Goal: Information Seeking & Learning: Compare options

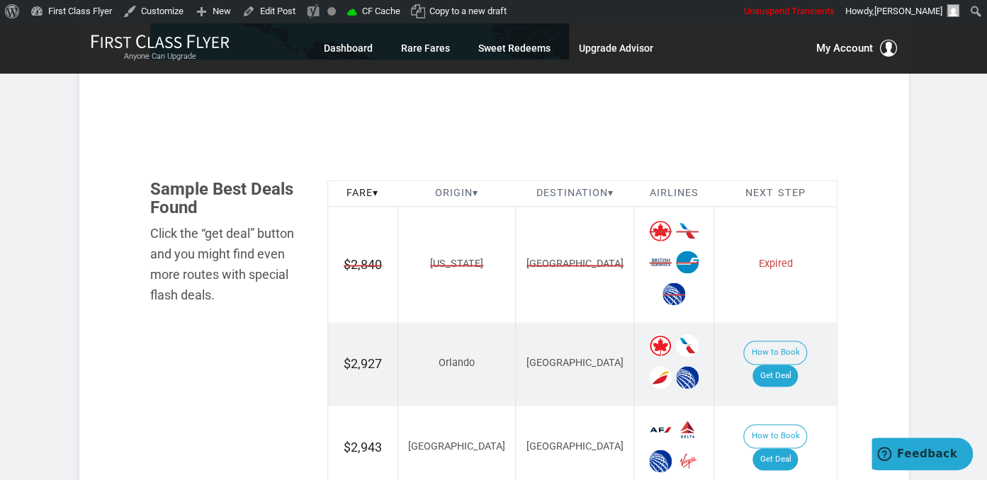
scroll to position [897, 0]
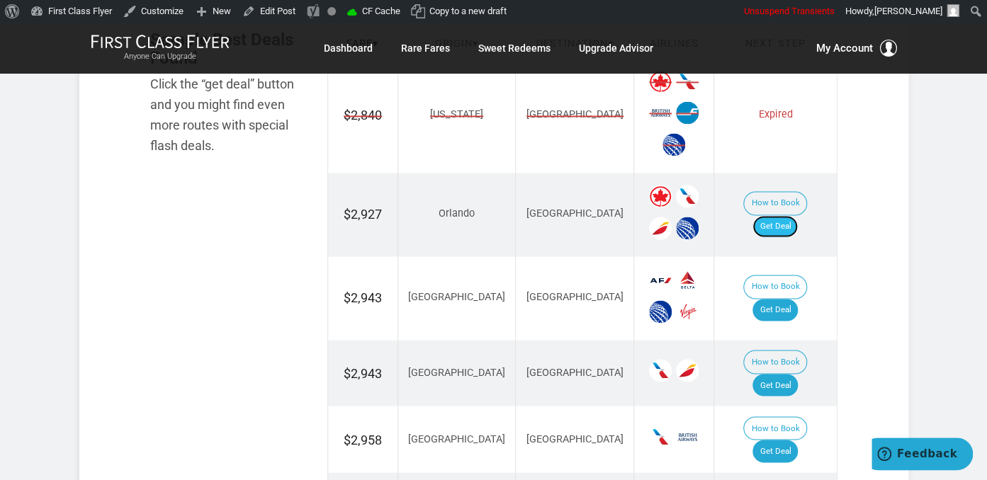
click at [790, 219] on link "Get Deal" at bounding box center [774, 226] width 45 height 23
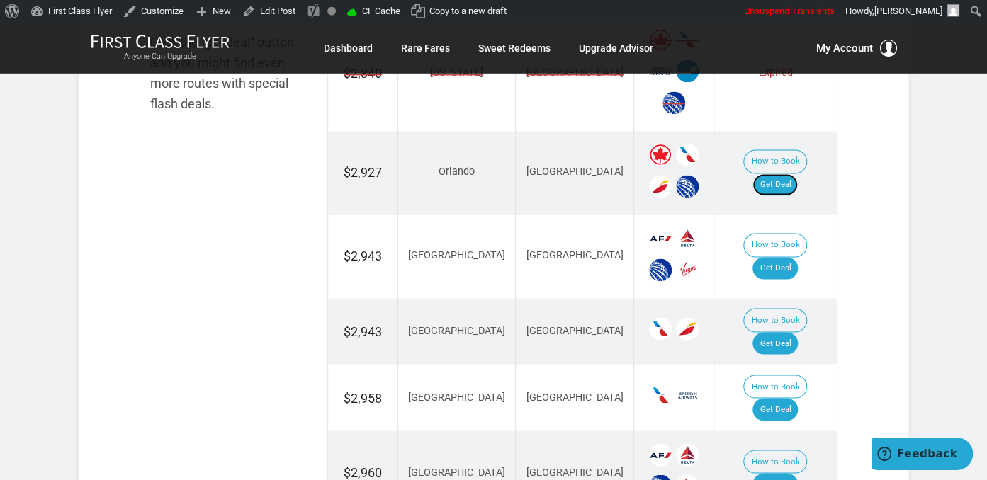
scroll to position [972, 0]
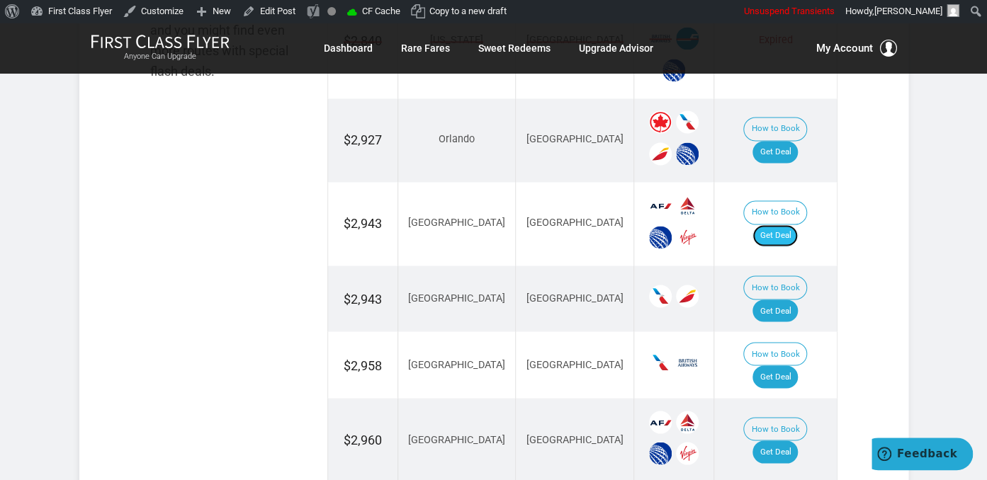
click at [778, 224] on link "Get Deal" at bounding box center [774, 235] width 45 height 23
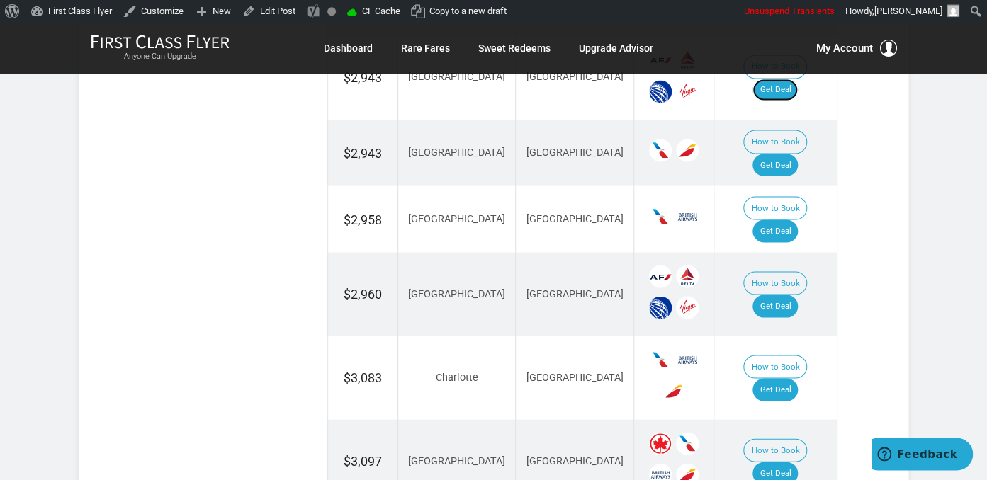
scroll to position [1122, 0]
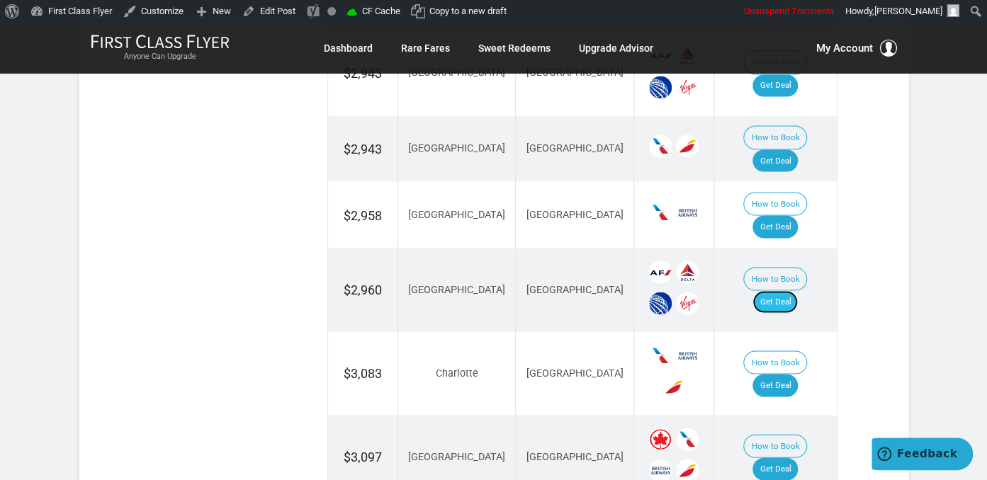
drag, startPoint x: 778, startPoint y: 250, endPoint x: 782, endPoint y: 256, distance: 7.3
click at [779, 290] on link "Get Deal" at bounding box center [774, 301] width 45 height 23
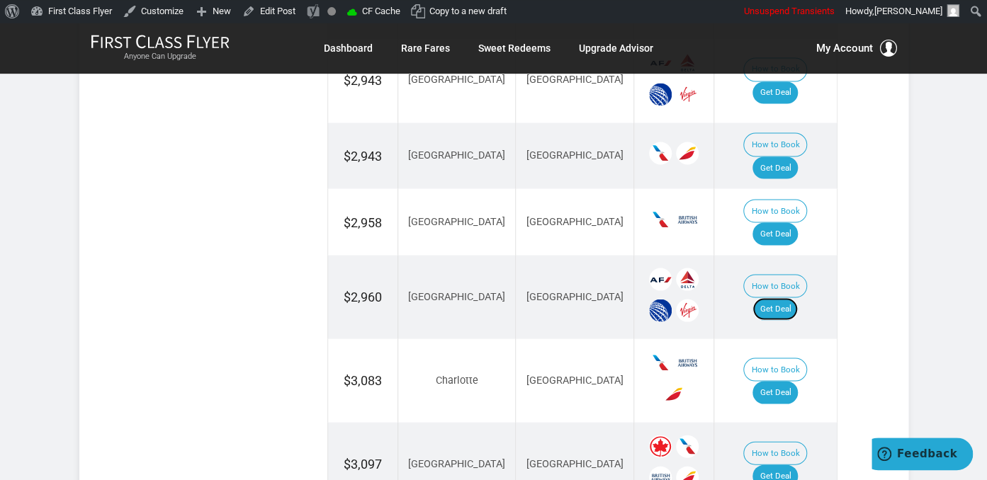
scroll to position [1047, 0]
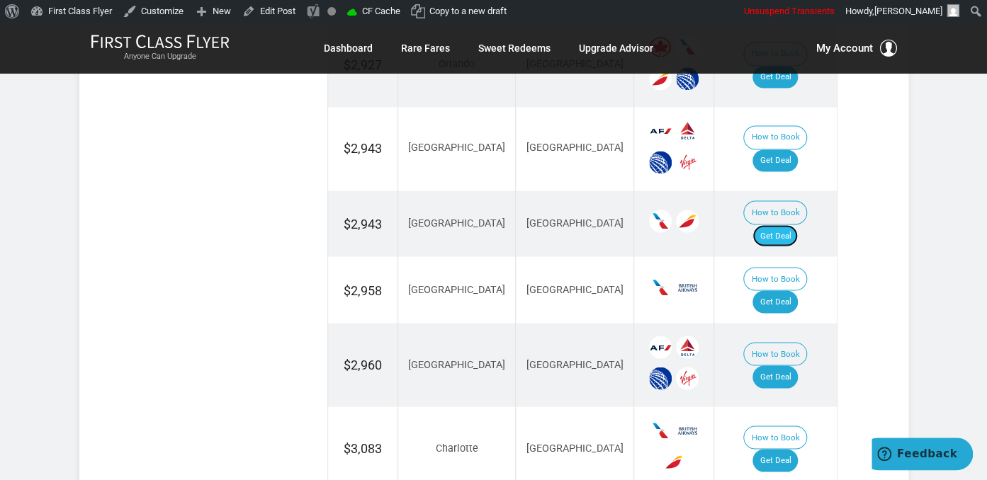
click at [794, 224] on link "Get Deal" at bounding box center [774, 235] width 45 height 23
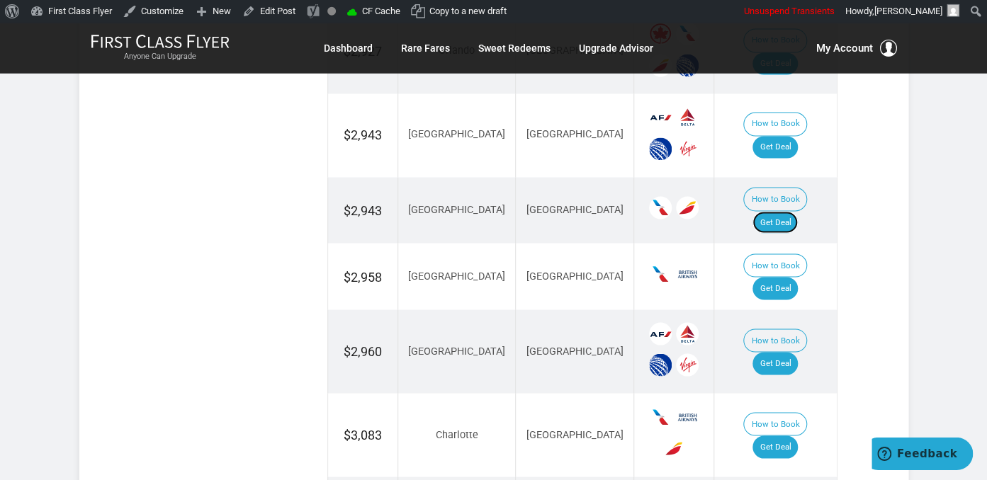
scroll to position [1096, 0]
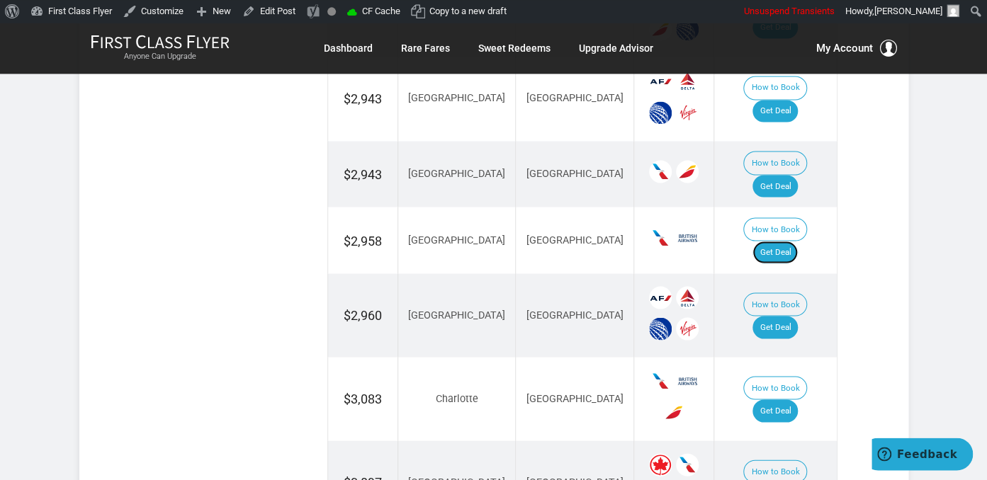
click at [783, 241] on link "Get Deal" at bounding box center [774, 252] width 45 height 23
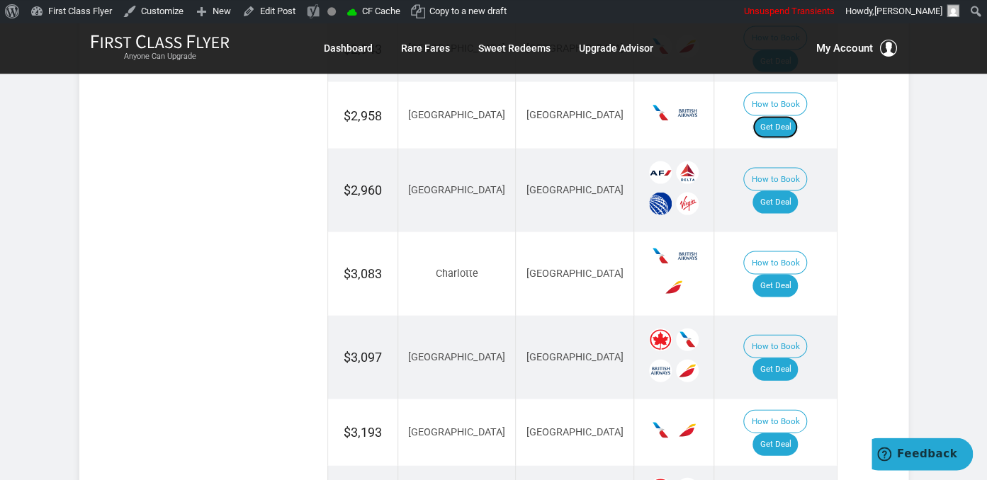
scroll to position [1246, 0]
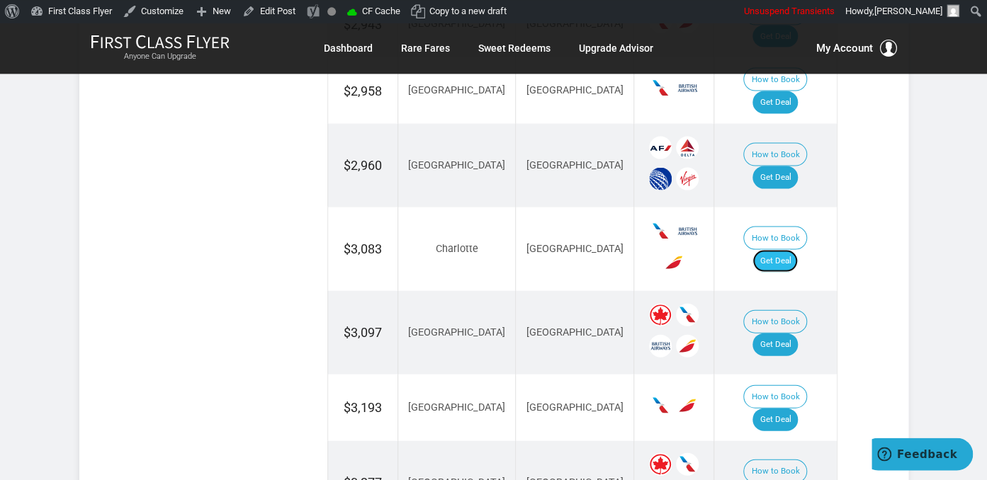
click at [793, 249] on link "Get Deal" at bounding box center [774, 260] width 45 height 23
click at [774, 333] on link "Get Deal" at bounding box center [774, 344] width 45 height 23
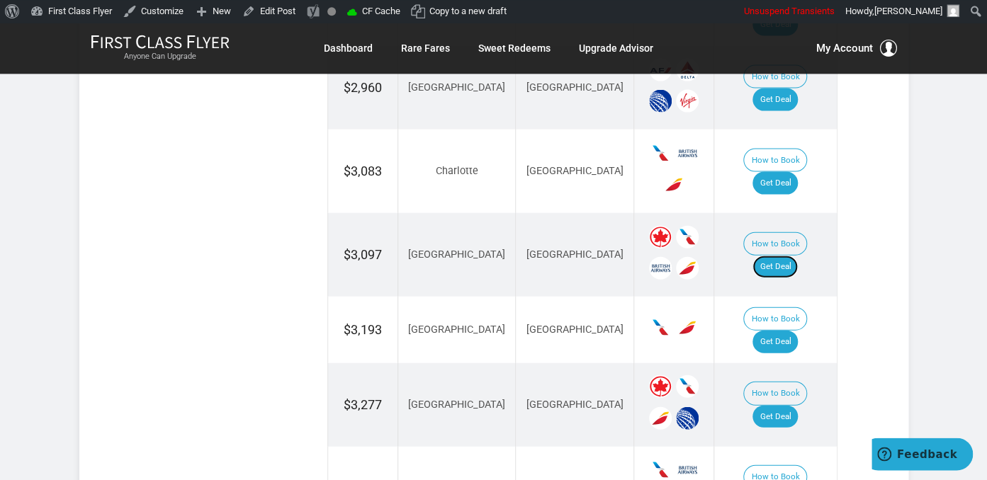
scroll to position [1470, 0]
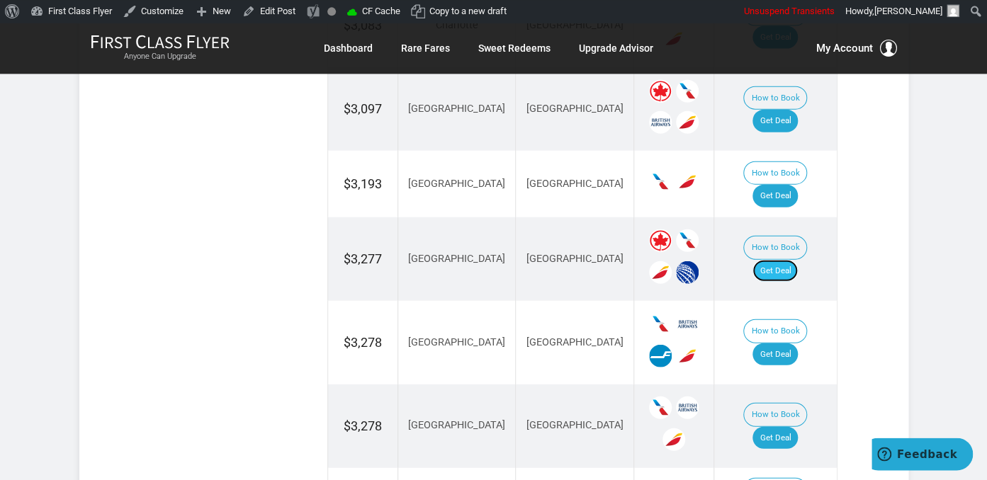
click at [787, 259] on link "Get Deal" at bounding box center [774, 270] width 45 height 23
click at [772, 259] on link "Get Deal" at bounding box center [774, 270] width 45 height 23
click at [783, 343] on link "Get Deal" at bounding box center [774, 354] width 45 height 23
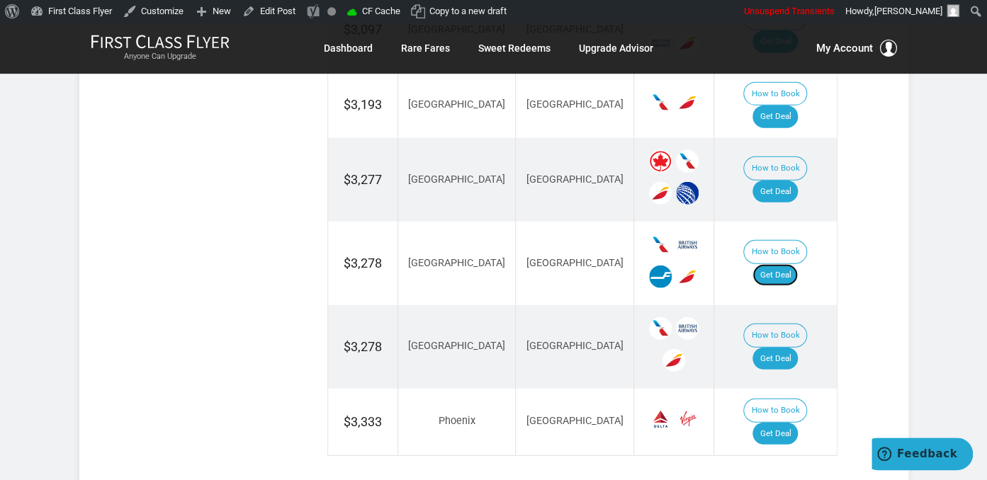
scroll to position [1695, 0]
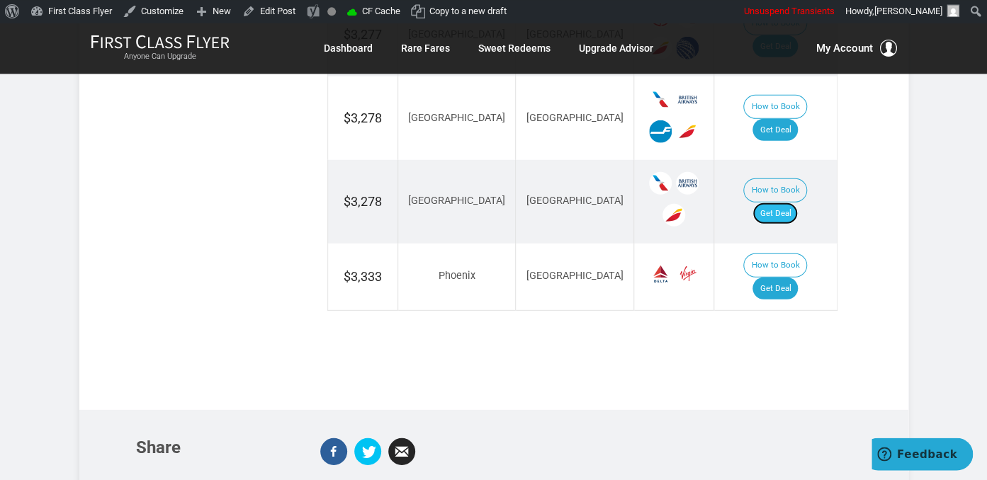
click at [778, 202] on link "Get Deal" at bounding box center [774, 213] width 45 height 23
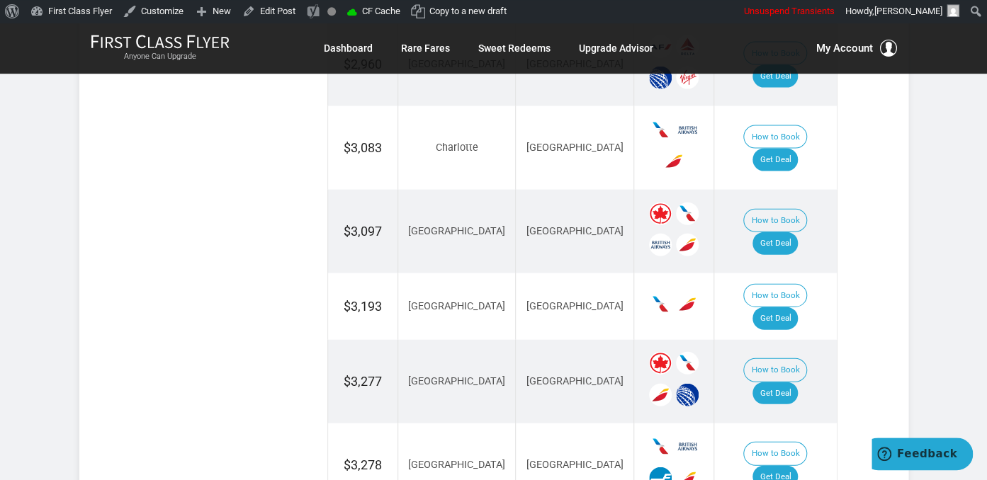
scroll to position [1320, 0]
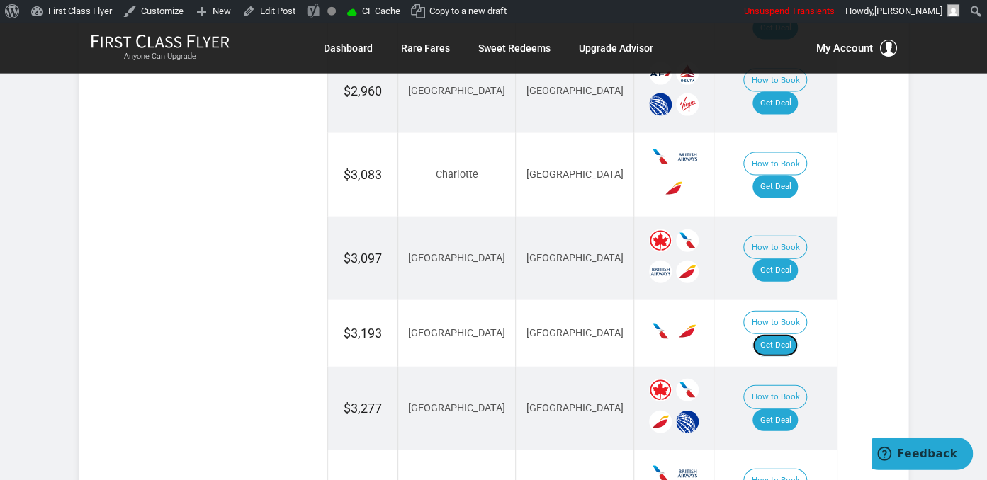
click at [797, 334] on link "Get Deal" at bounding box center [774, 345] width 45 height 23
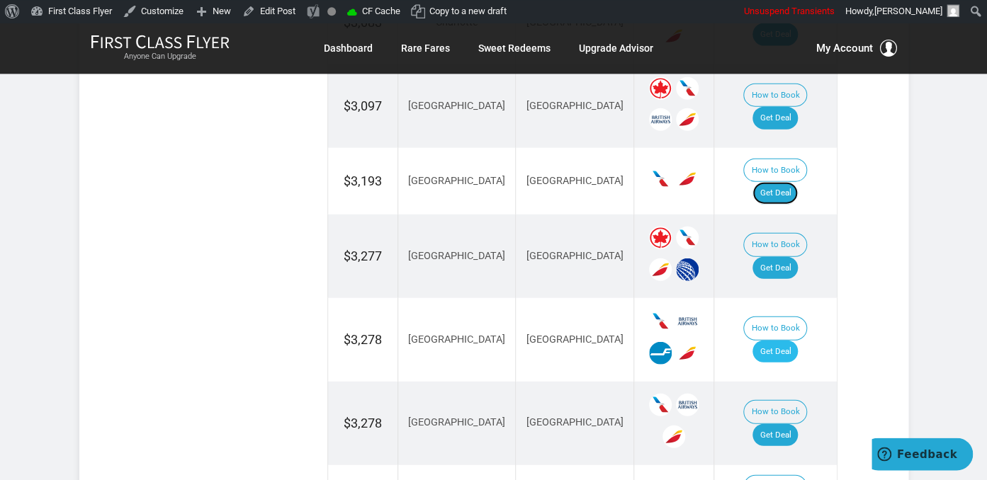
scroll to position [1545, 0]
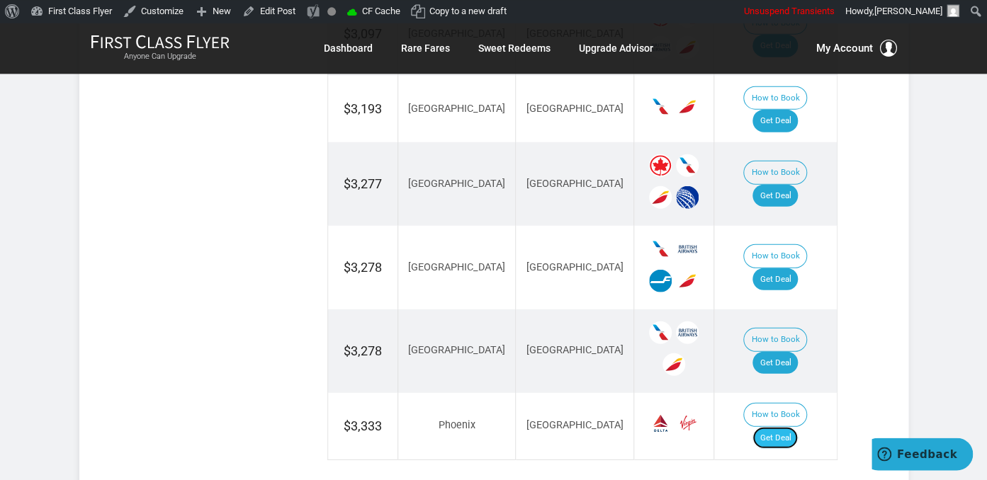
click at [786, 426] on link "Get Deal" at bounding box center [774, 437] width 45 height 23
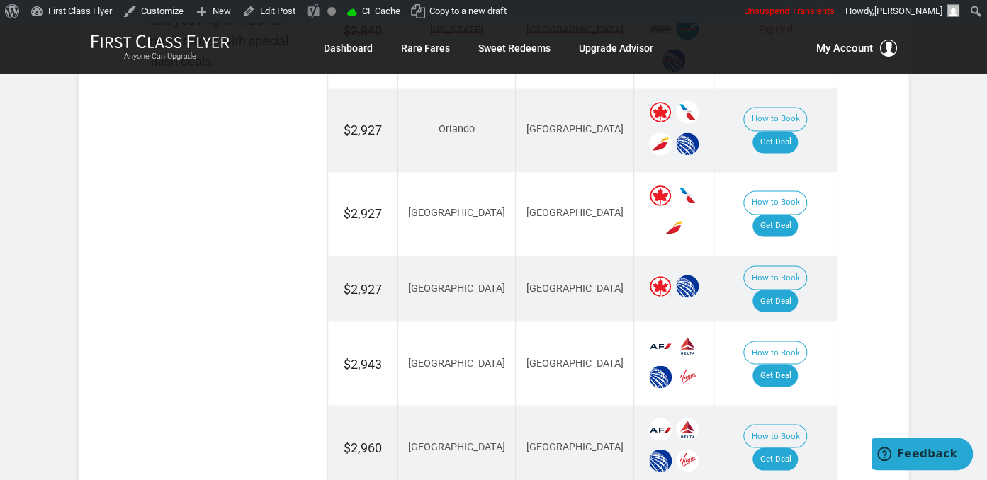
scroll to position [224, 0]
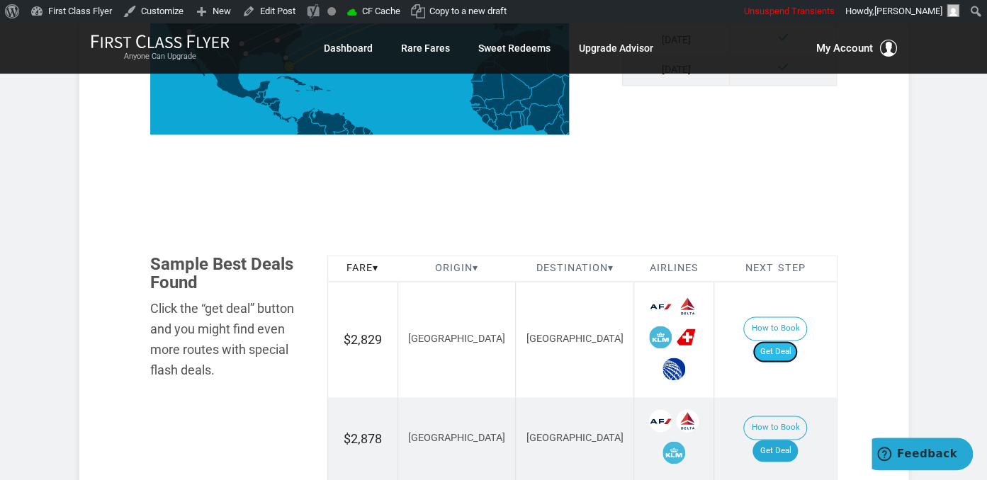
click at [773, 341] on link "Get Deal" at bounding box center [774, 352] width 45 height 23
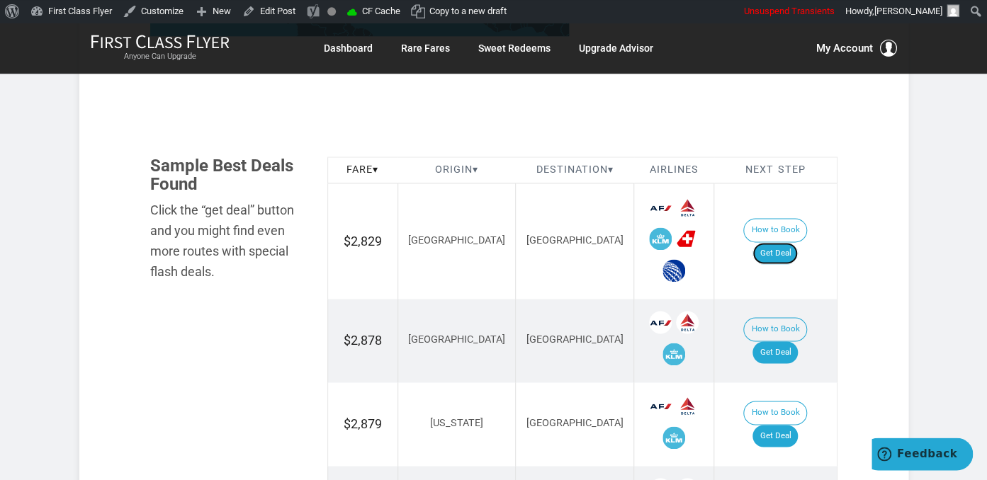
scroll to position [897, 0]
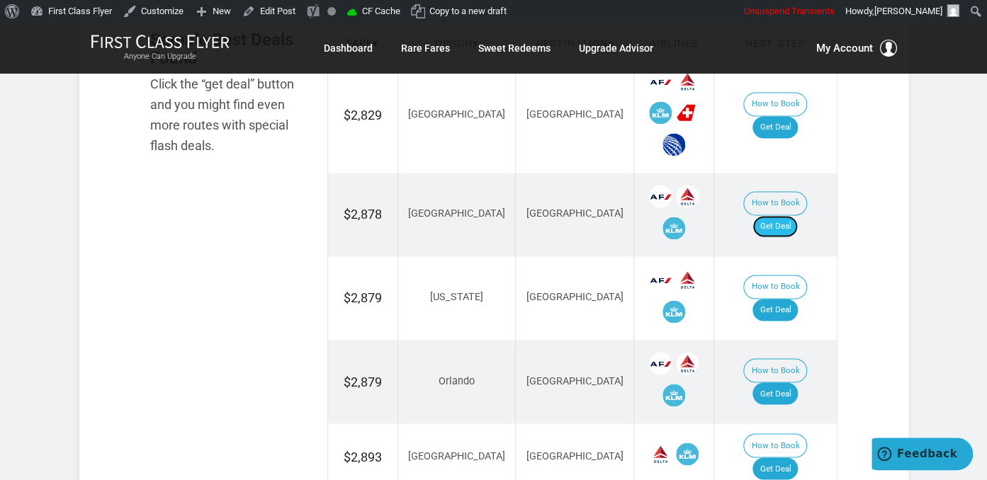
click at [780, 215] on link "Get Deal" at bounding box center [774, 226] width 45 height 23
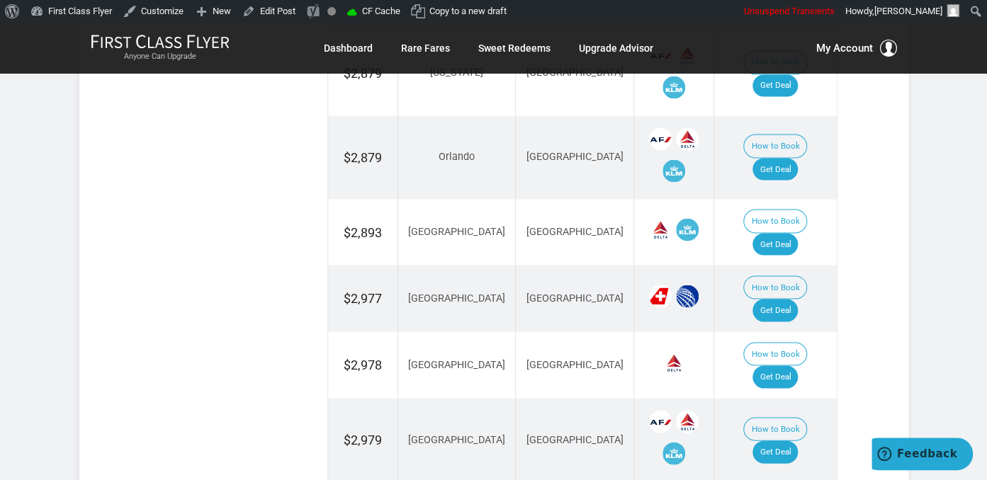
scroll to position [1271, 0]
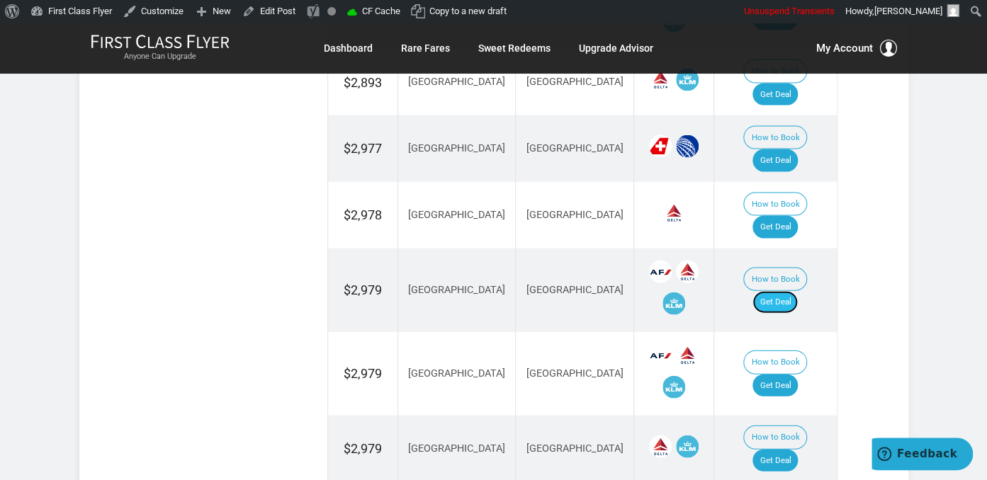
click at [790, 291] on link "Get Deal" at bounding box center [774, 302] width 45 height 23
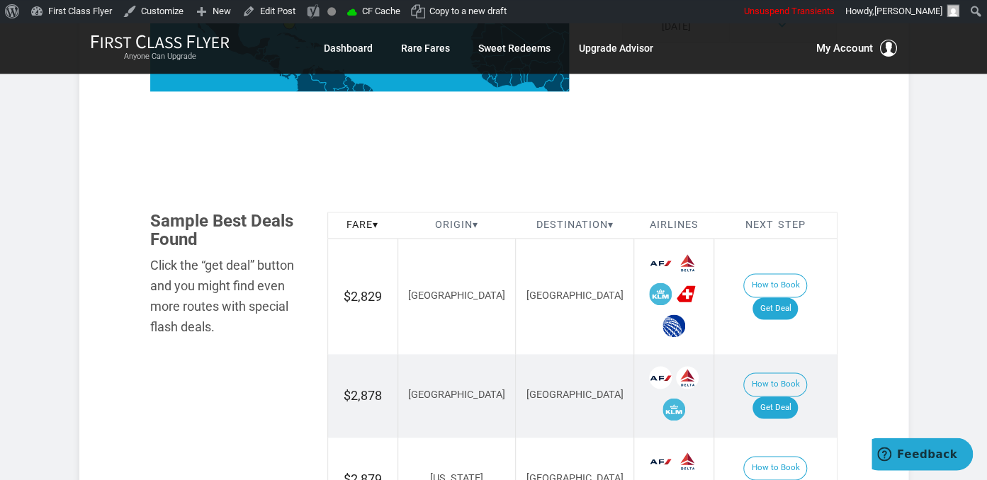
scroll to position [748, 0]
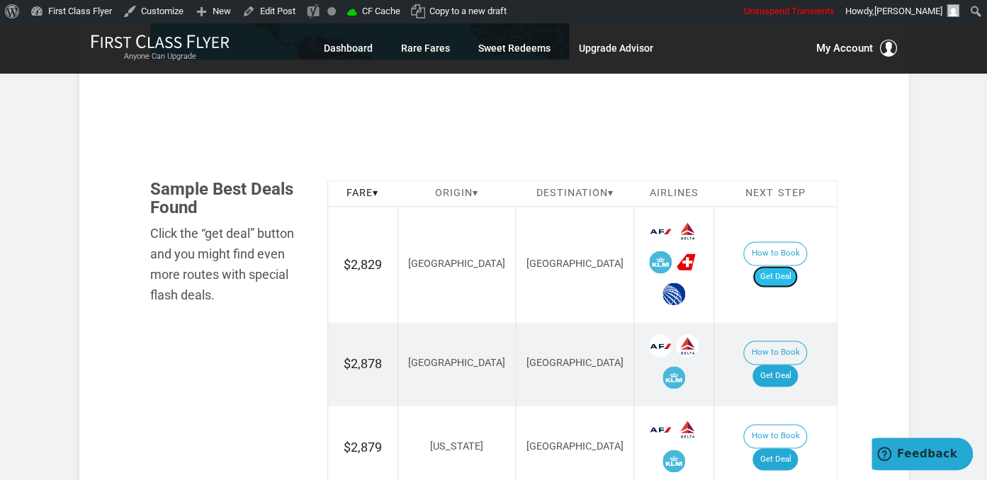
click at [794, 266] on link "Get Deal" at bounding box center [774, 277] width 45 height 23
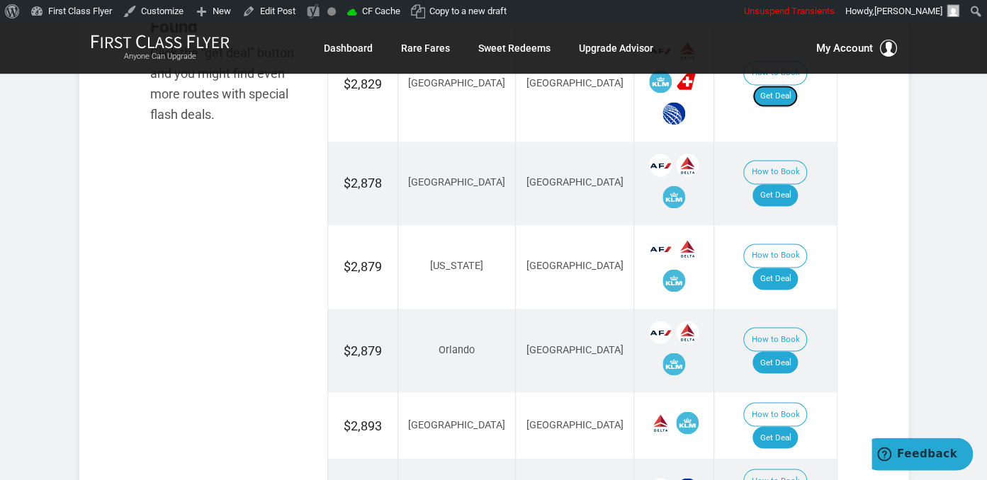
scroll to position [972, 0]
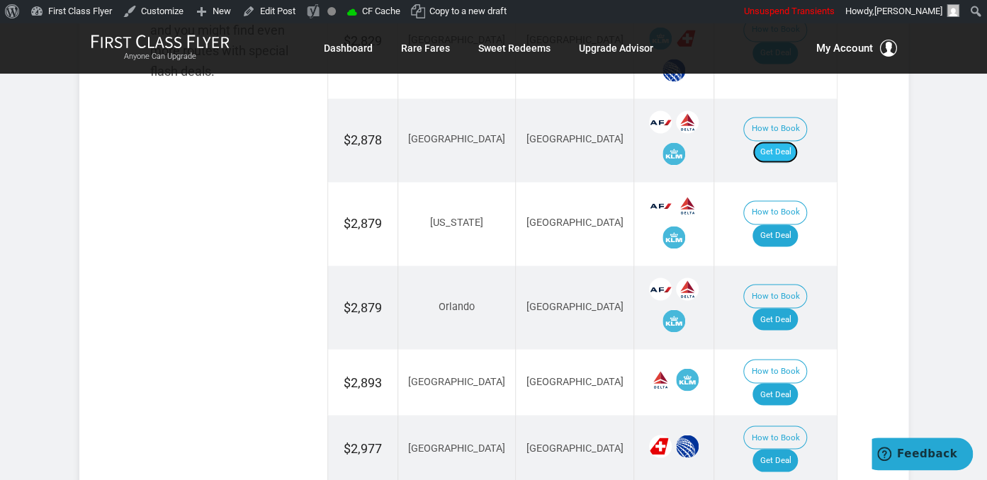
click at [794, 141] on link "Get Deal" at bounding box center [774, 152] width 45 height 23
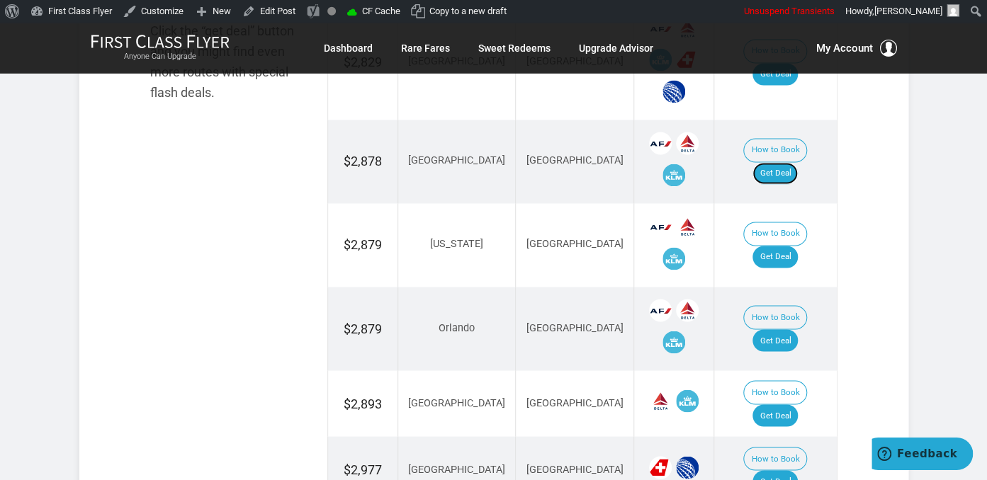
scroll to position [897, 0]
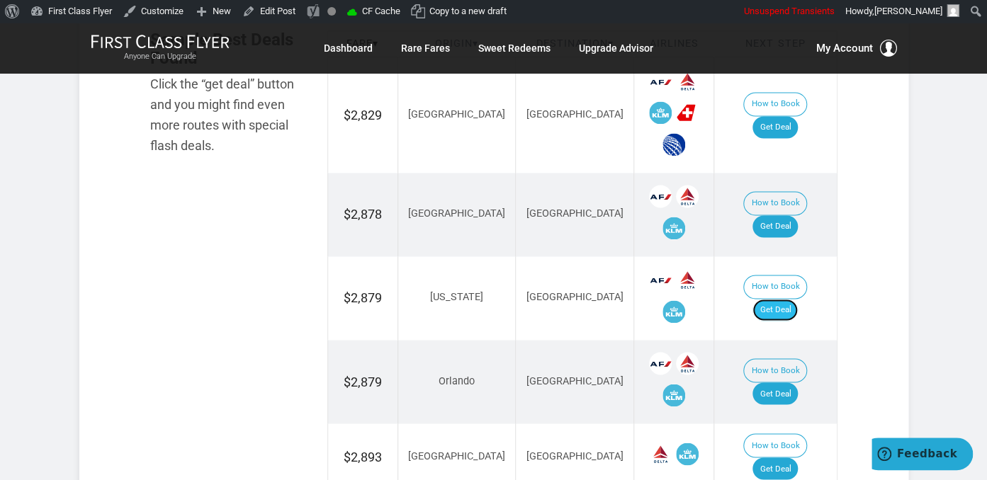
click at [782, 299] on link "Get Deal" at bounding box center [774, 310] width 45 height 23
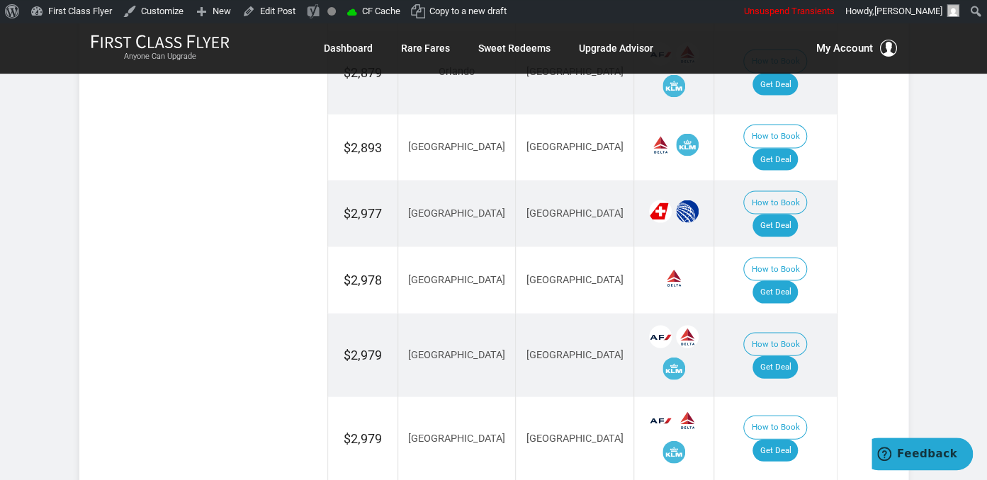
scroll to position [1196, 0]
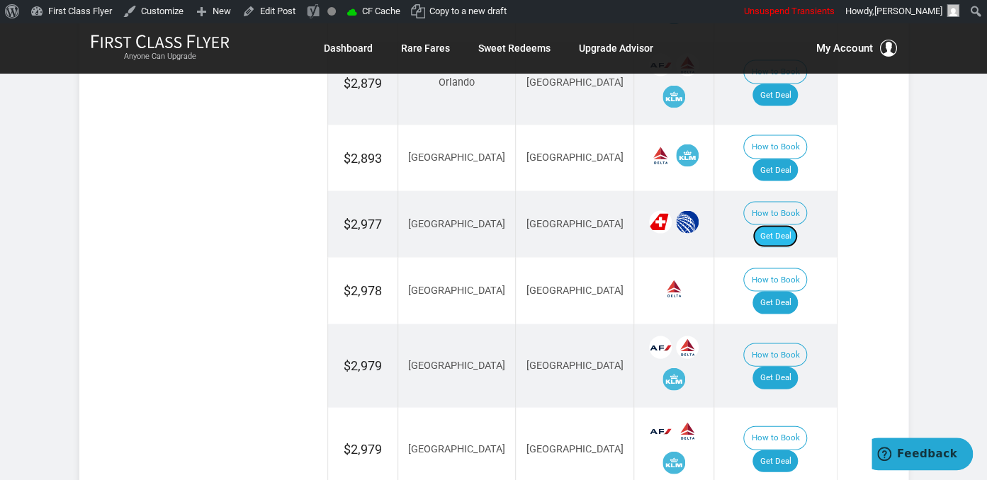
click at [793, 224] on link "Get Deal" at bounding box center [774, 235] width 45 height 23
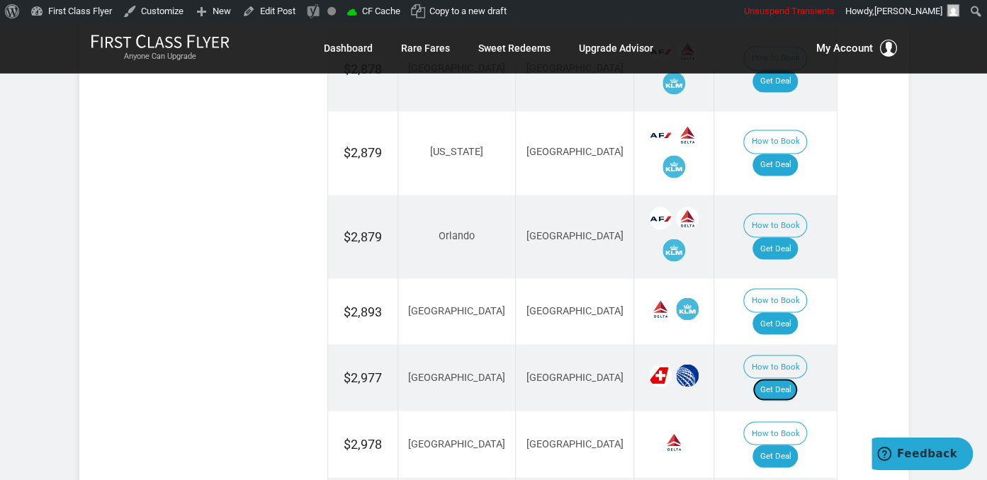
scroll to position [1047, 0]
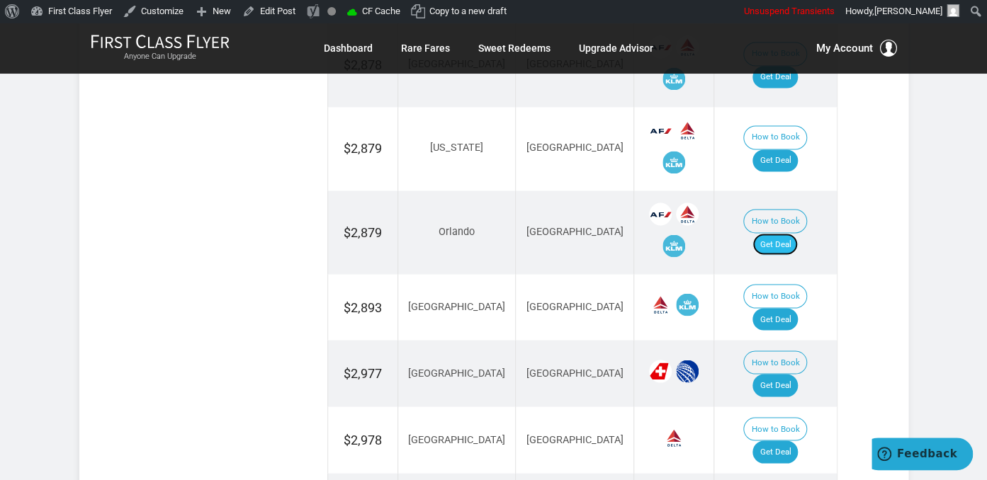
click at [785, 233] on link "Get Deal" at bounding box center [774, 244] width 45 height 23
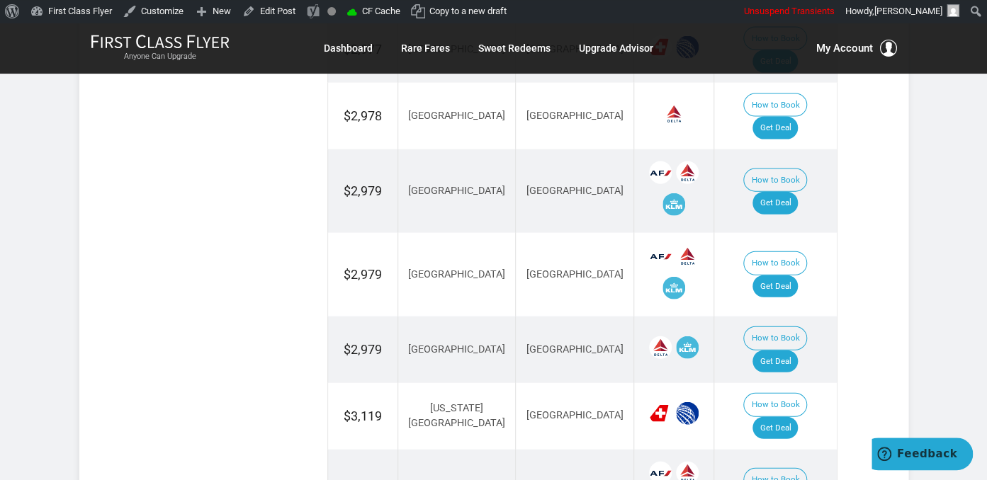
scroll to position [1421, 0]
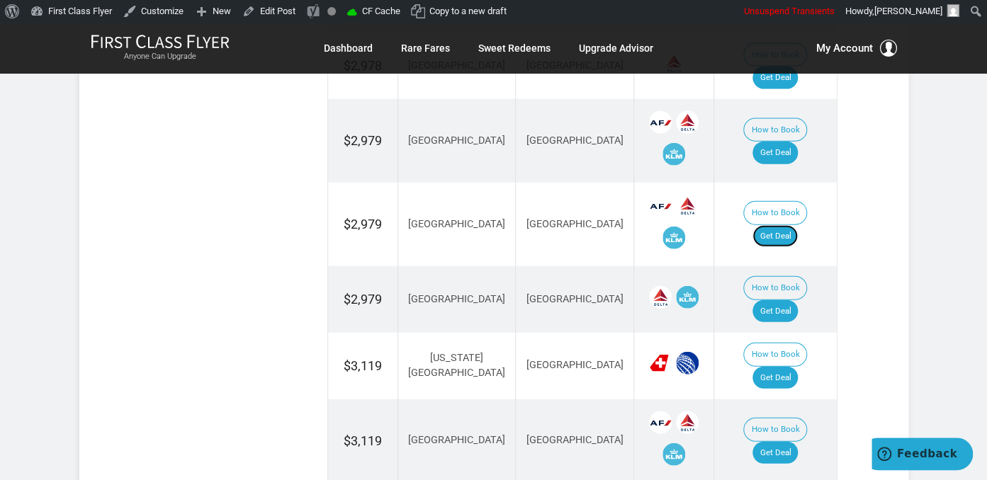
click at [790, 225] on link "Get Deal" at bounding box center [774, 236] width 45 height 23
click at [788, 300] on link "Get Deal" at bounding box center [774, 311] width 45 height 23
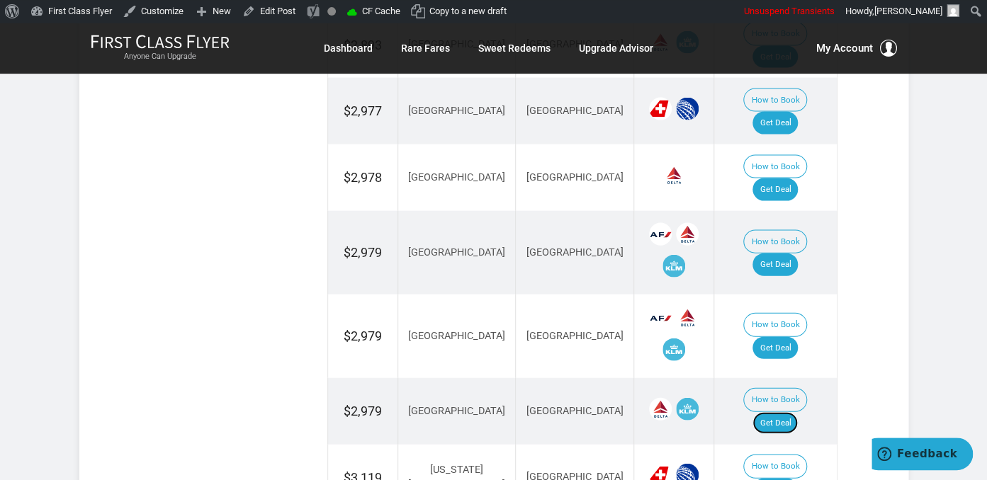
scroll to position [1271, 0]
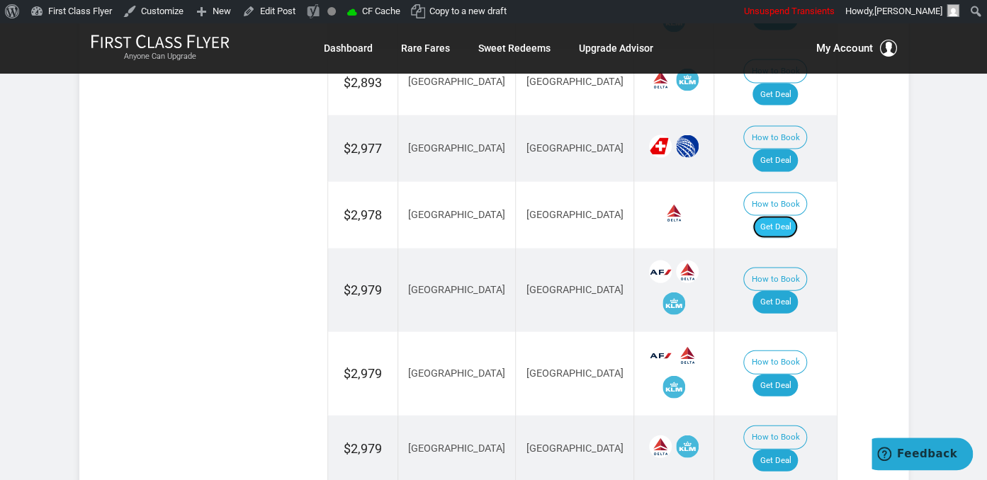
click at [797, 216] on link "Get Deal" at bounding box center [774, 227] width 45 height 23
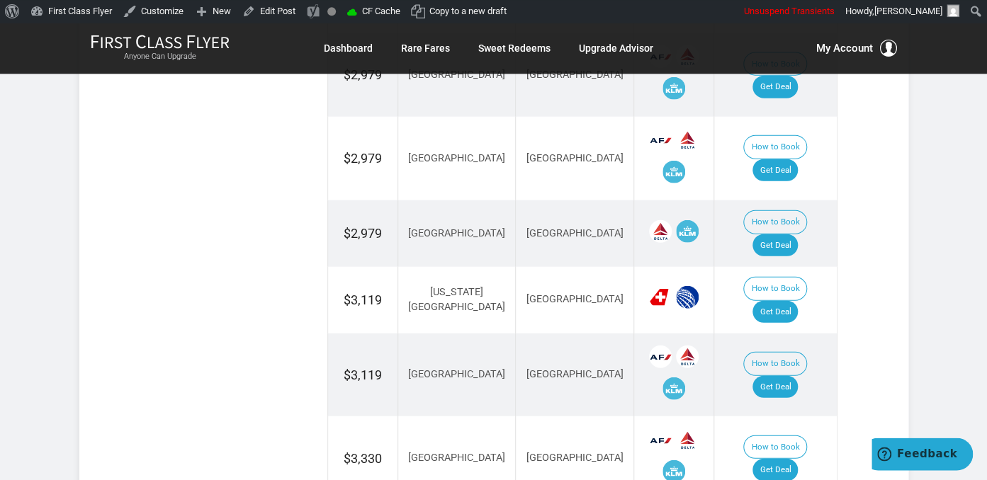
scroll to position [1496, 0]
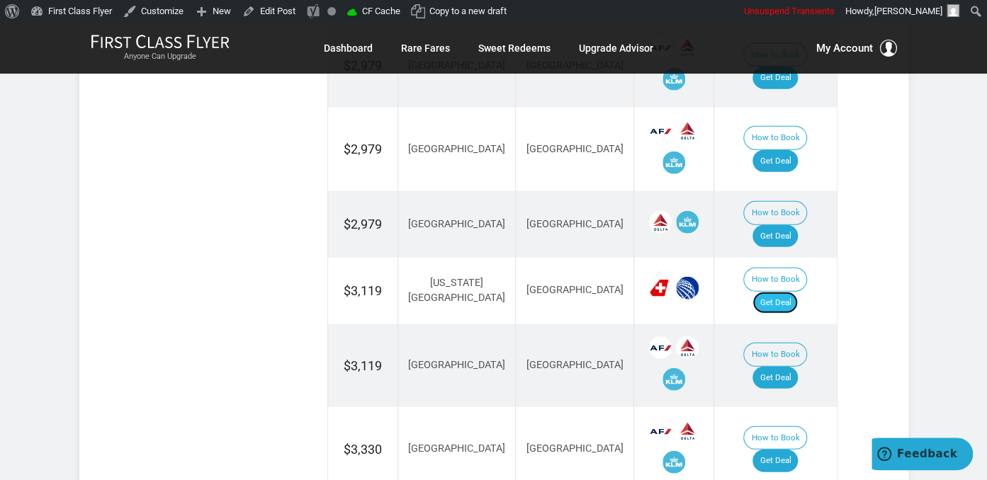
click at [782, 292] on link "Get Deal" at bounding box center [774, 303] width 45 height 23
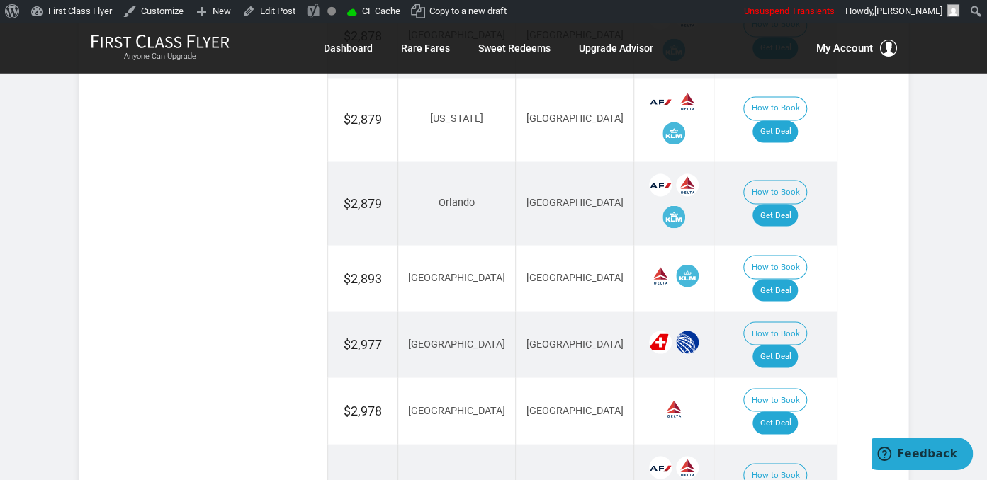
scroll to position [1047, 0]
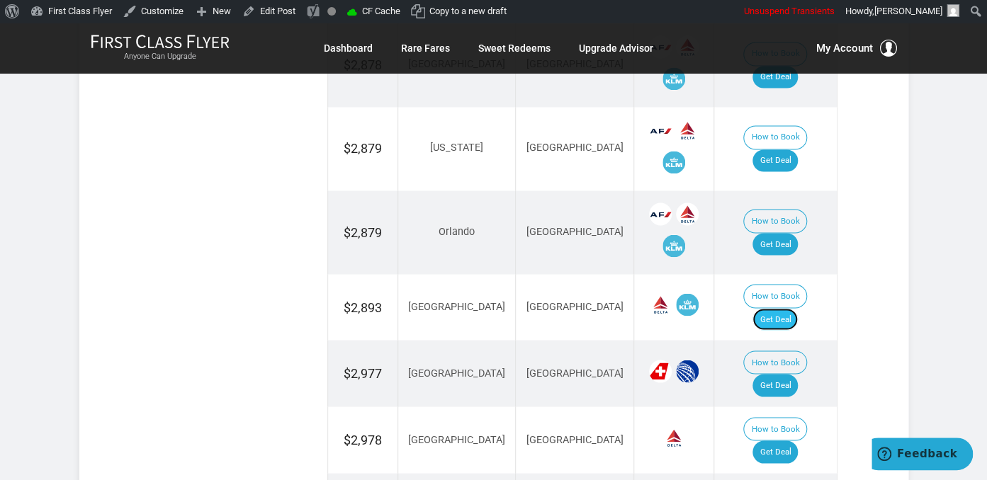
click at [788, 308] on link "Get Deal" at bounding box center [774, 319] width 45 height 23
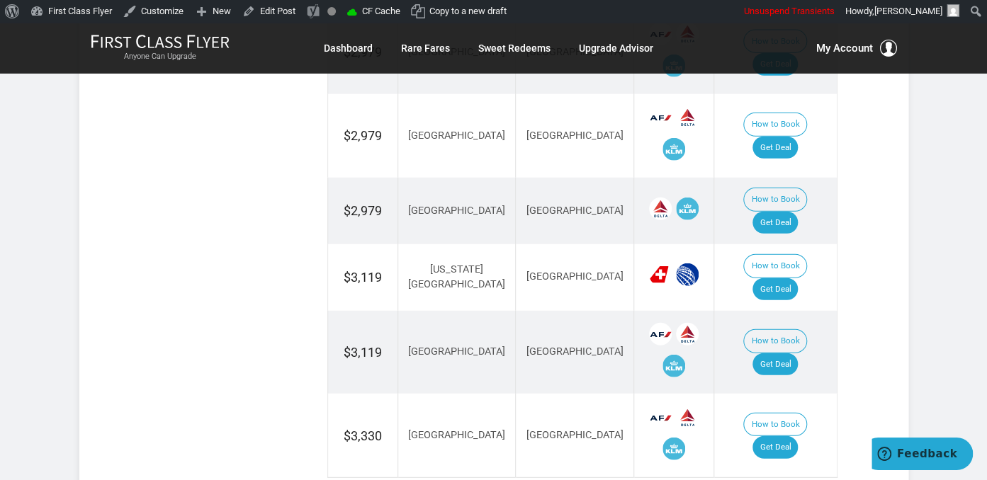
scroll to position [1570, 0]
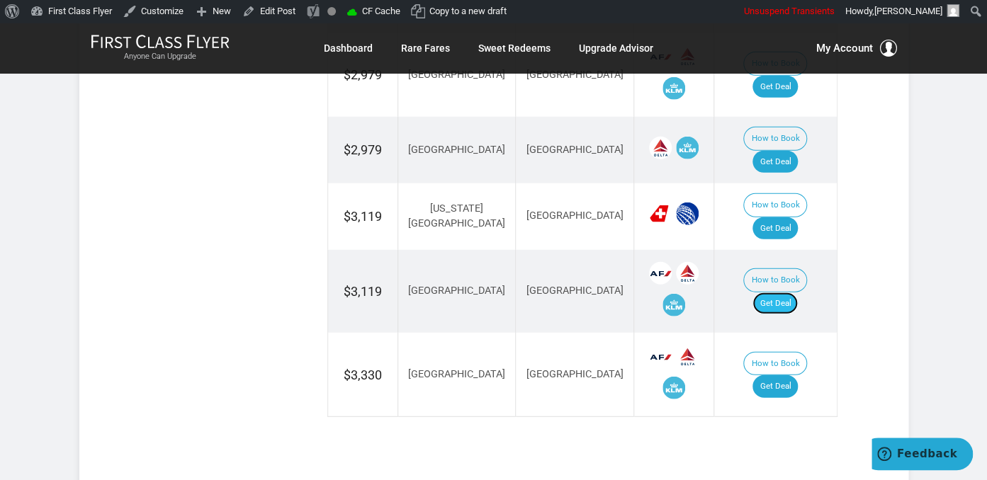
click at [788, 292] on link "Get Deal" at bounding box center [774, 303] width 45 height 23
click at [783, 375] on link "Get Deal" at bounding box center [774, 386] width 45 height 23
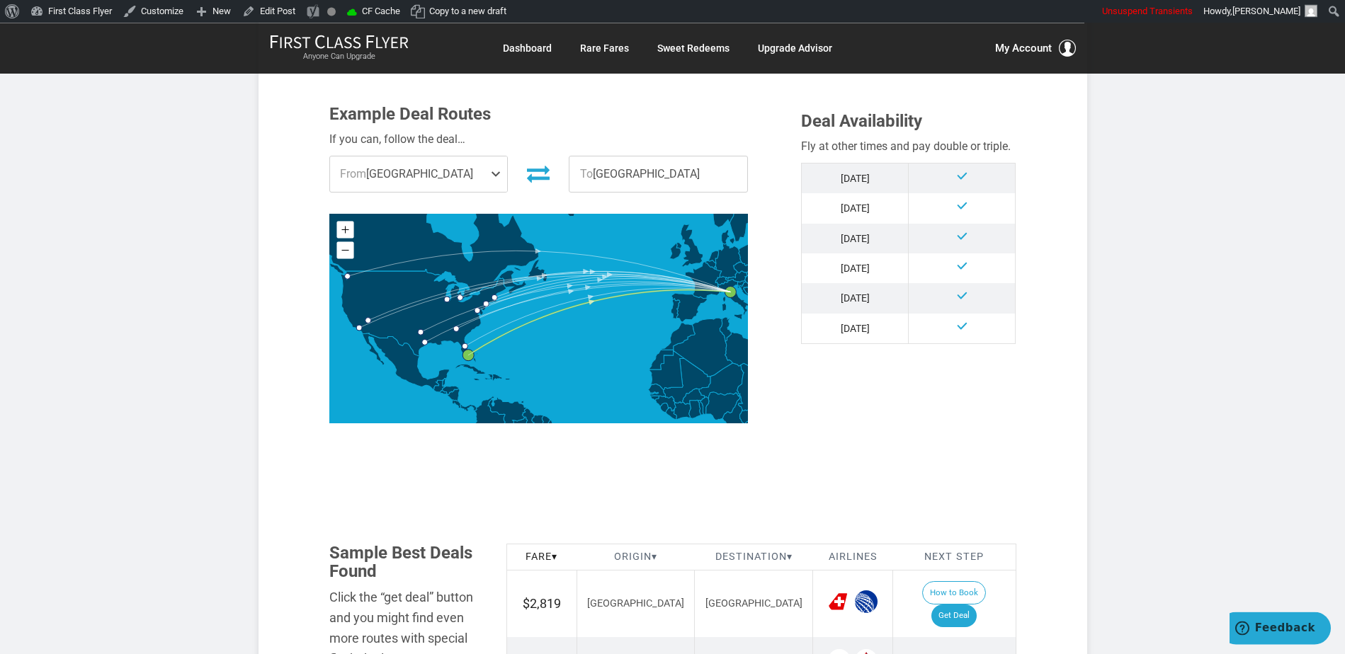
scroll to position [408, 0]
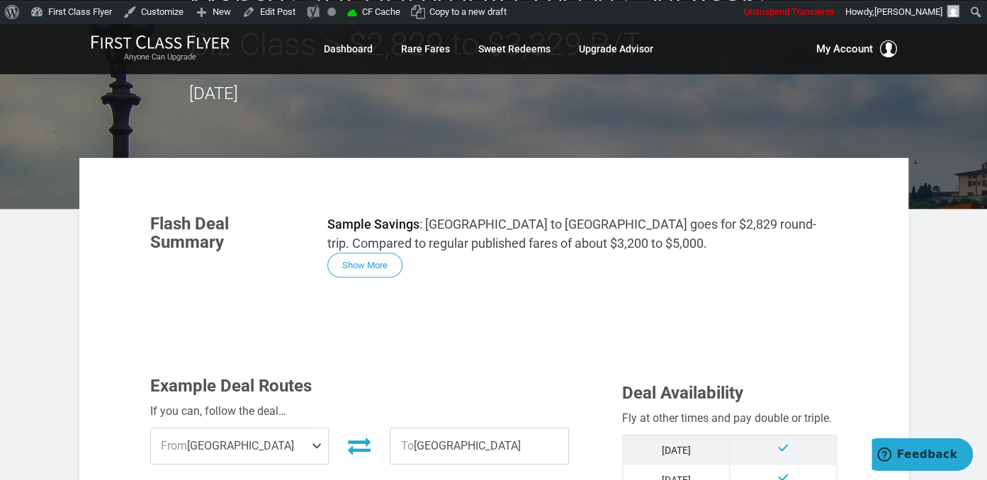
scroll to position [112, 0]
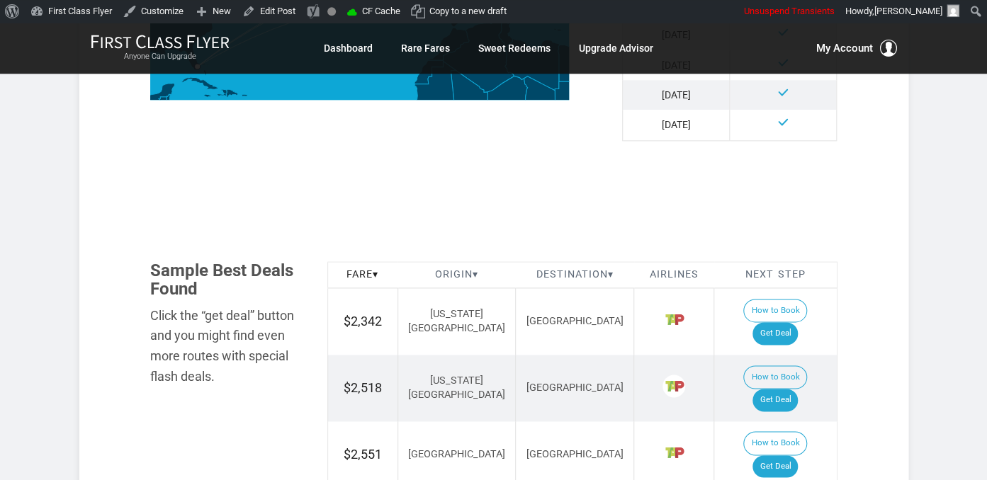
scroll to position [848, 0]
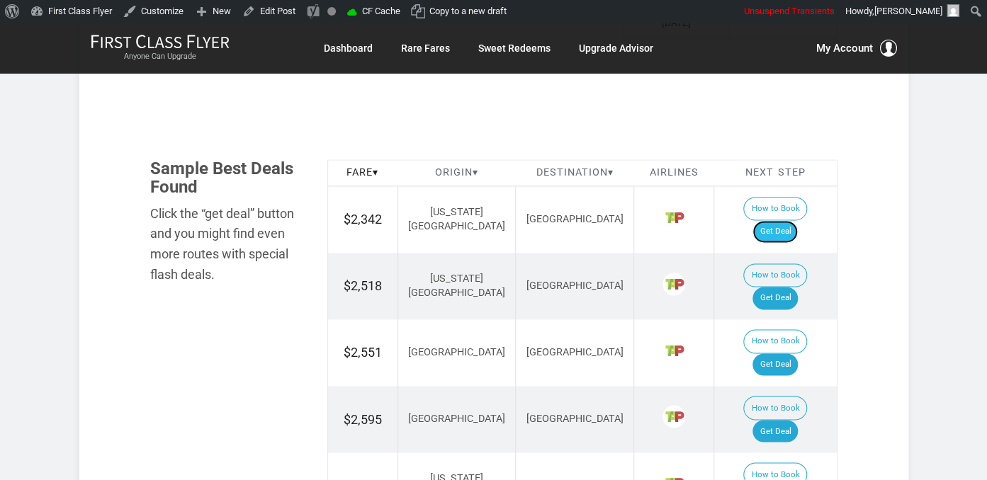
click at [788, 220] on link "Get Deal" at bounding box center [774, 231] width 45 height 23
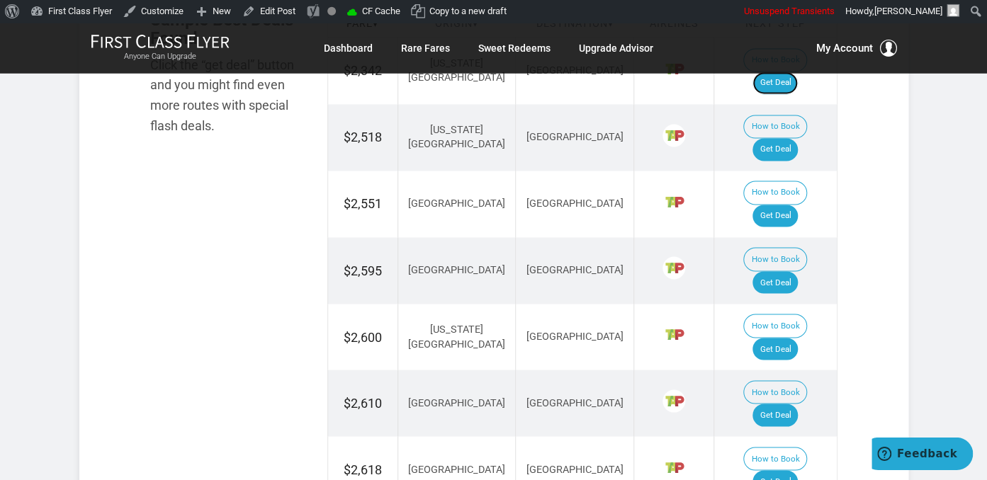
scroll to position [997, 0]
click at [796, 403] on link "Get Deal" at bounding box center [774, 414] width 45 height 23
click at [775, 337] on link "Get Deal" at bounding box center [774, 348] width 45 height 23
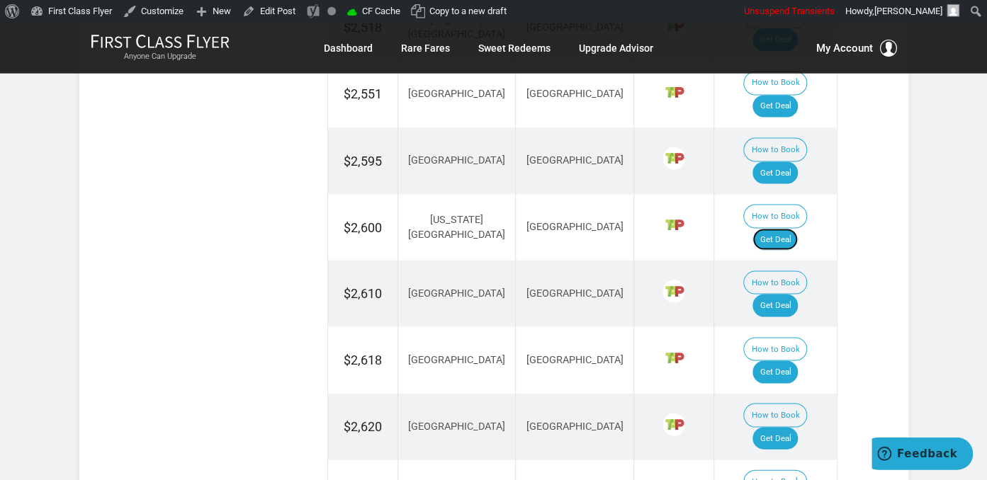
scroll to position [1222, 0]
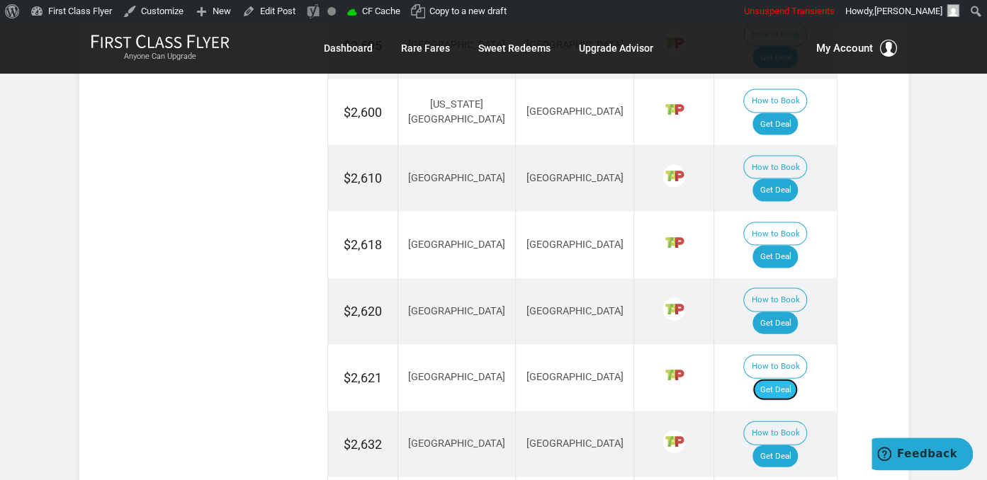
click at [778, 378] on link "Get Deal" at bounding box center [774, 389] width 45 height 23
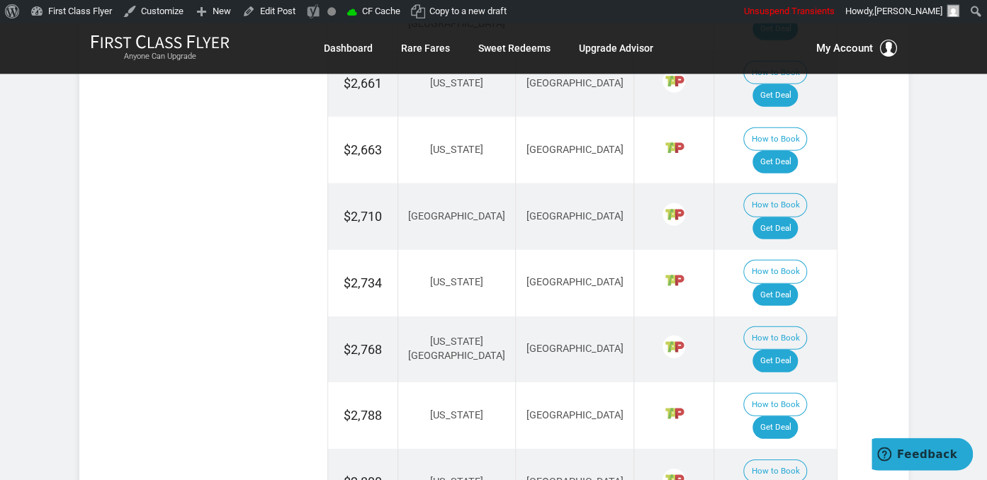
scroll to position [1745, 0]
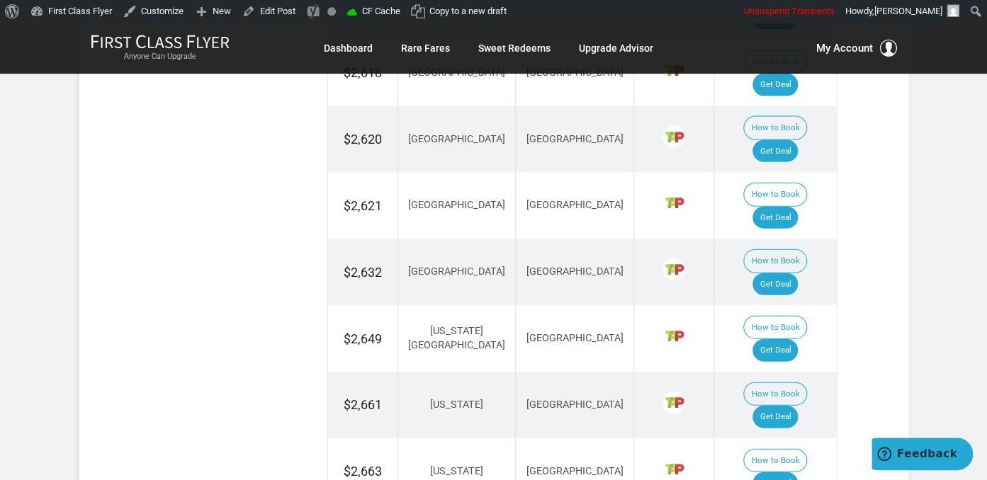
scroll to position [1371, 0]
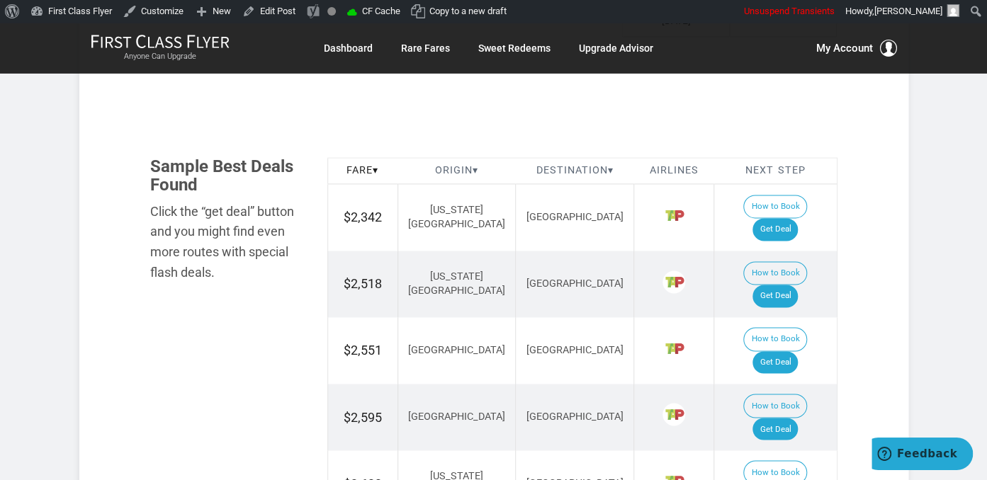
scroll to position [848, 0]
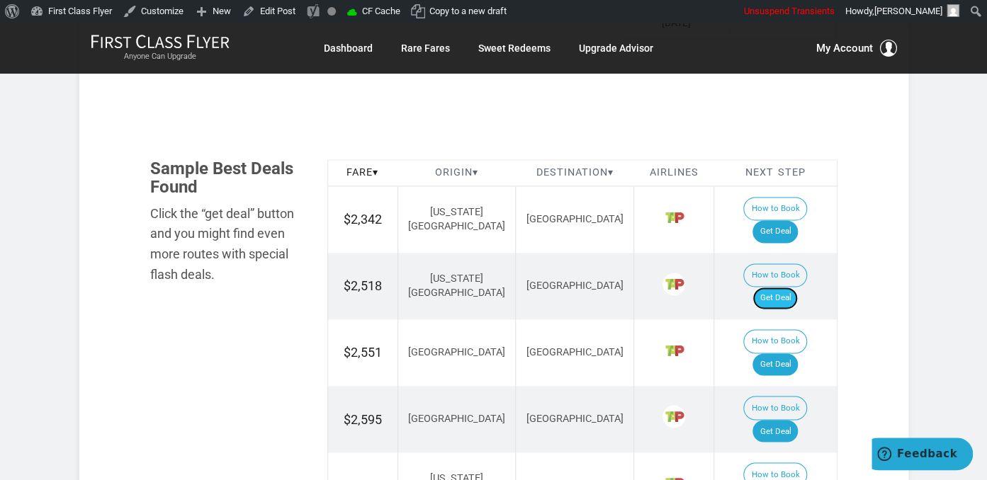
drag, startPoint x: 787, startPoint y: 227, endPoint x: 794, endPoint y: 233, distance: 9.5
click at [787, 287] on link "Get Deal" at bounding box center [774, 298] width 45 height 23
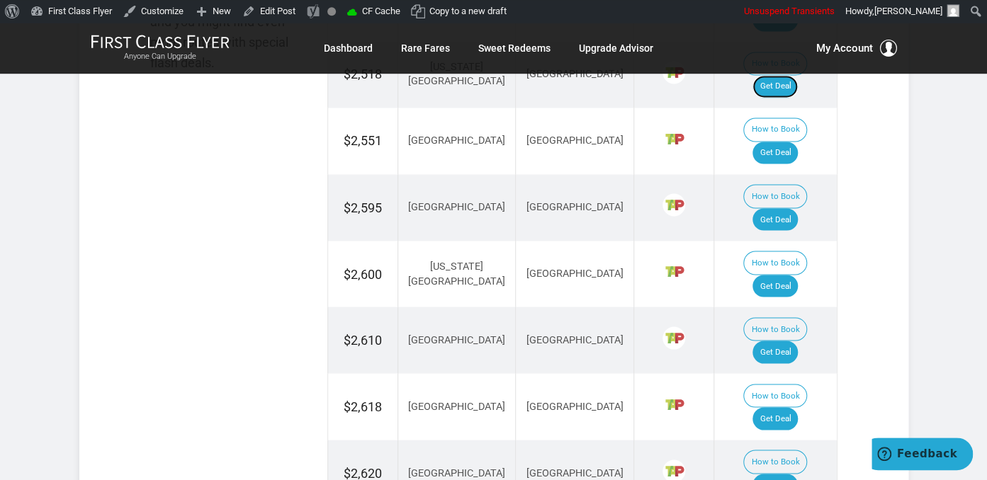
scroll to position [1072, 0]
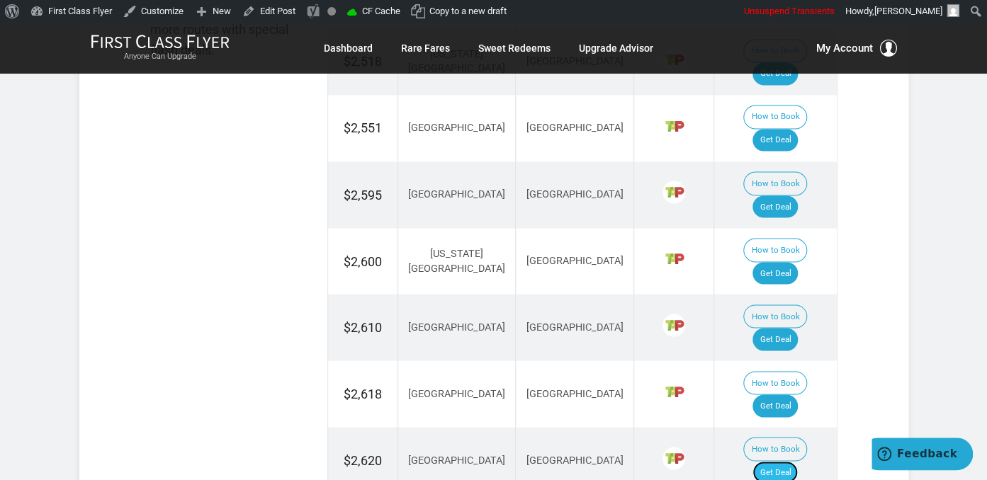
click at [789, 461] on link "Get Deal" at bounding box center [774, 472] width 45 height 23
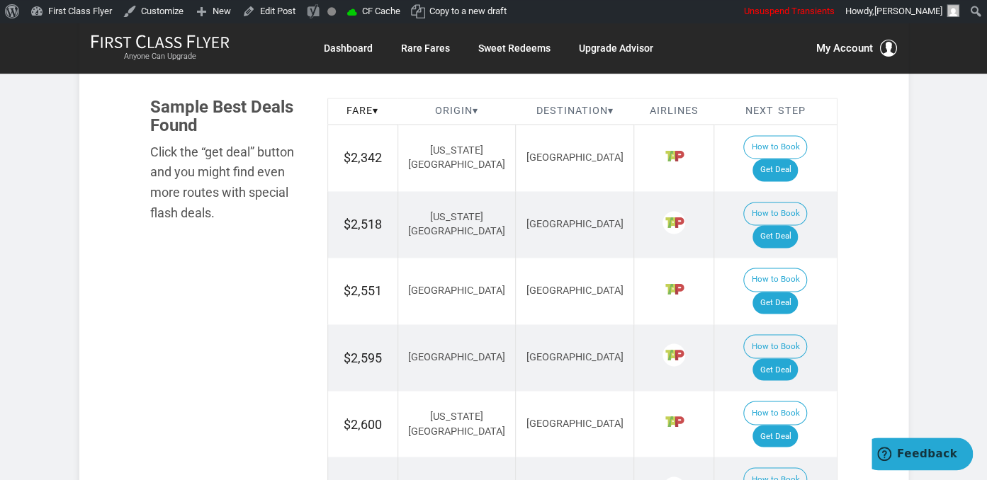
scroll to position [923, 0]
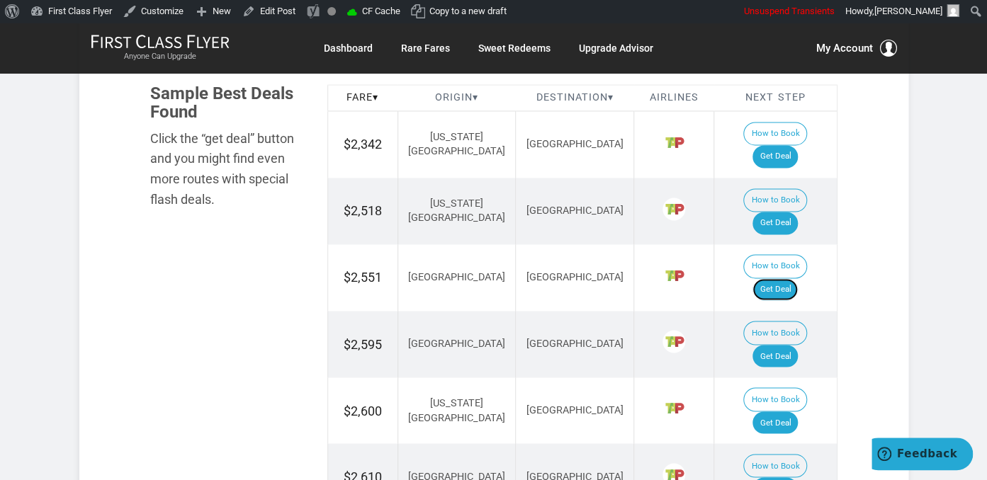
click at [792, 278] on link "Get Deal" at bounding box center [774, 289] width 45 height 23
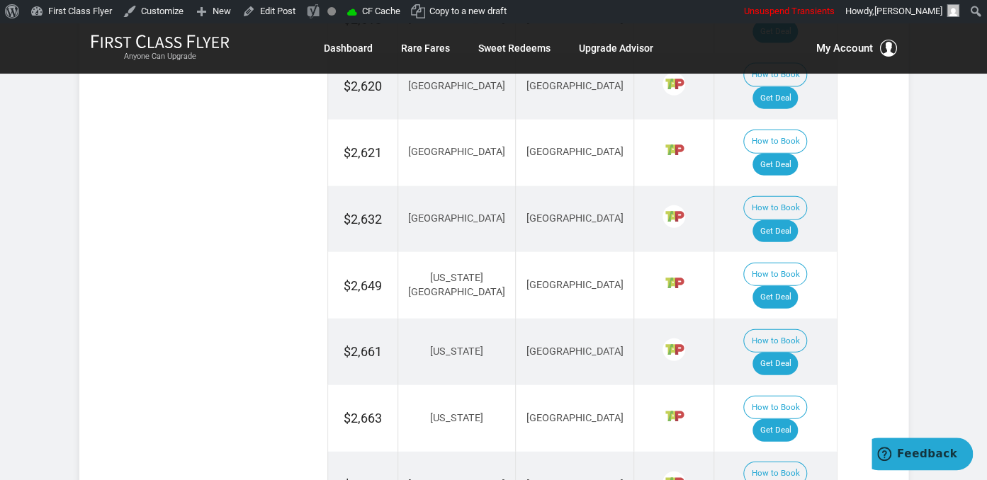
scroll to position [1671, 0]
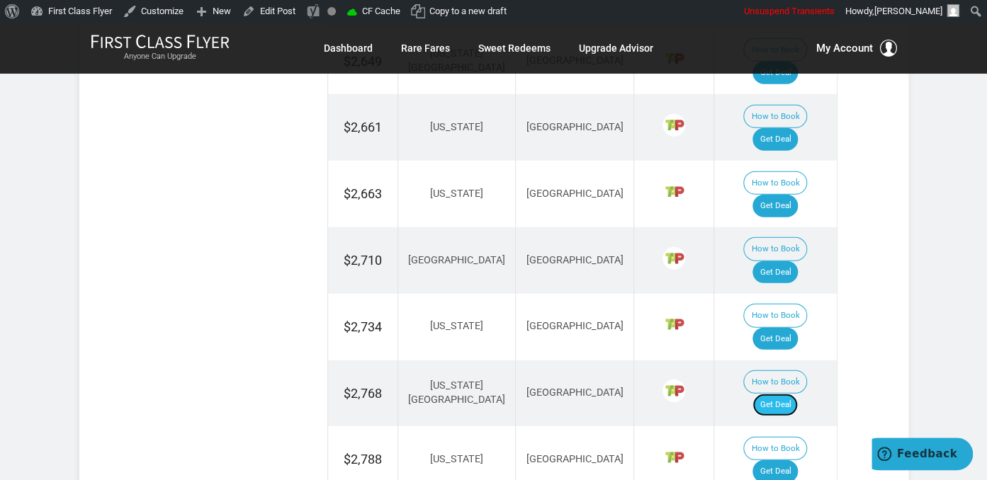
click at [780, 394] on link "Get Deal" at bounding box center [774, 405] width 45 height 23
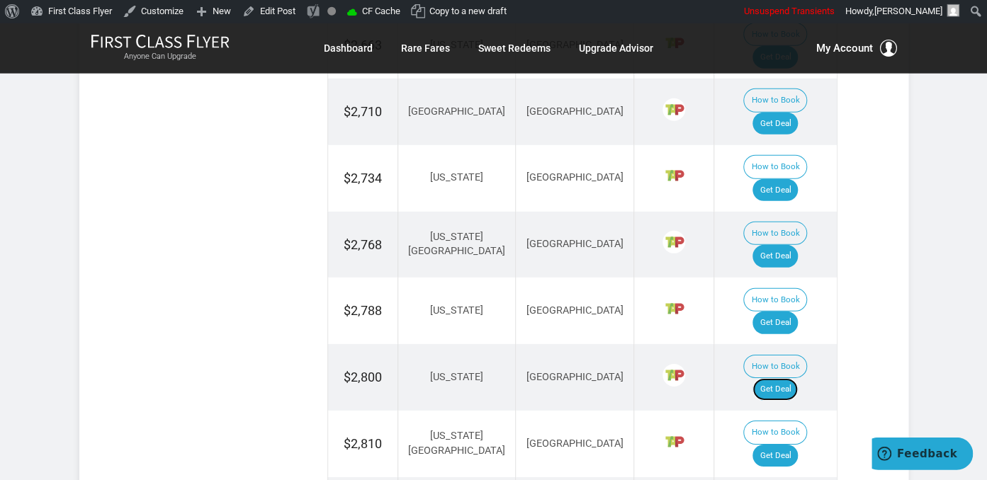
scroll to position [1820, 0]
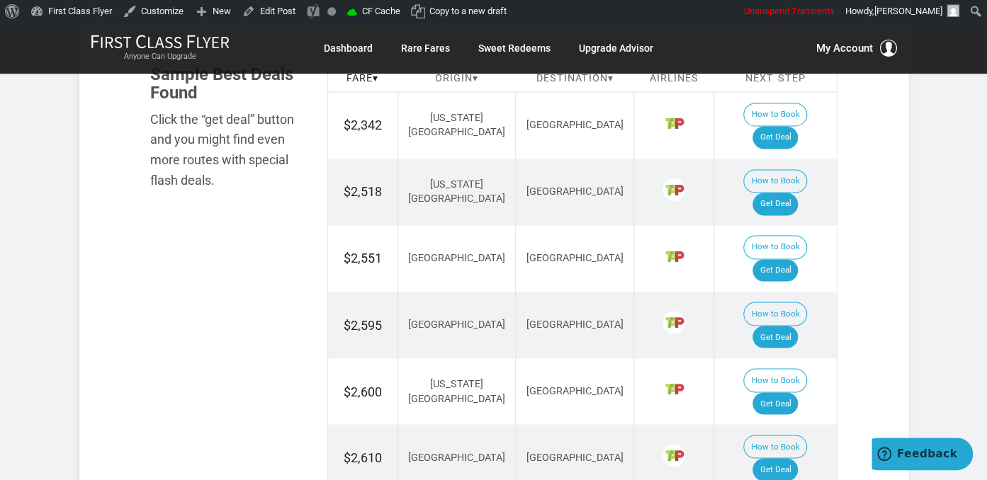
scroll to position [923, 0]
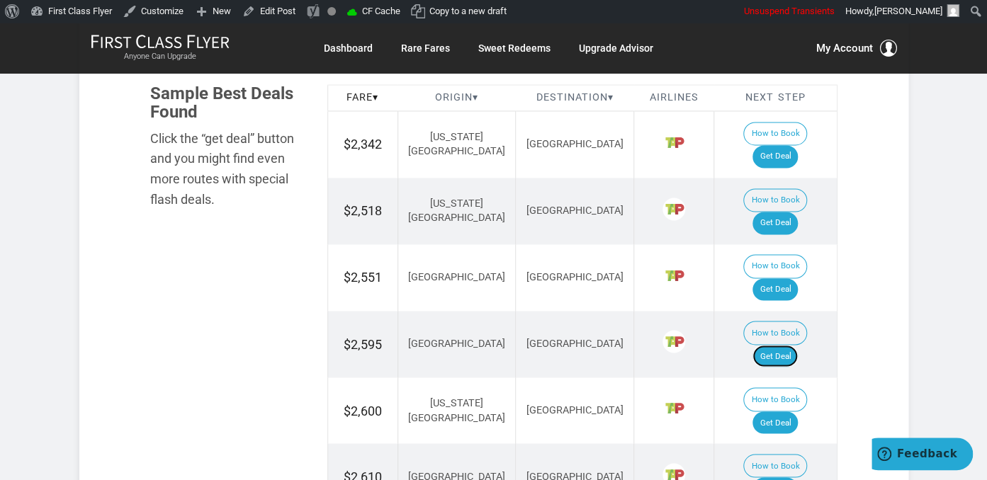
drag, startPoint x: 790, startPoint y: 253, endPoint x: 788, endPoint y: 234, distance: 18.5
click at [790, 345] on link "Get Deal" at bounding box center [774, 356] width 45 height 23
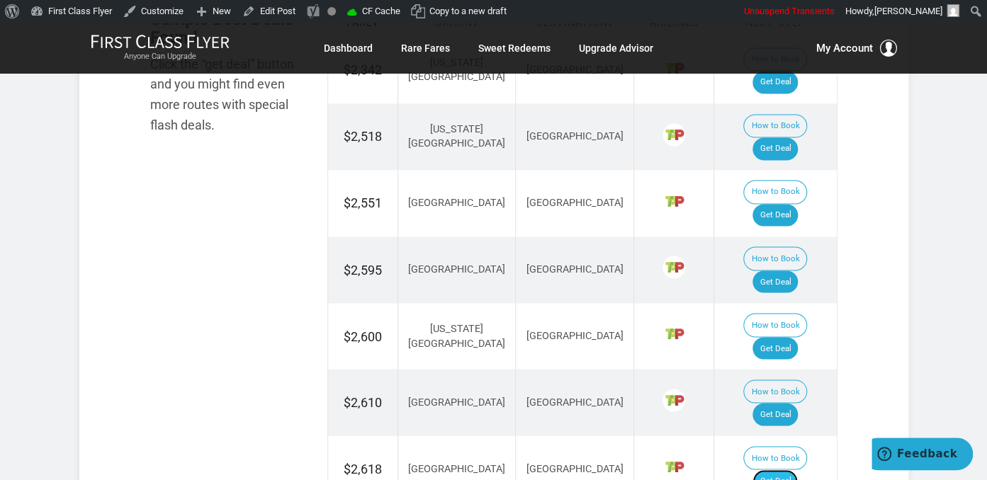
click at [776, 470] on link "Get Deal" at bounding box center [774, 481] width 45 height 23
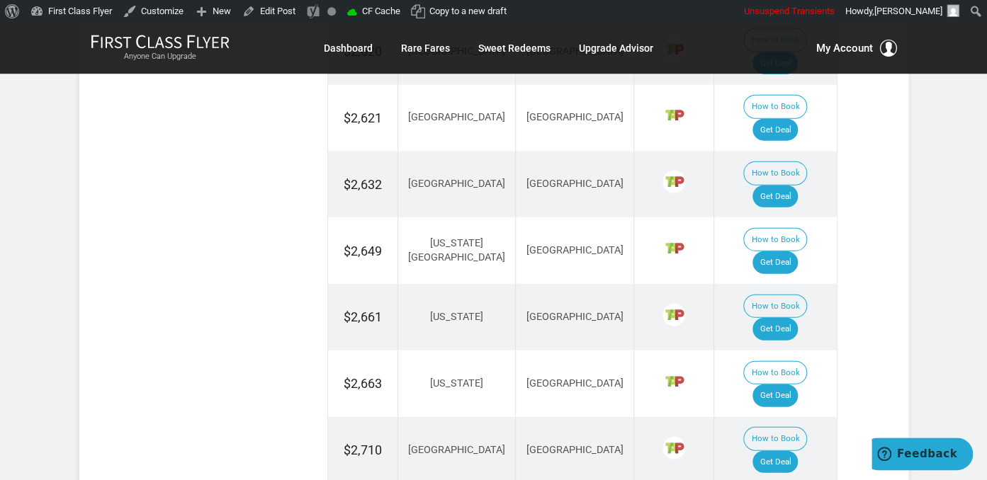
scroll to position [1520, 0]
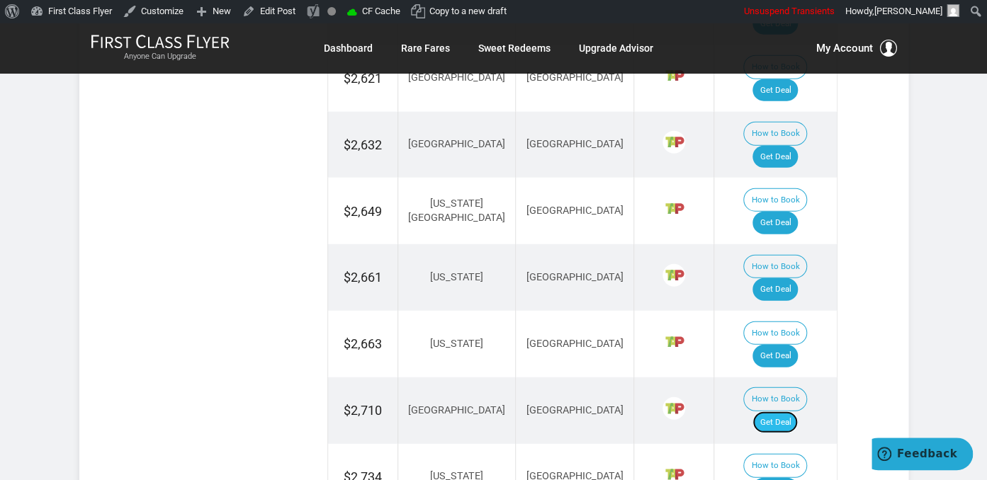
click at [791, 411] on link "Get Deal" at bounding box center [774, 422] width 45 height 23
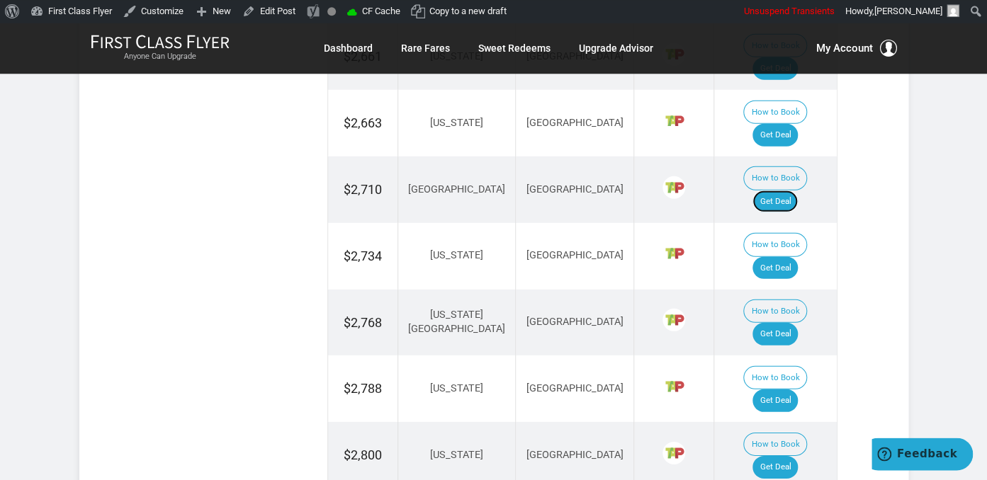
scroll to position [1745, 0]
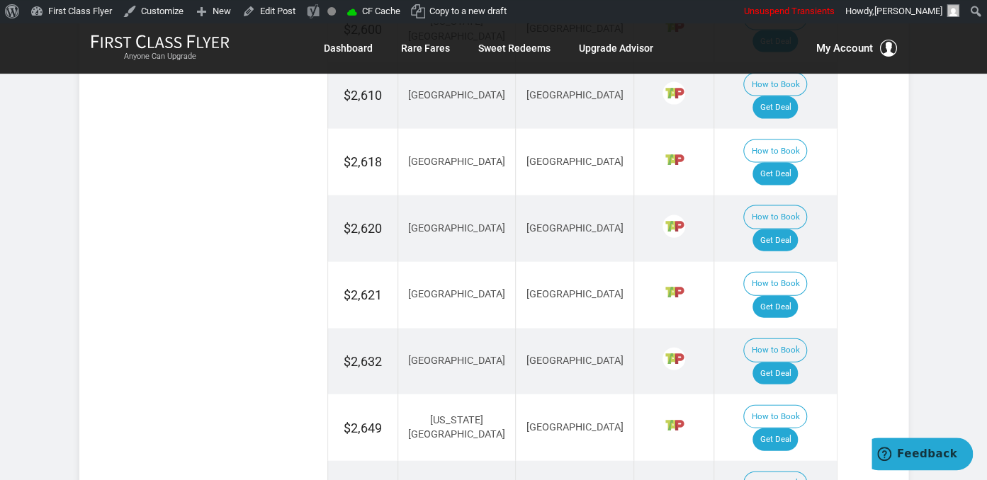
scroll to position [1297, 0]
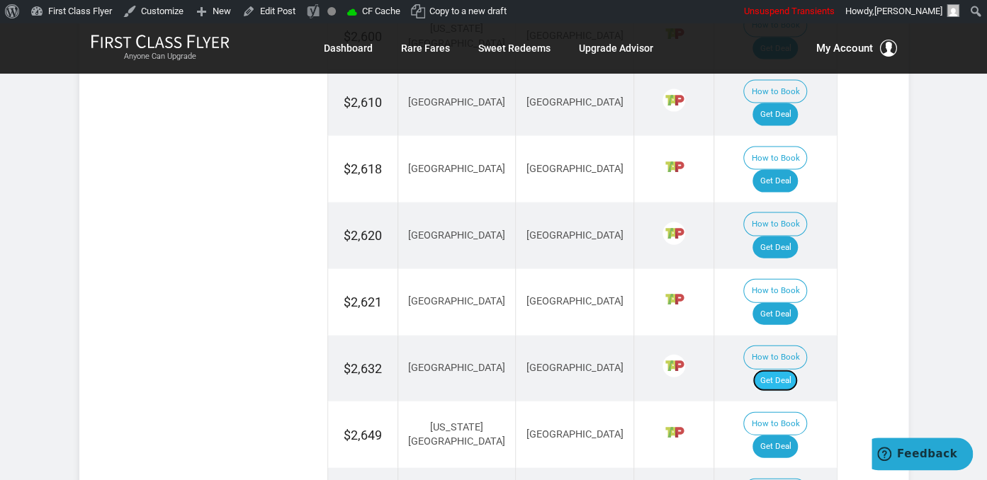
click at [783, 370] on link "Get Deal" at bounding box center [774, 381] width 45 height 23
click at [780, 436] on link "Get Deal" at bounding box center [774, 447] width 45 height 23
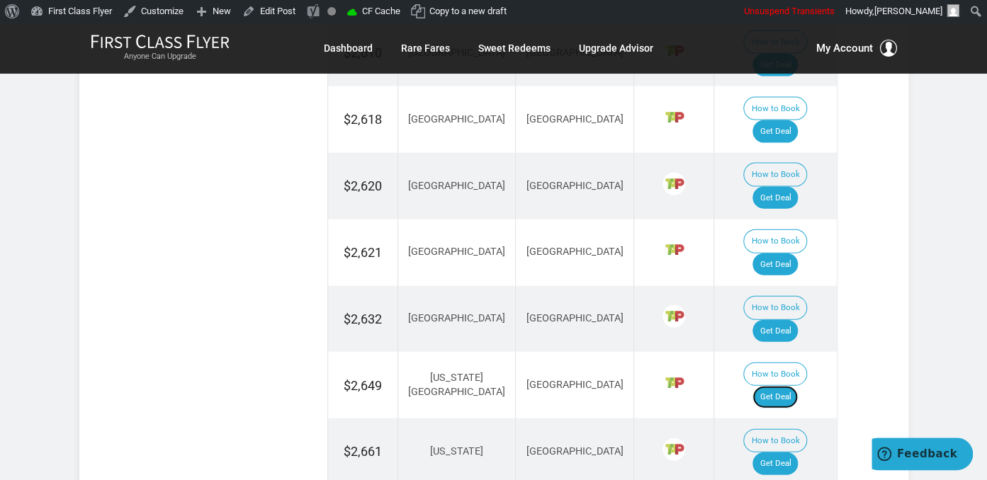
scroll to position [1371, 0]
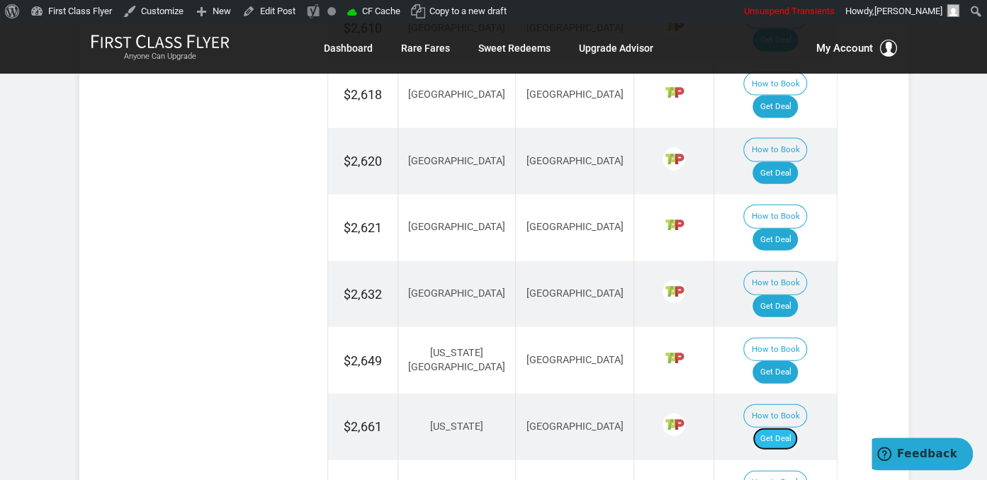
click at [795, 428] on link "Get Deal" at bounding box center [774, 439] width 45 height 23
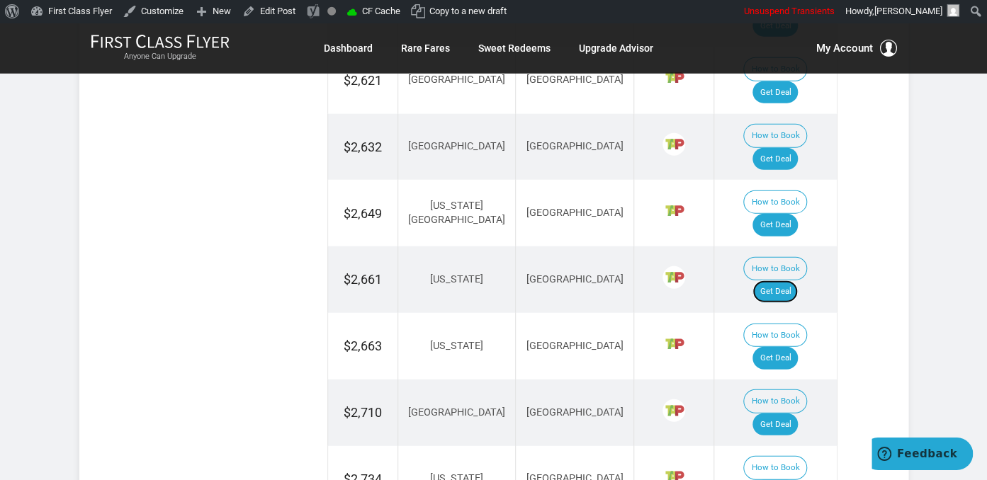
scroll to position [1520, 0]
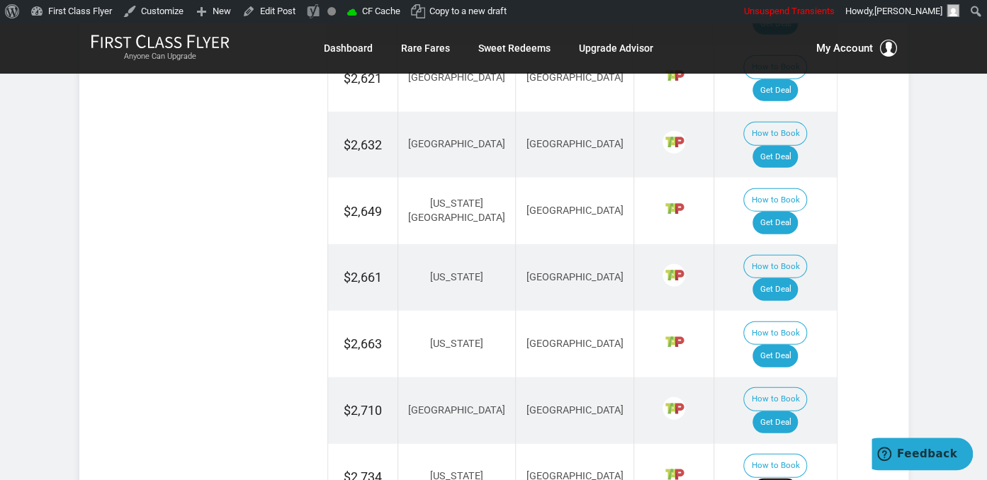
click at [787, 478] on link "Get Deal" at bounding box center [774, 489] width 45 height 23
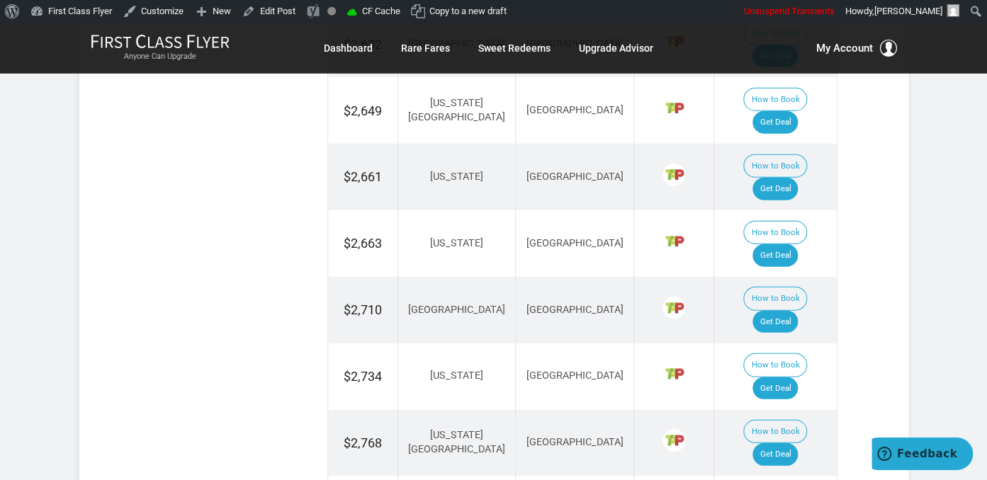
scroll to position [1820, 0]
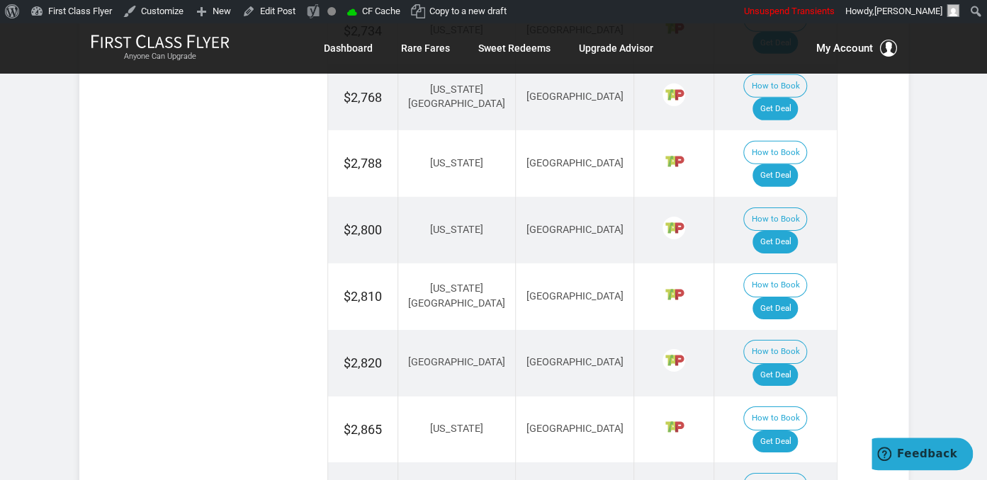
scroll to position [1969, 0]
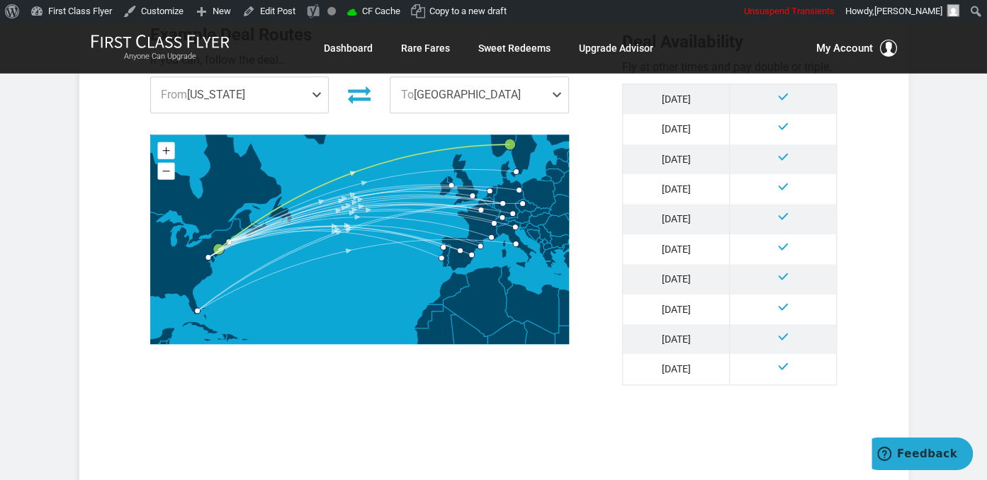
scroll to position [399, 0]
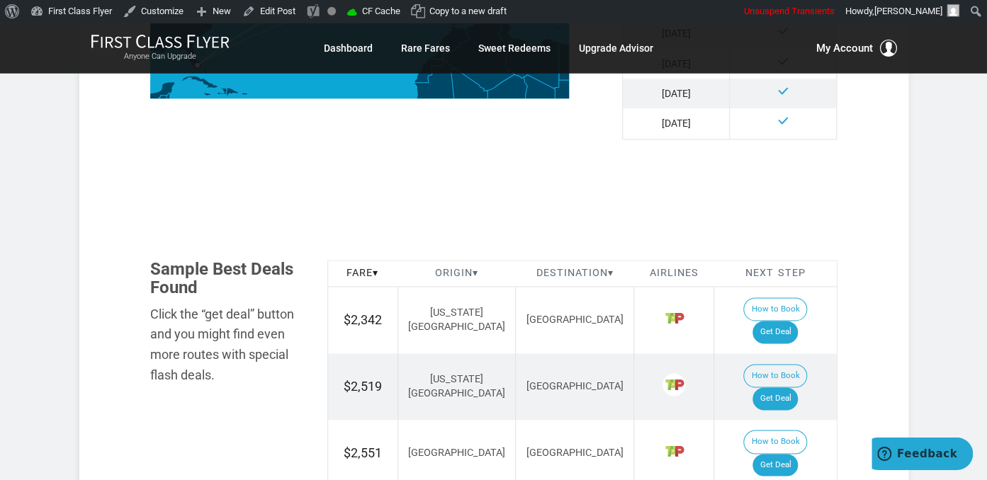
scroll to position [748, 0]
click at [797, 320] on link "Get Deal" at bounding box center [774, 331] width 45 height 23
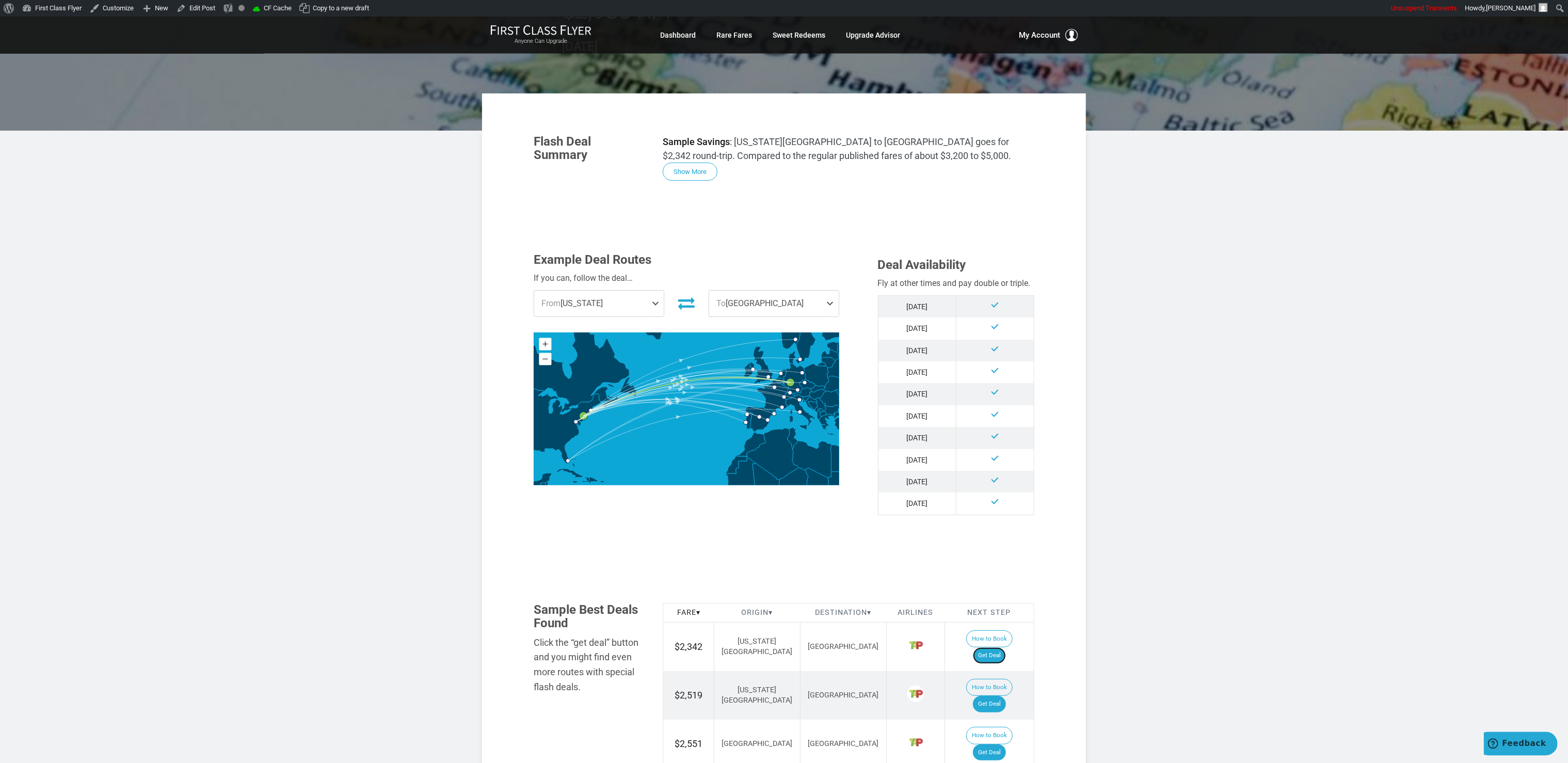
scroll to position [141, 0]
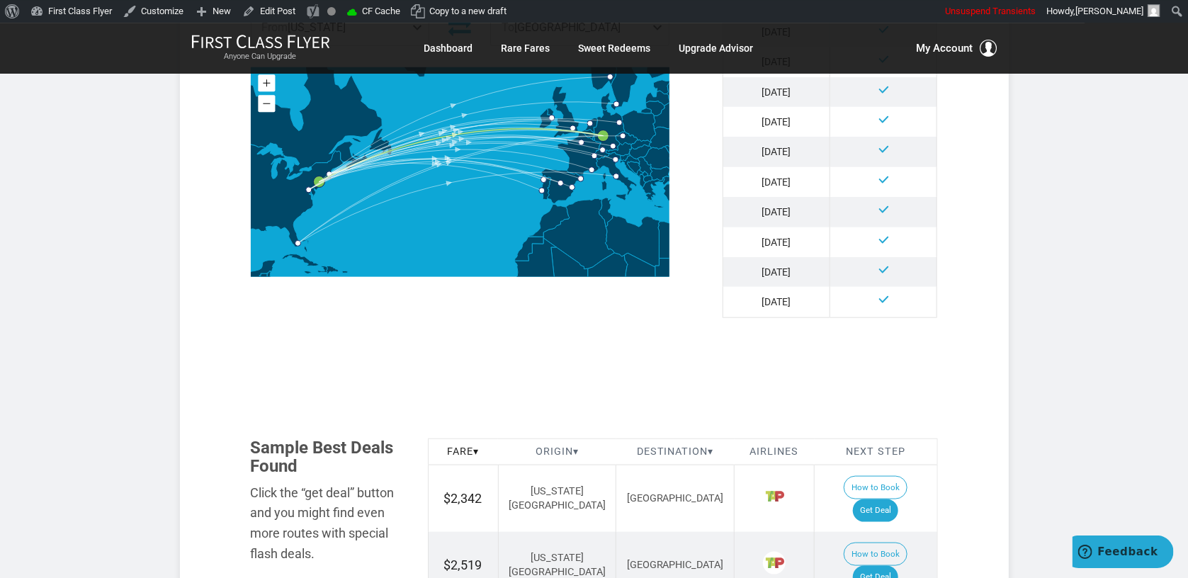
scroll to position [794, 0]
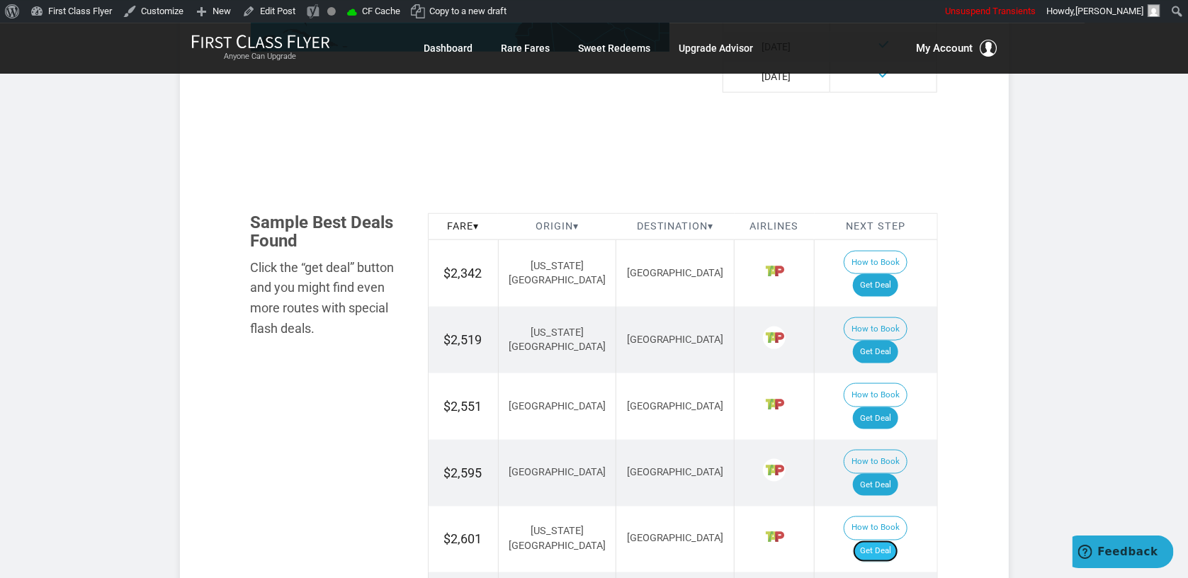
click at [873, 479] on link "Get Deal" at bounding box center [875, 551] width 45 height 23
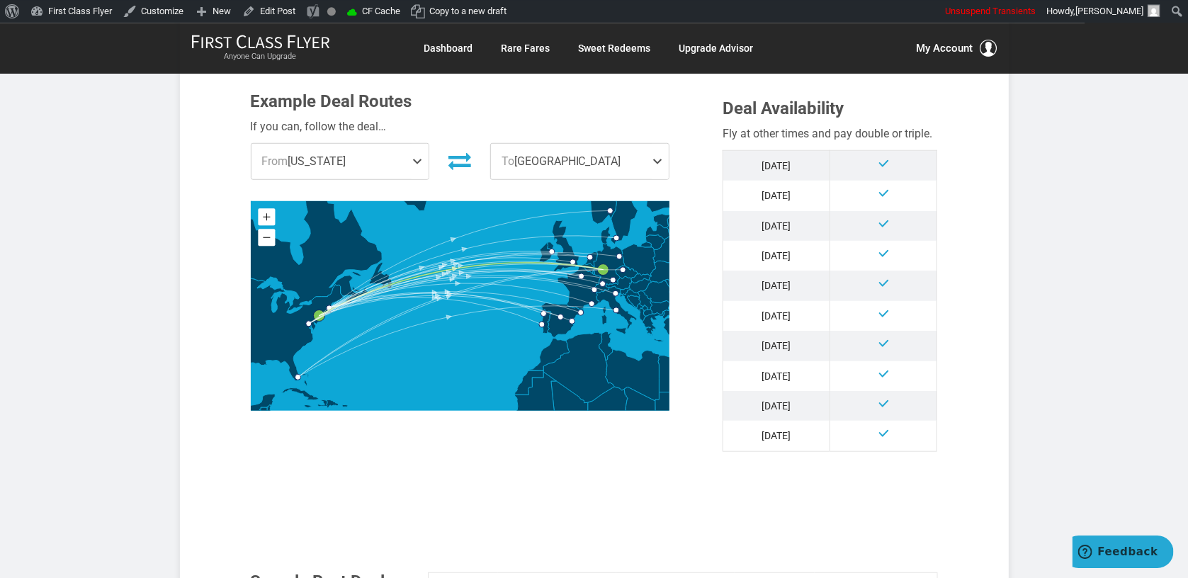
scroll to position [419, 0]
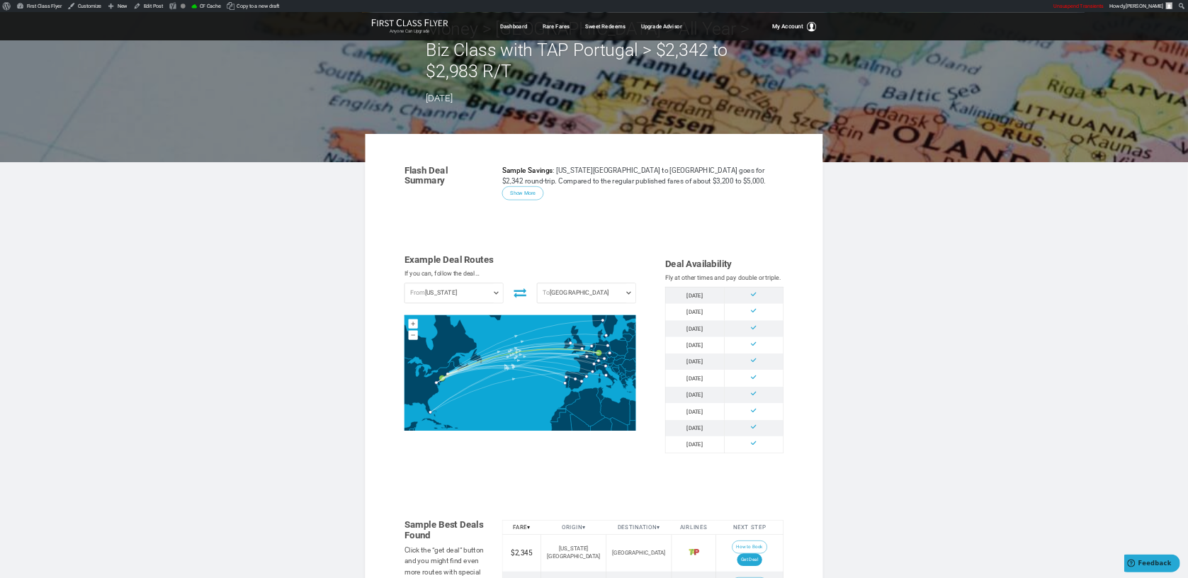
scroll to position [74, 0]
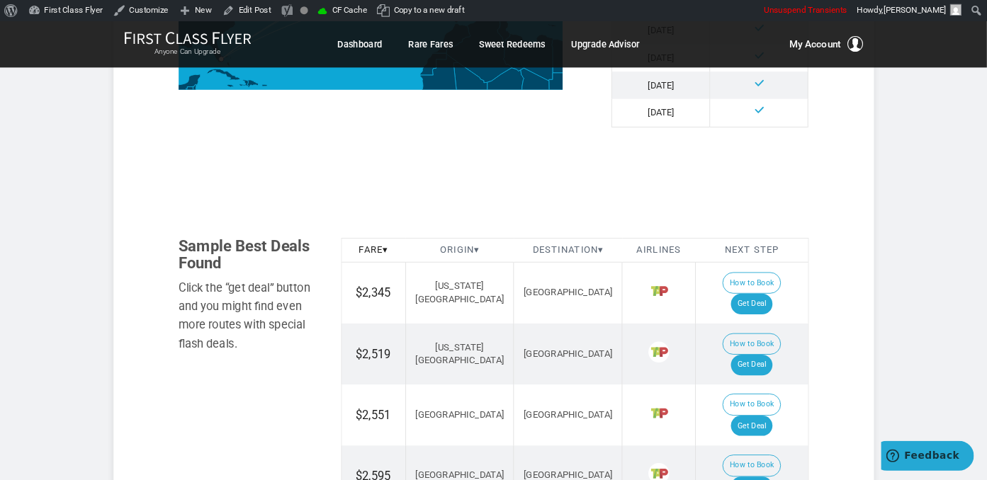
scroll to position [747, 0]
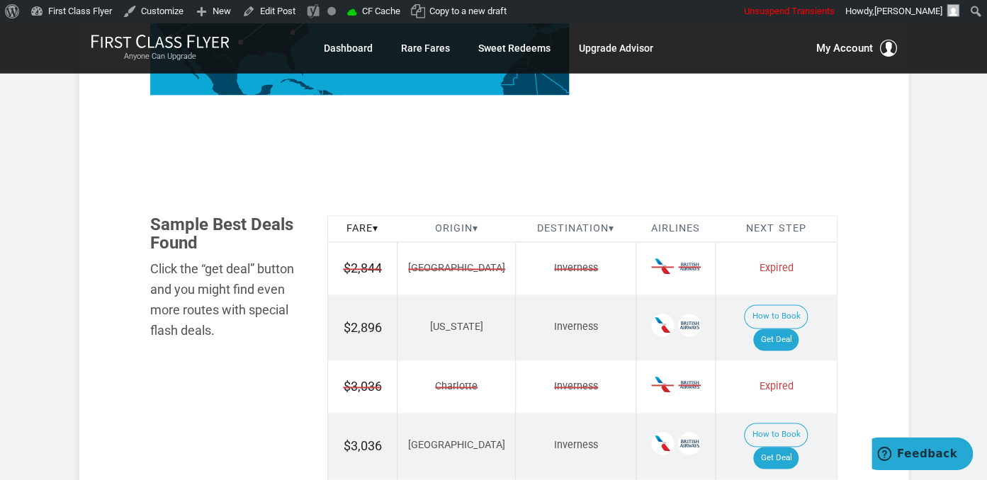
scroll to position [822, 0]
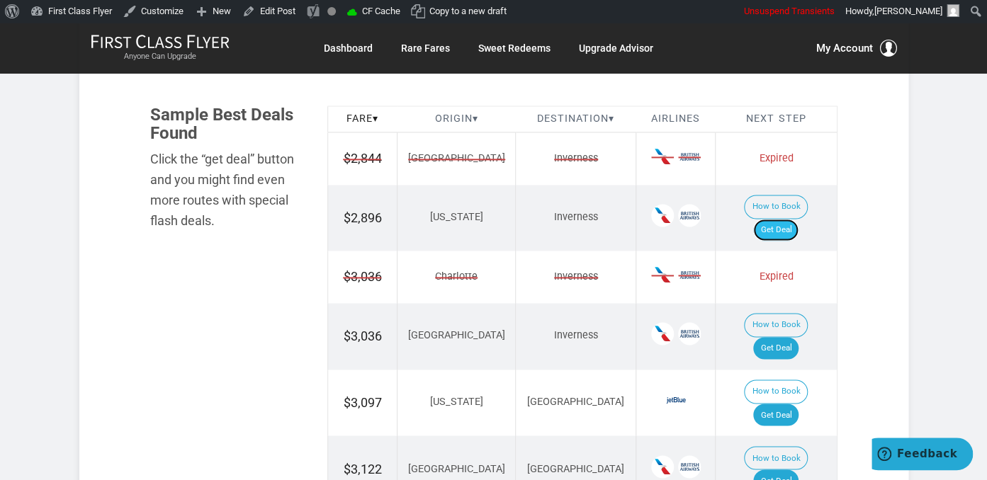
drag, startPoint x: 786, startPoint y: 198, endPoint x: 795, endPoint y: 205, distance: 11.5
click at [786, 219] on link "Get Deal" at bounding box center [775, 230] width 45 height 23
click at [776, 219] on link "Get Deal" at bounding box center [775, 230] width 45 height 23
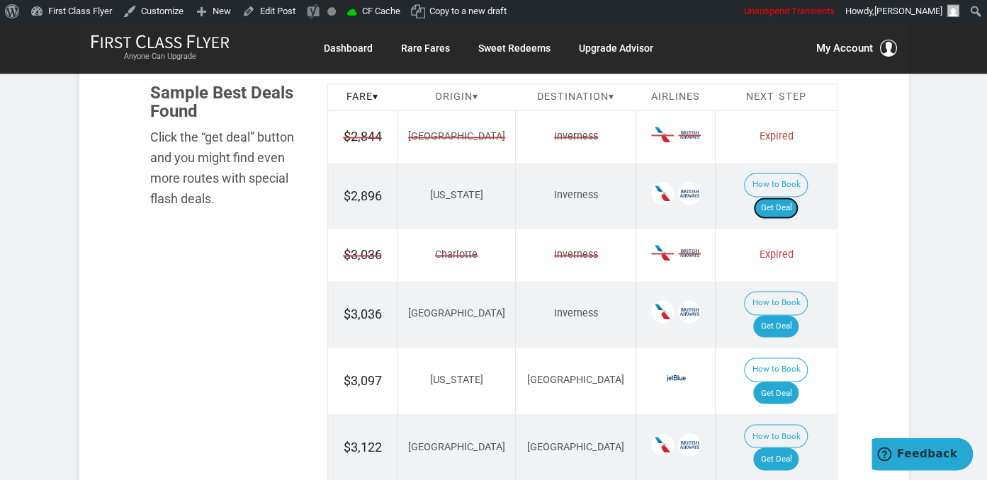
scroll to position [897, 0]
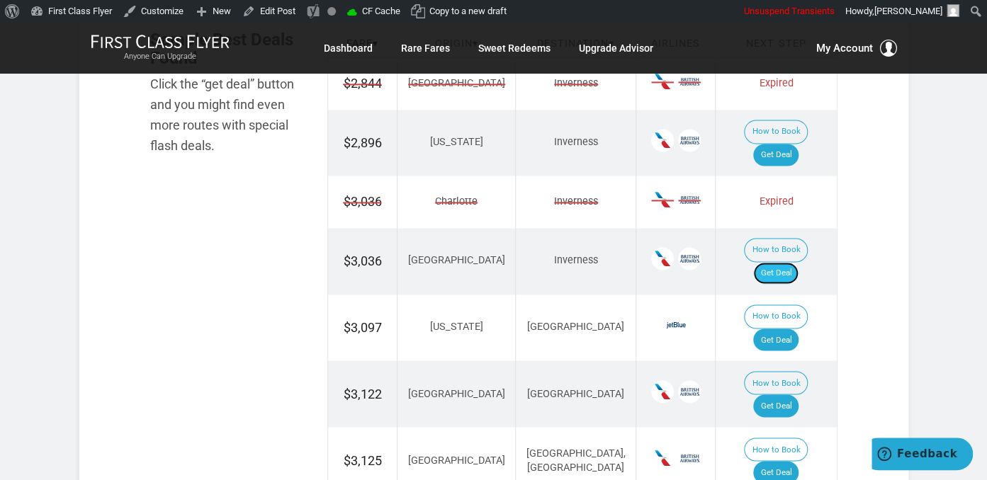
click at [798, 262] on link "Get Deal" at bounding box center [775, 273] width 45 height 23
drag, startPoint x: 780, startPoint y: 293, endPoint x: 789, endPoint y: 290, distance: 9.2
click at [780, 329] on link "Get Deal" at bounding box center [775, 340] width 45 height 23
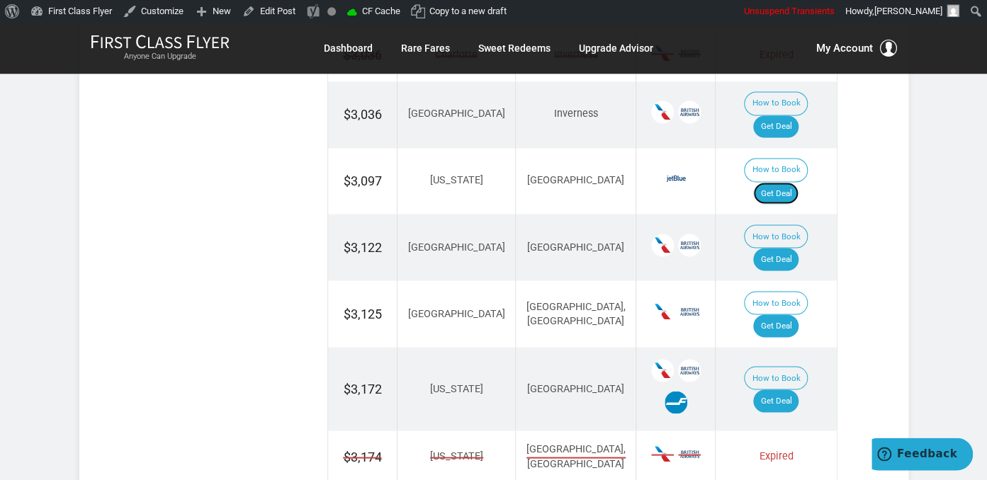
scroll to position [1047, 0]
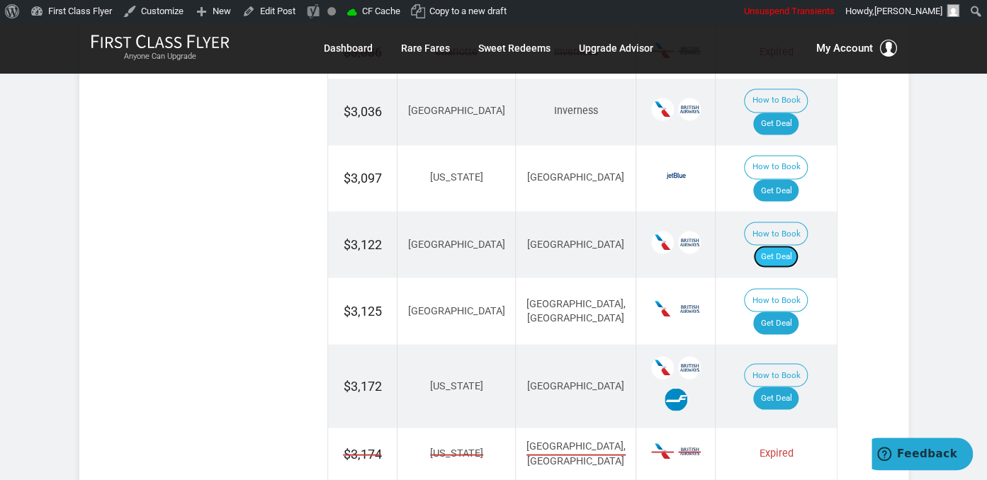
click at [792, 245] on link "Get Deal" at bounding box center [775, 256] width 45 height 23
click at [781, 312] on link "Get Deal" at bounding box center [775, 323] width 45 height 23
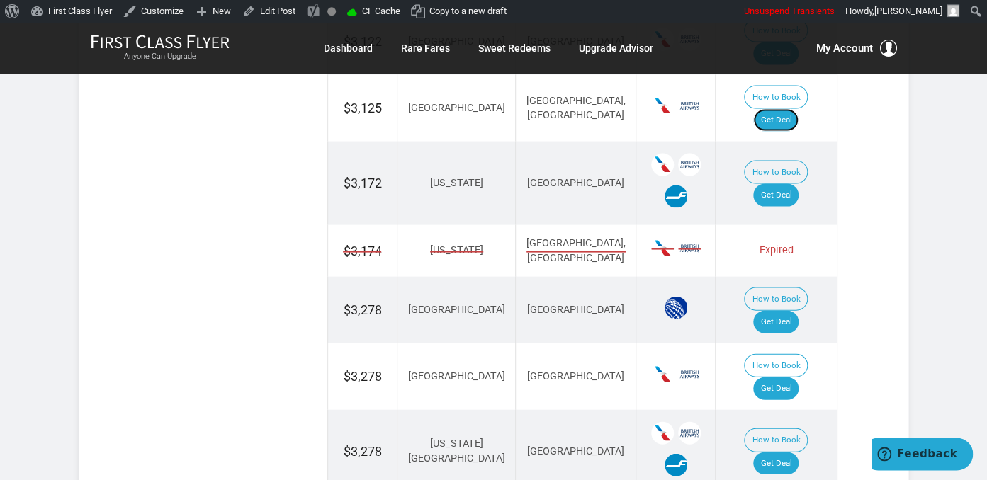
scroll to position [1271, 0]
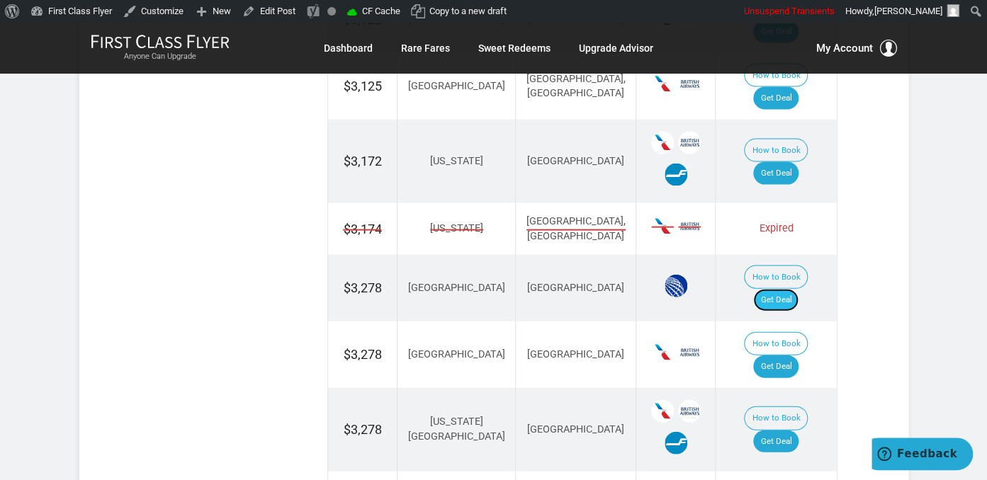
click at [785, 289] on link "Get Deal" at bounding box center [775, 300] width 45 height 23
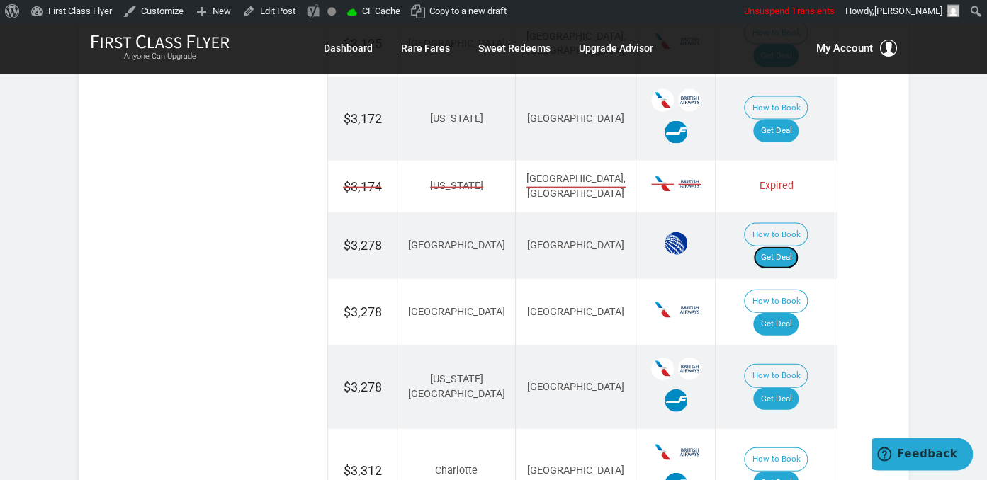
scroll to position [1346, 0]
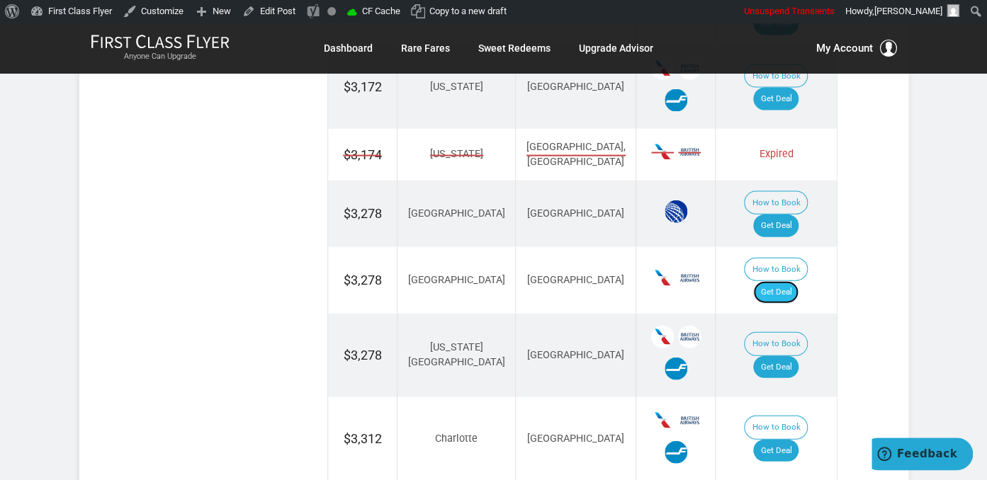
click at [789, 281] on link "Get Deal" at bounding box center [775, 292] width 45 height 23
click at [790, 281] on link "Get Deal" at bounding box center [775, 292] width 45 height 23
click at [795, 356] on link "Get Deal" at bounding box center [775, 367] width 45 height 23
click at [793, 440] on link "Get Deal" at bounding box center [775, 451] width 45 height 23
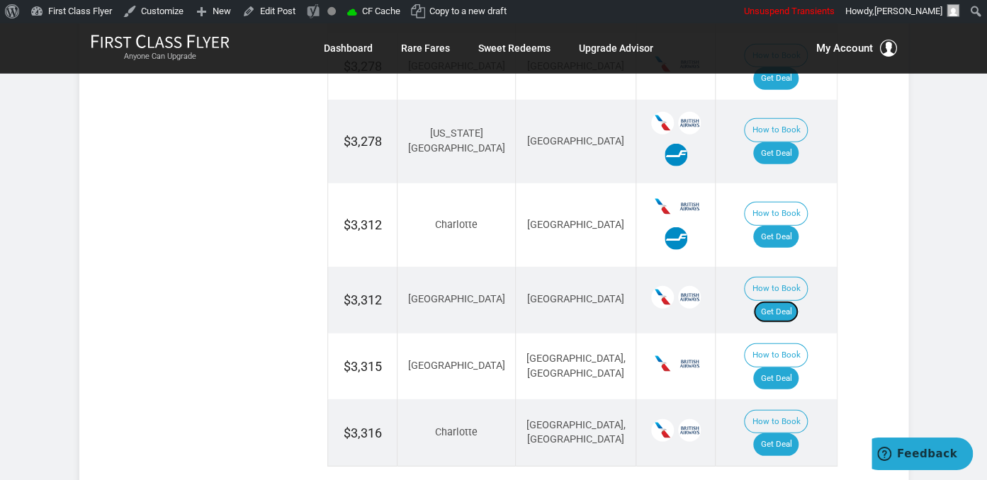
scroll to position [1570, 0]
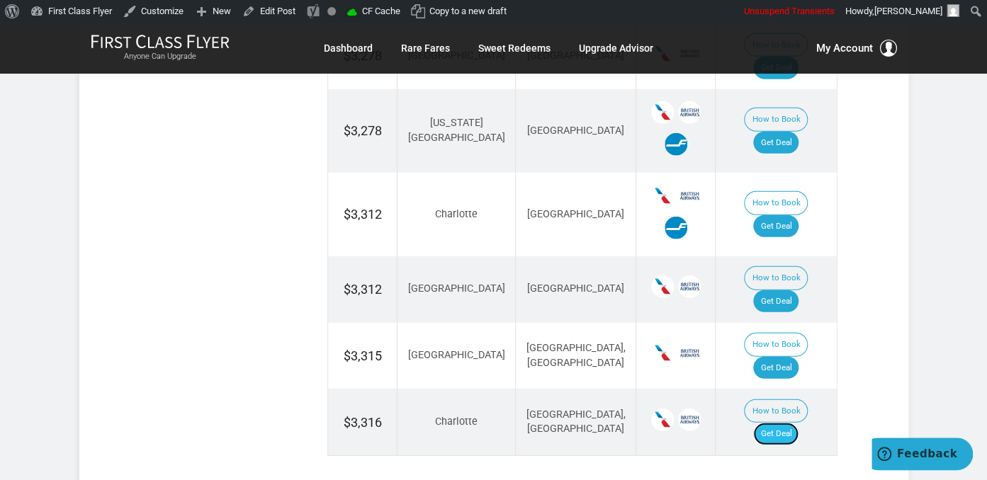
click at [790, 423] on link "Get Deal" at bounding box center [775, 434] width 45 height 23
click at [789, 357] on link "Get Deal" at bounding box center [775, 368] width 45 height 23
click at [788, 357] on link "Get Deal" at bounding box center [775, 368] width 45 height 23
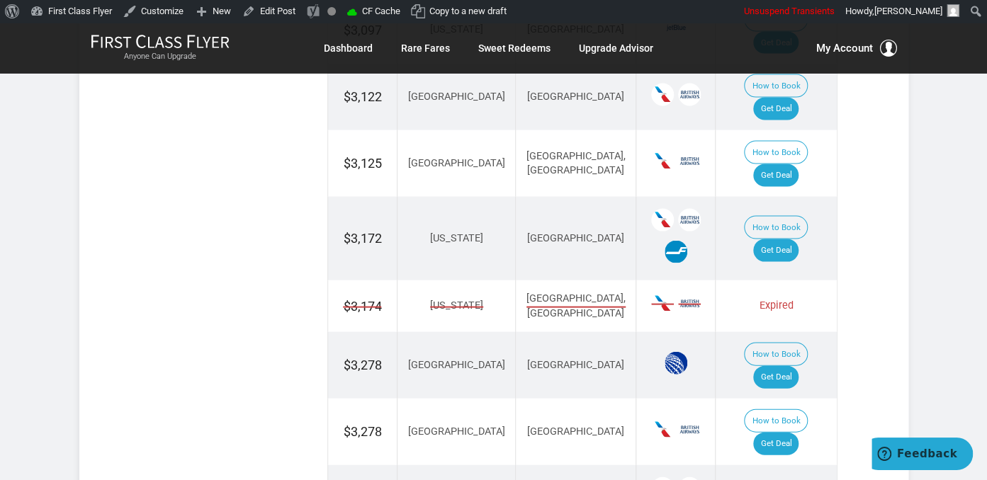
scroll to position [1196, 0]
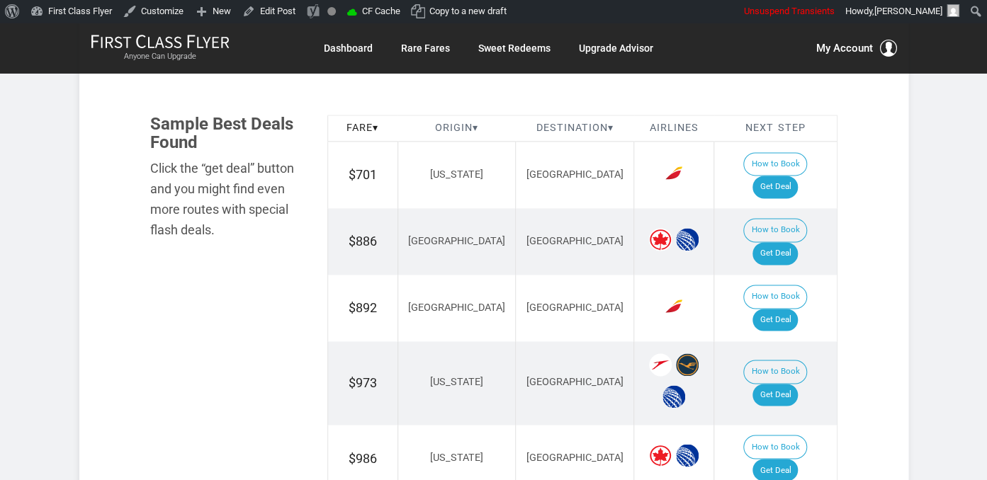
scroll to position [846, 0]
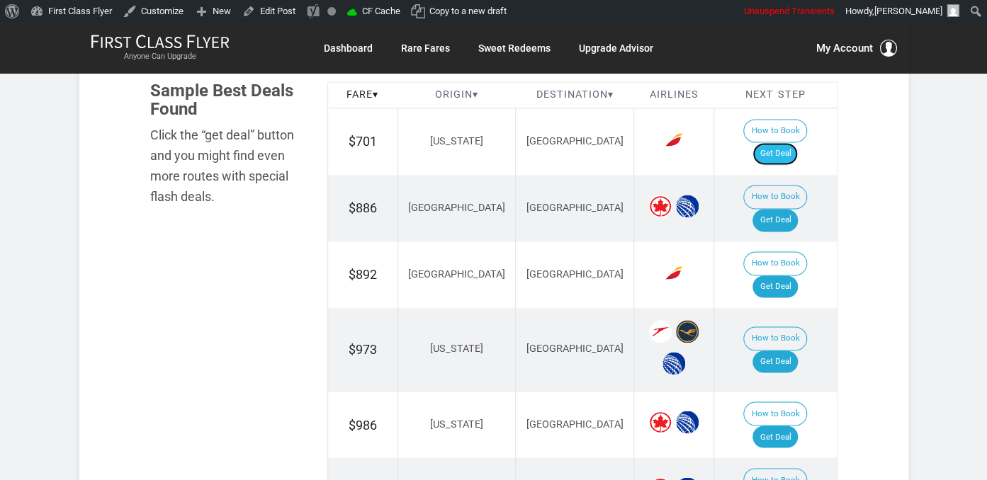
click at [780, 142] on link "Get Deal" at bounding box center [774, 153] width 45 height 23
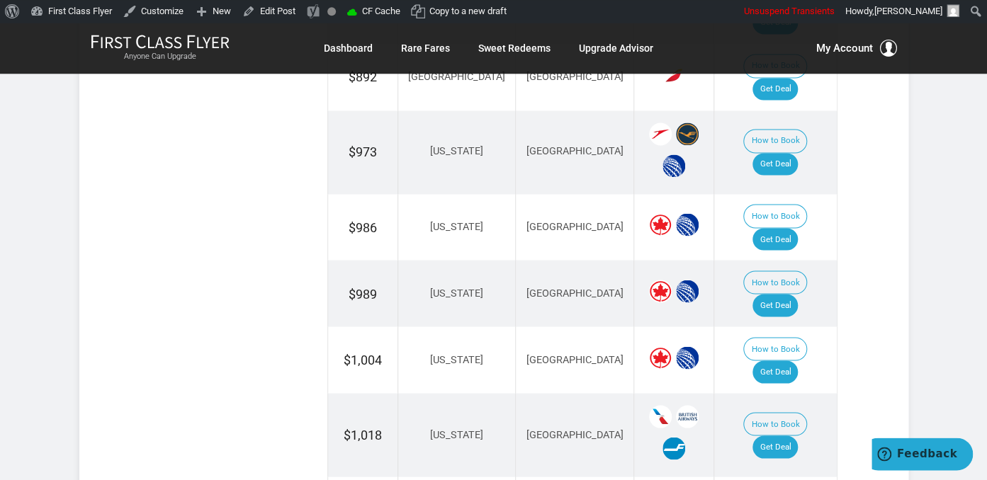
scroll to position [1071, 0]
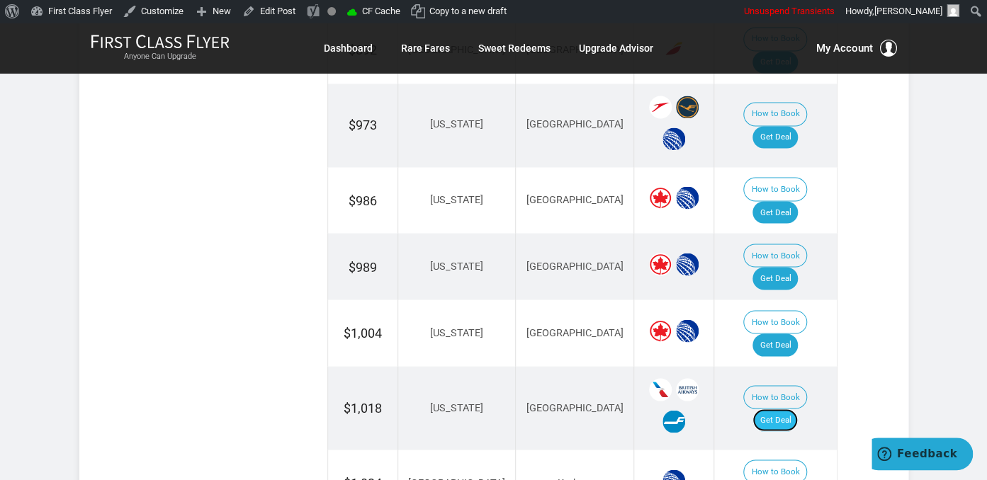
click at [795, 409] on link "Get Deal" at bounding box center [774, 420] width 45 height 23
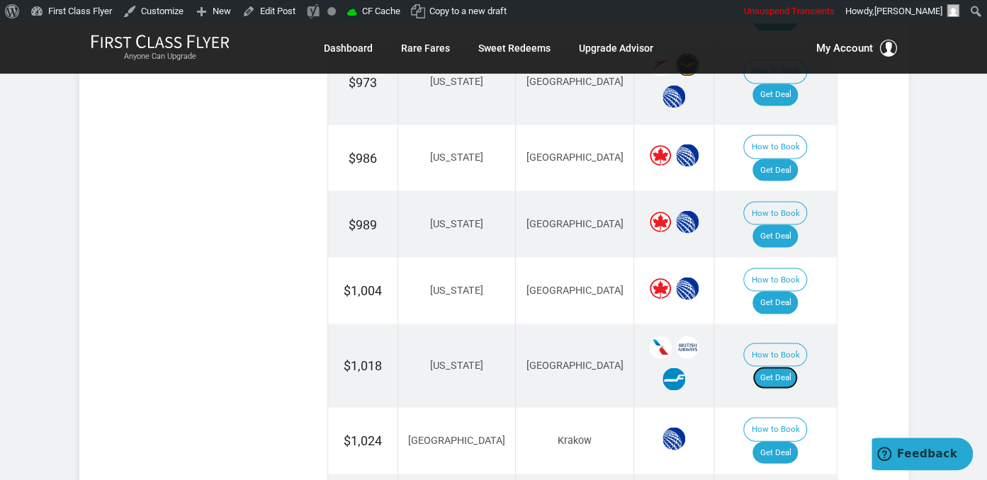
scroll to position [1145, 0]
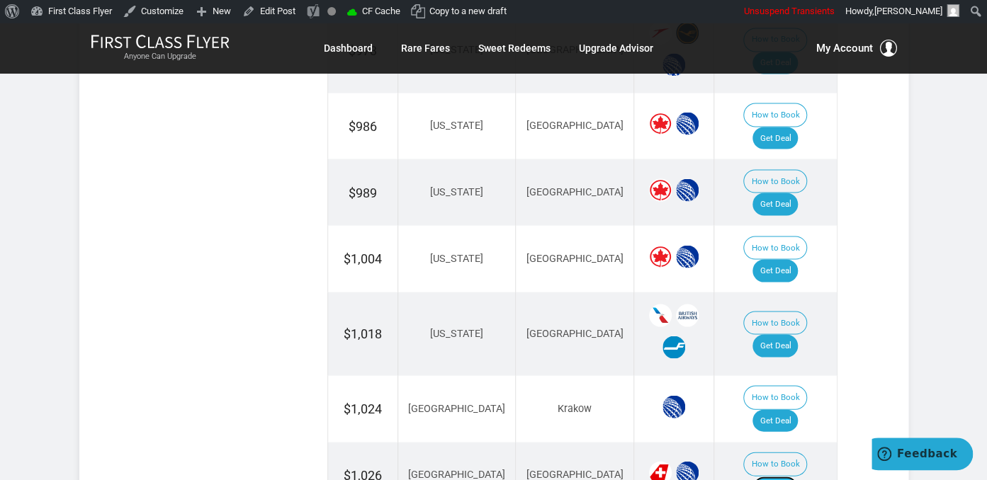
click at [788, 476] on link "Get Deal" at bounding box center [774, 487] width 45 height 23
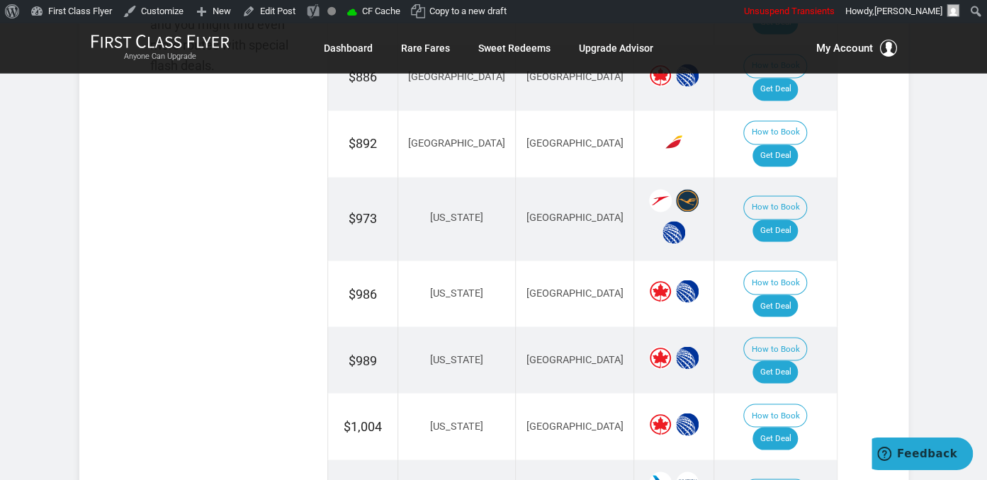
scroll to position [921, 0]
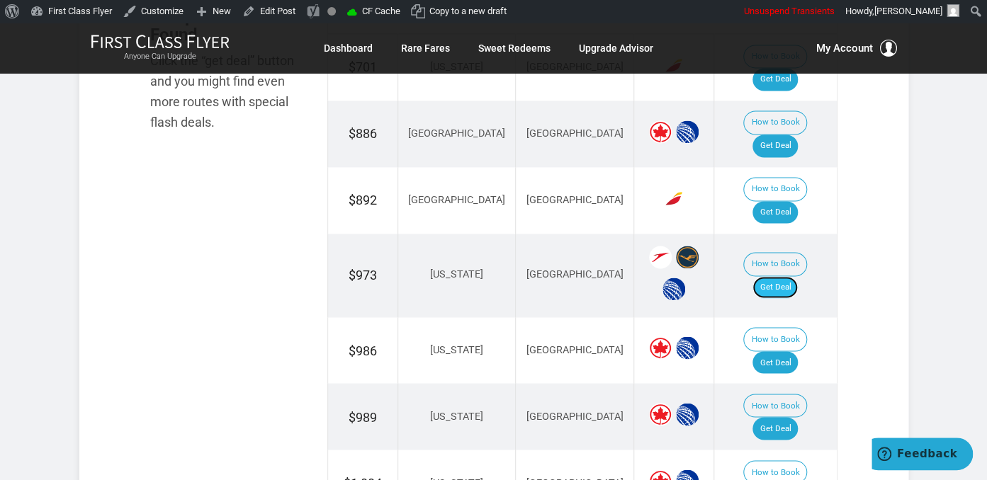
click at [789, 276] on link "Get Deal" at bounding box center [774, 287] width 45 height 23
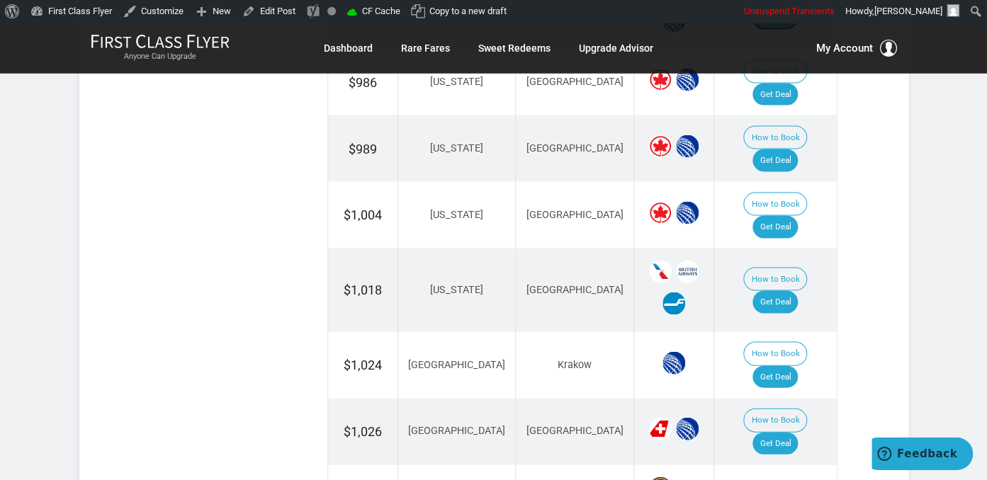
scroll to position [1220, 0]
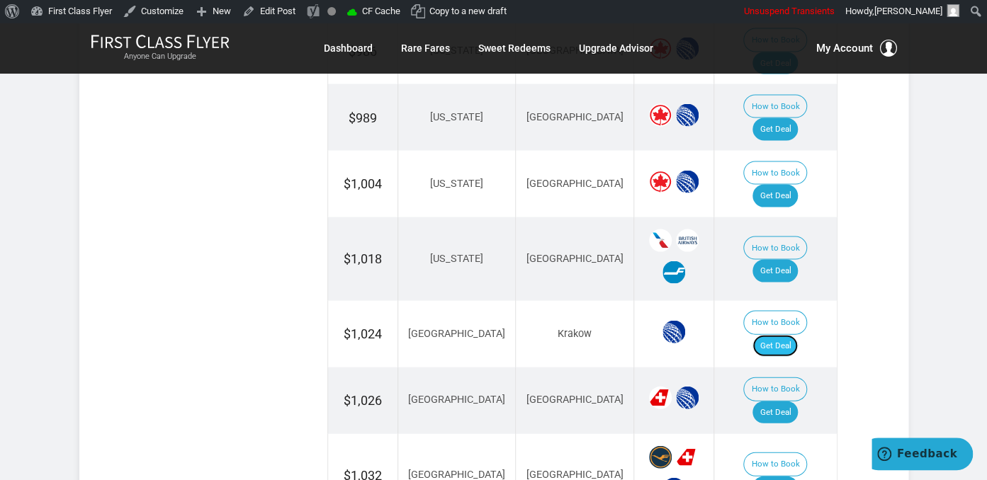
click at [792, 334] on link "Get Deal" at bounding box center [774, 345] width 45 height 23
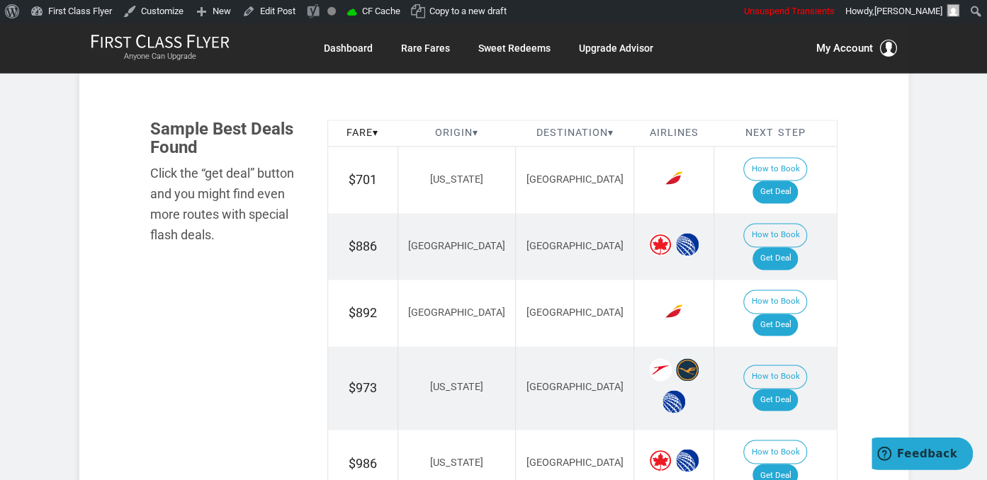
scroll to position [771, 0]
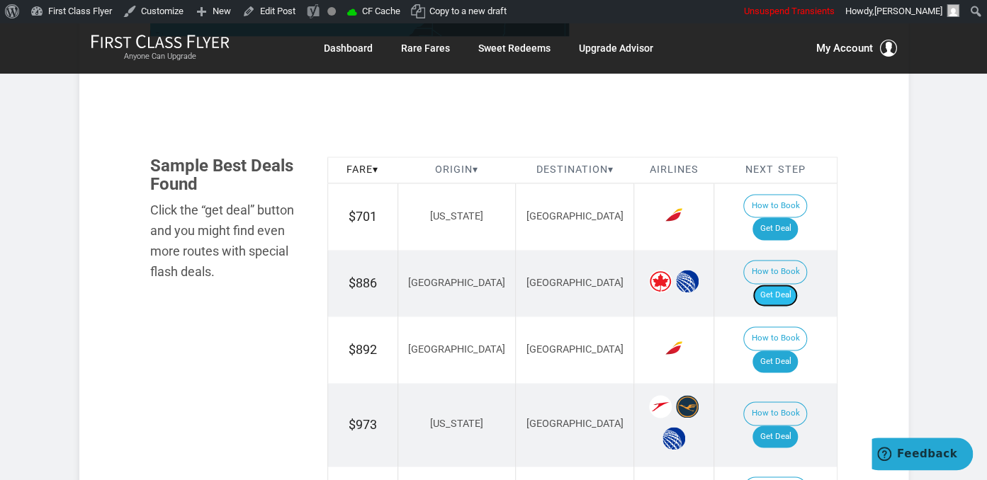
click at [795, 284] on link "Get Deal" at bounding box center [774, 295] width 45 height 23
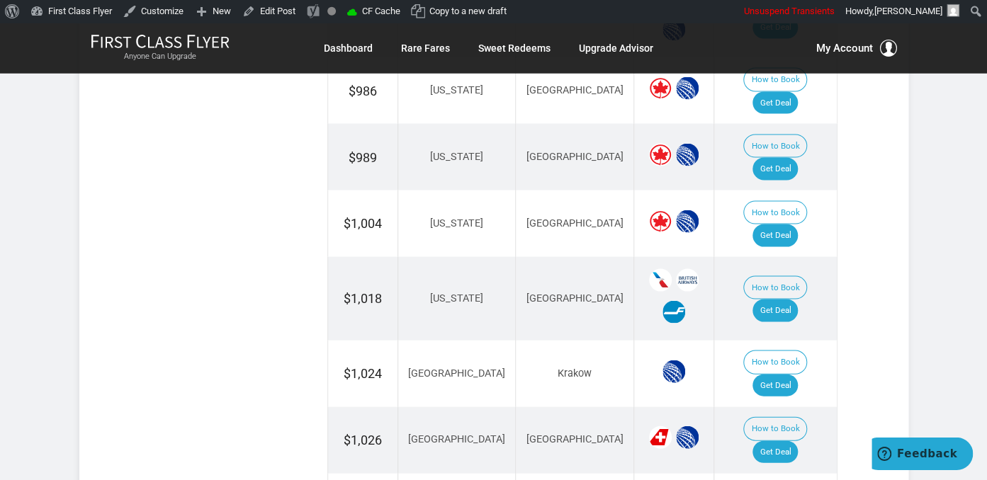
scroll to position [1220, 0]
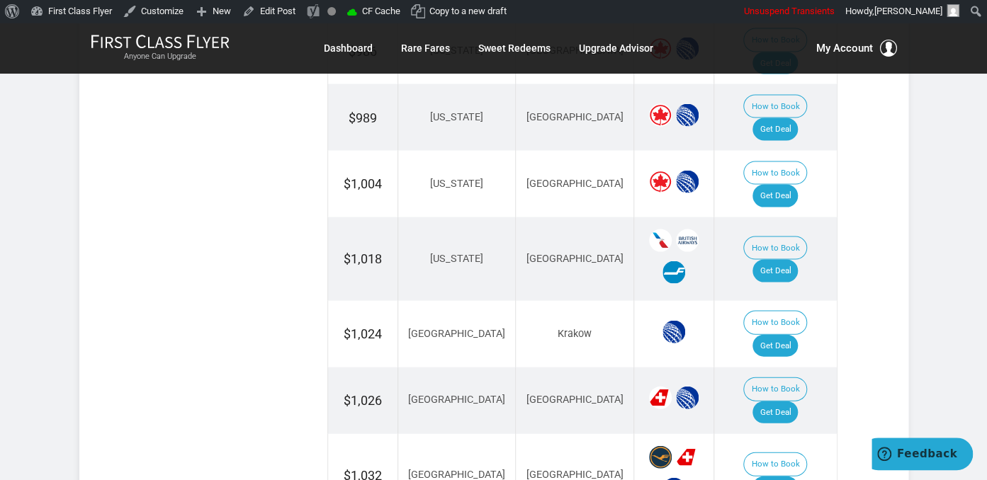
click at [786, 433] on td "How to Book Get Deal" at bounding box center [775, 475] width 123 height 84
click at [788, 476] on link "Get Deal" at bounding box center [774, 487] width 45 height 23
drag, startPoint x: 798, startPoint y: 343, endPoint x: 806, endPoint y: 353, distance: 12.6
click at [797, 476] on link "Get Deal" at bounding box center [774, 487] width 45 height 23
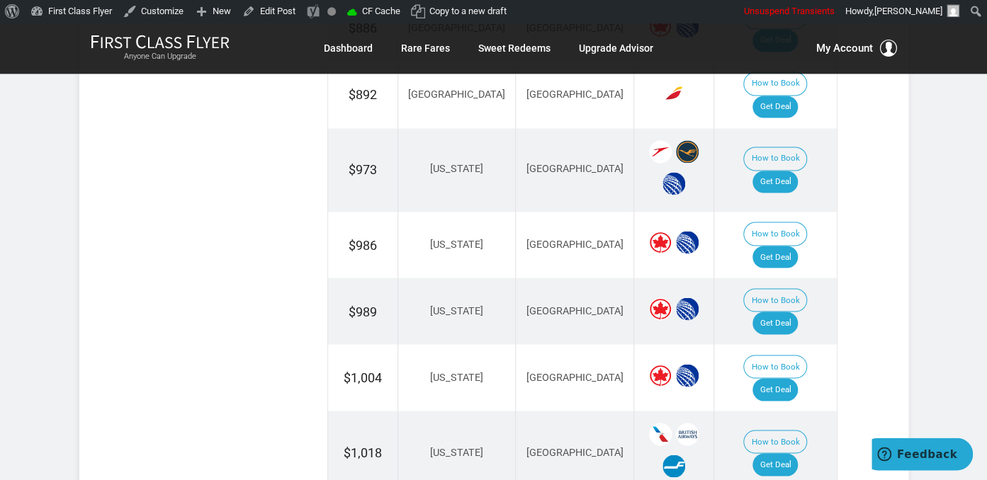
scroll to position [996, 0]
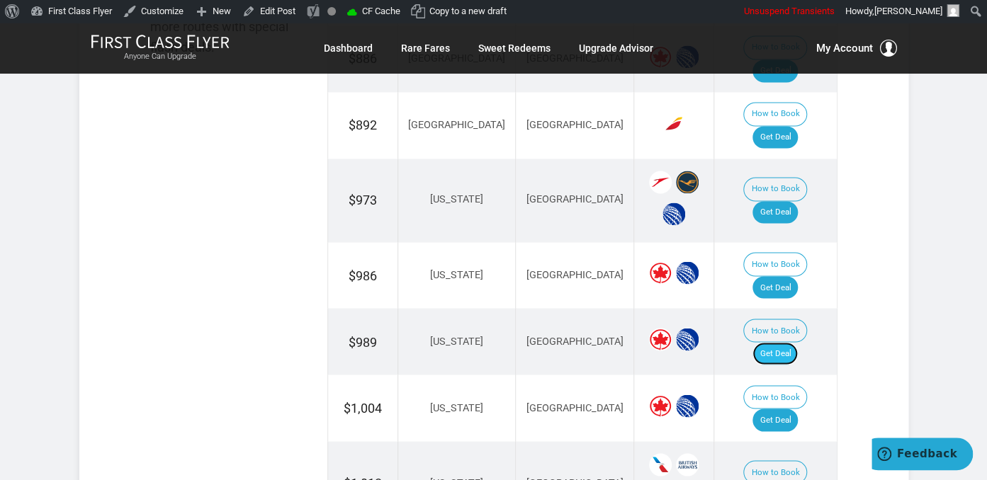
click at [789, 342] on link "Get Deal" at bounding box center [774, 353] width 45 height 23
click at [776, 342] on link "Get Deal" at bounding box center [774, 353] width 45 height 23
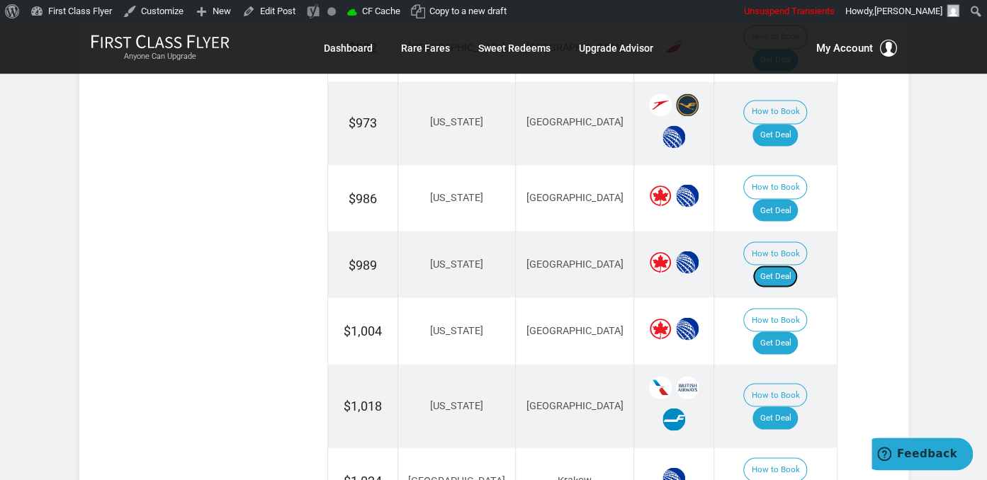
scroll to position [1047, 0]
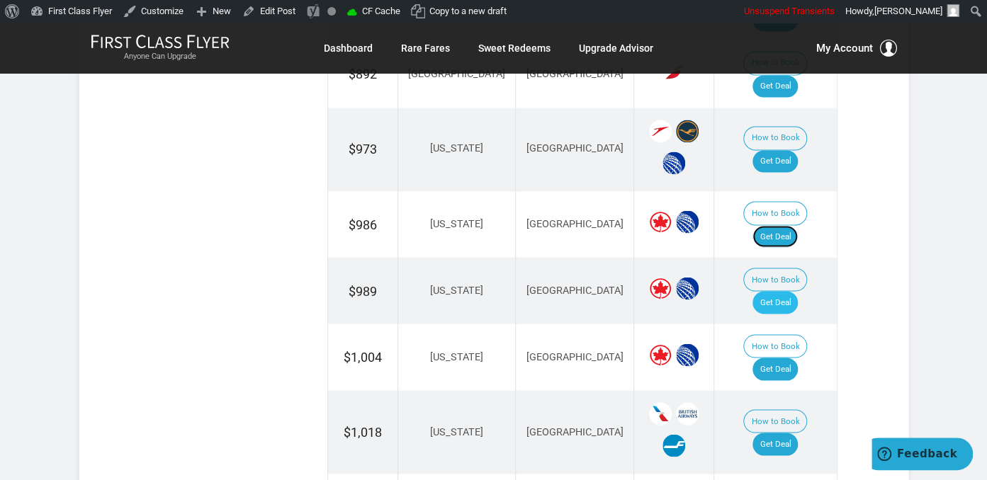
click at [797, 225] on link "Get Deal" at bounding box center [774, 236] width 45 height 23
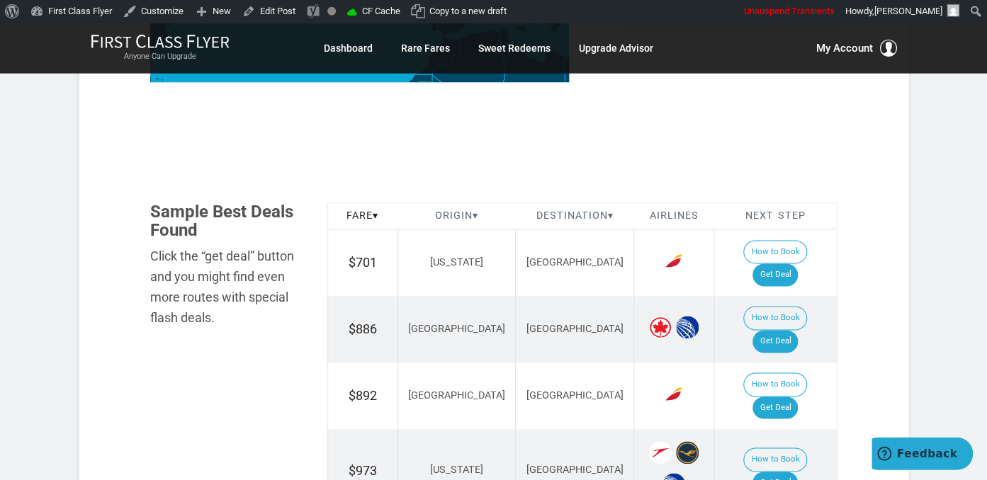
scroll to position [822, 0]
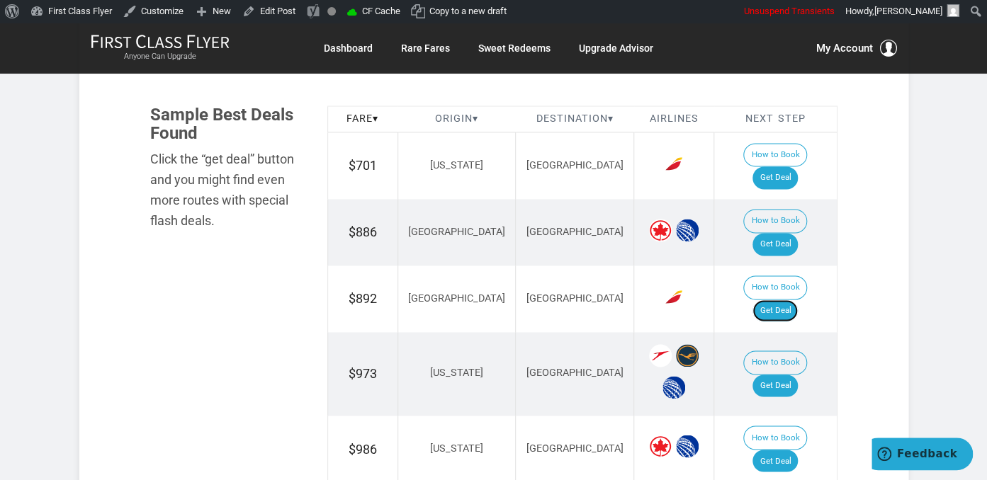
click at [786, 300] on link "Get Deal" at bounding box center [774, 311] width 45 height 23
click at [795, 300] on link "Get Deal" at bounding box center [774, 311] width 45 height 23
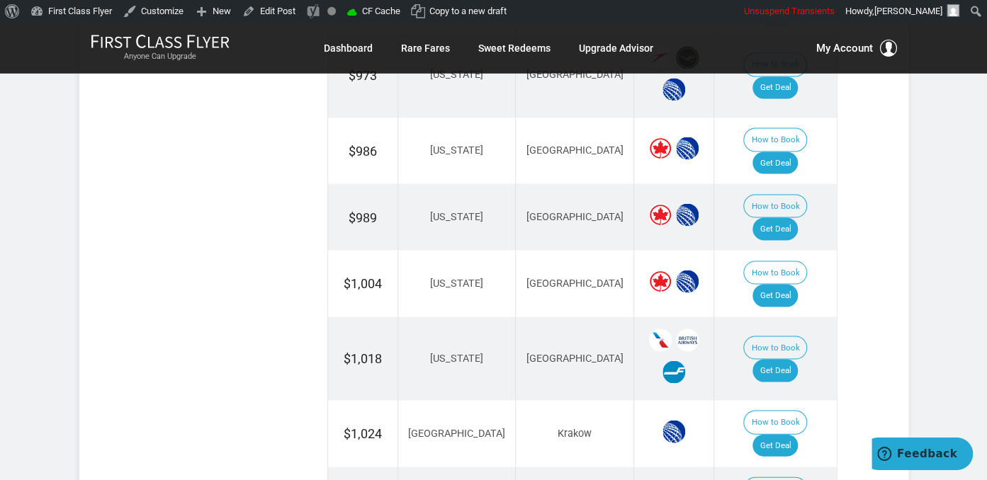
scroll to position [1122, 0]
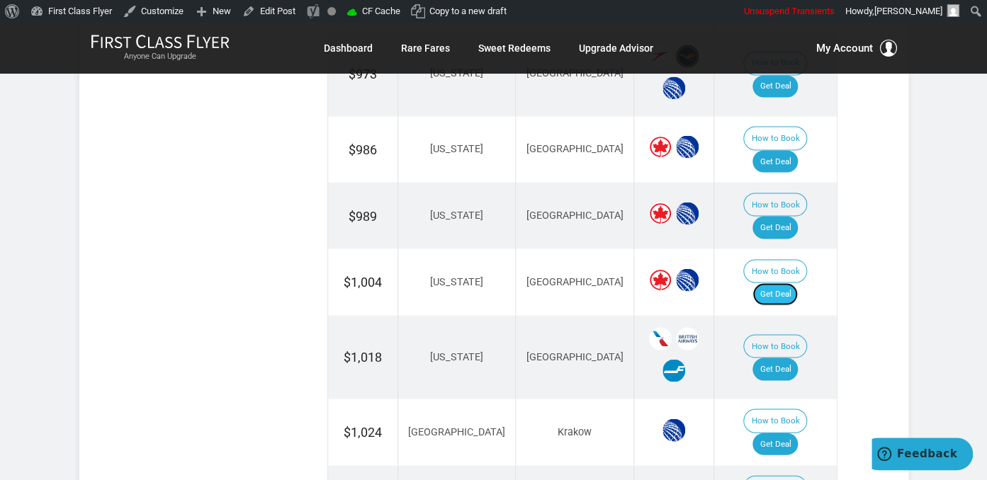
drag, startPoint x: 780, startPoint y: 202, endPoint x: 788, endPoint y: 199, distance: 8.3
click at [780, 283] on link "Get Deal" at bounding box center [774, 294] width 45 height 23
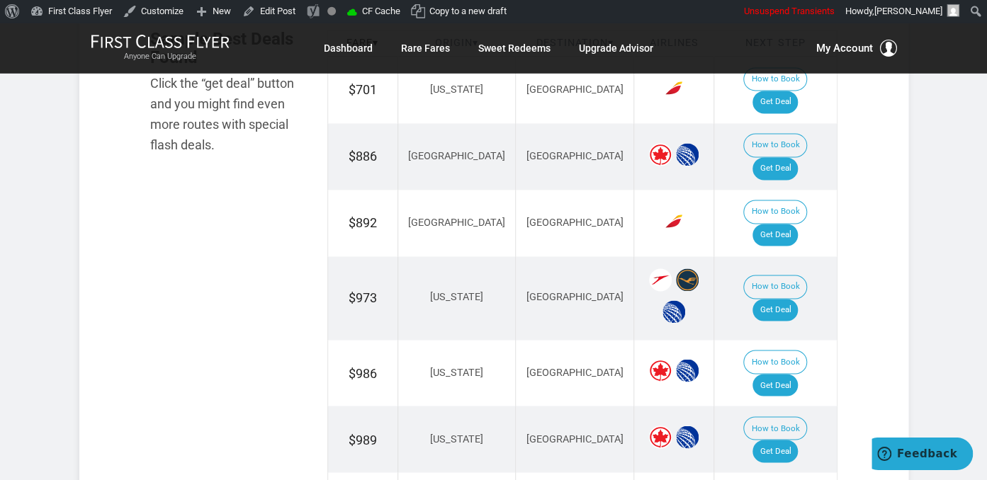
scroll to position [897, 0]
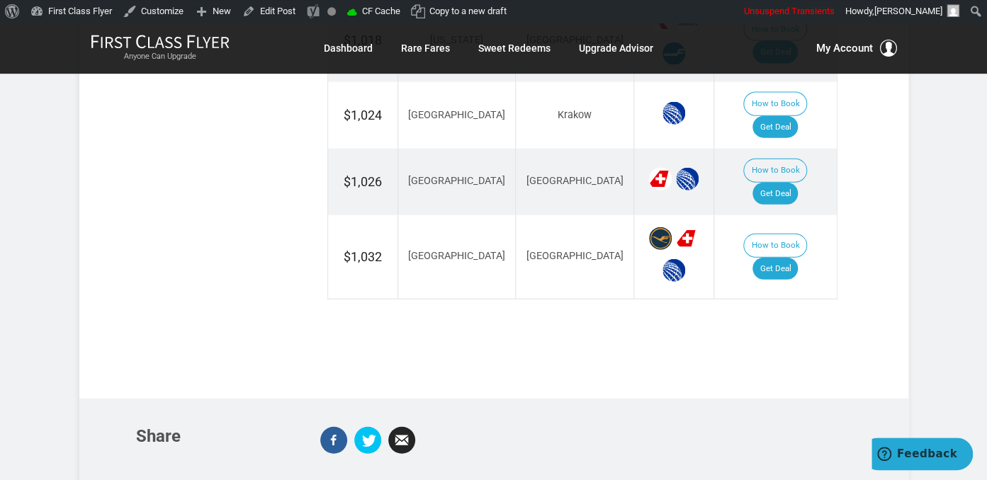
scroll to position [1496, 0]
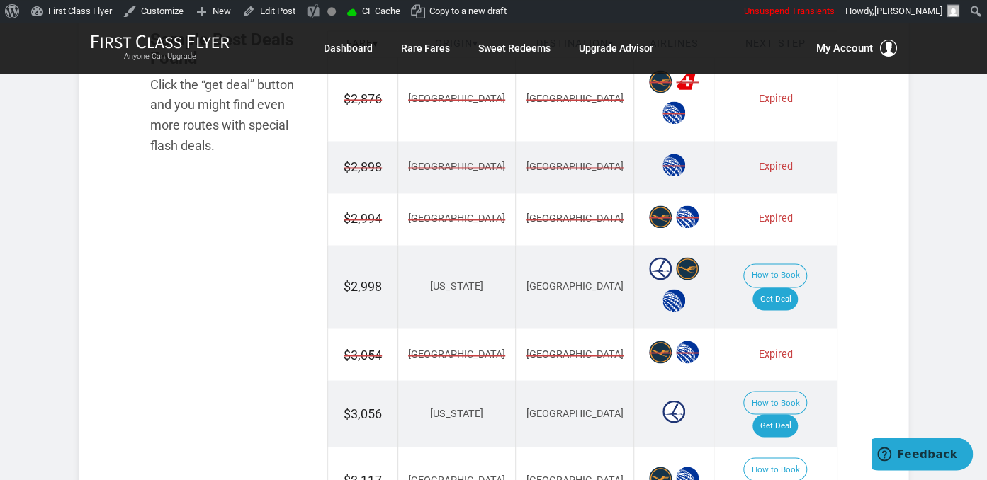
scroll to position [972, 0]
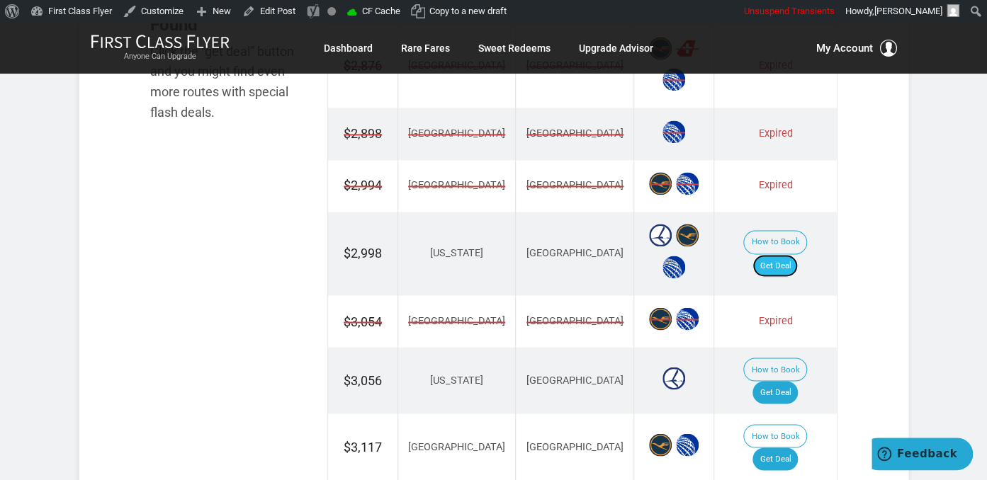
click at [780, 254] on link "Get Deal" at bounding box center [774, 265] width 45 height 23
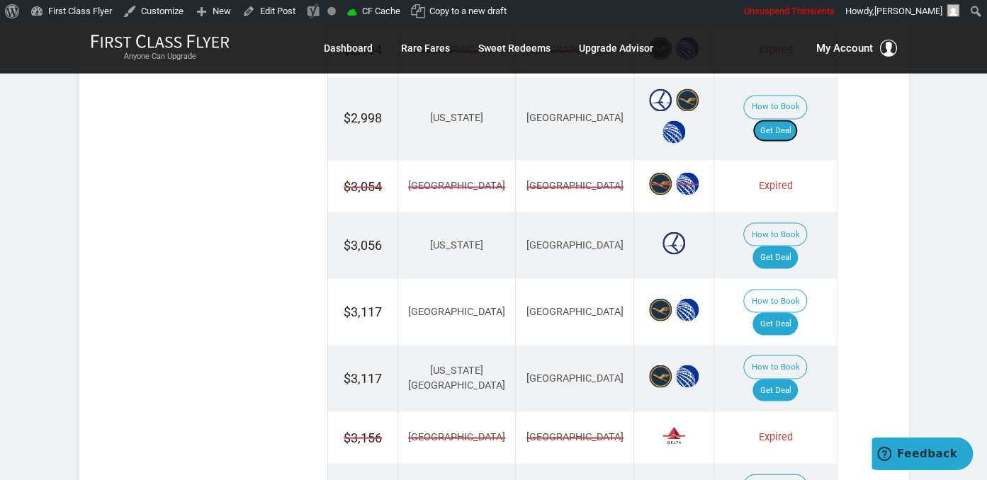
scroll to position [1122, 0]
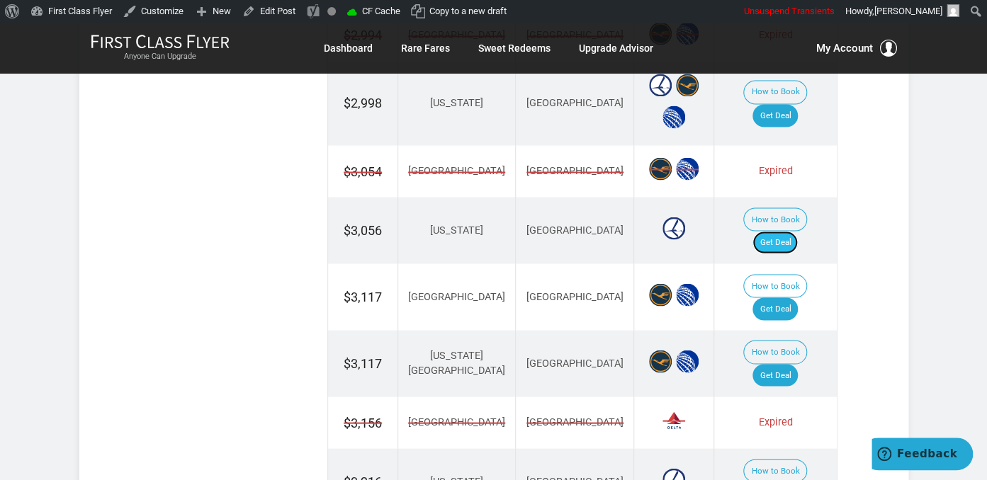
click at [778, 231] on link "Get Deal" at bounding box center [774, 242] width 45 height 23
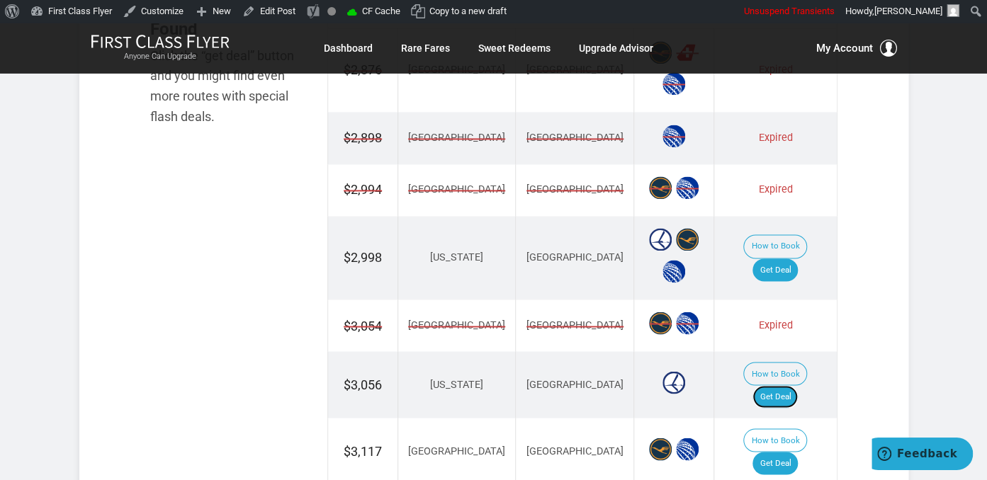
scroll to position [1196, 0]
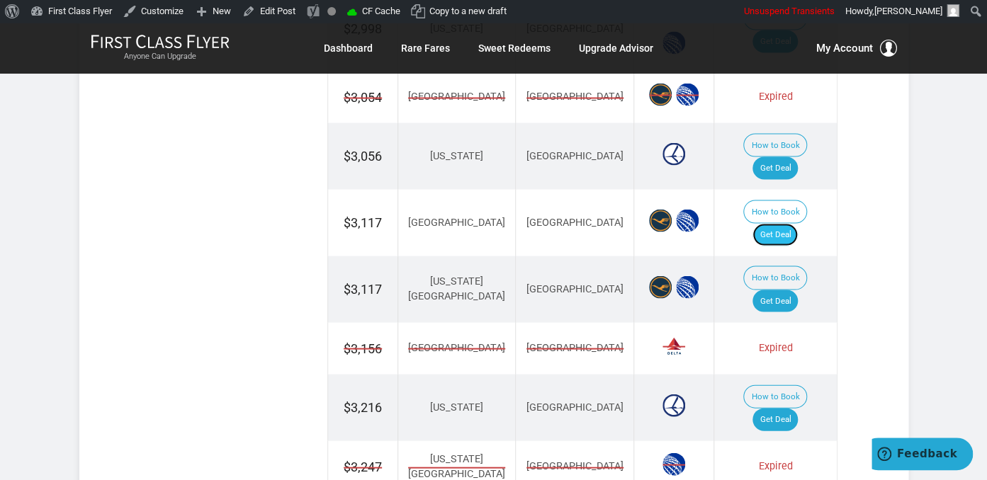
click at [777, 223] on link "Get Deal" at bounding box center [774, 234] width 45 height 23
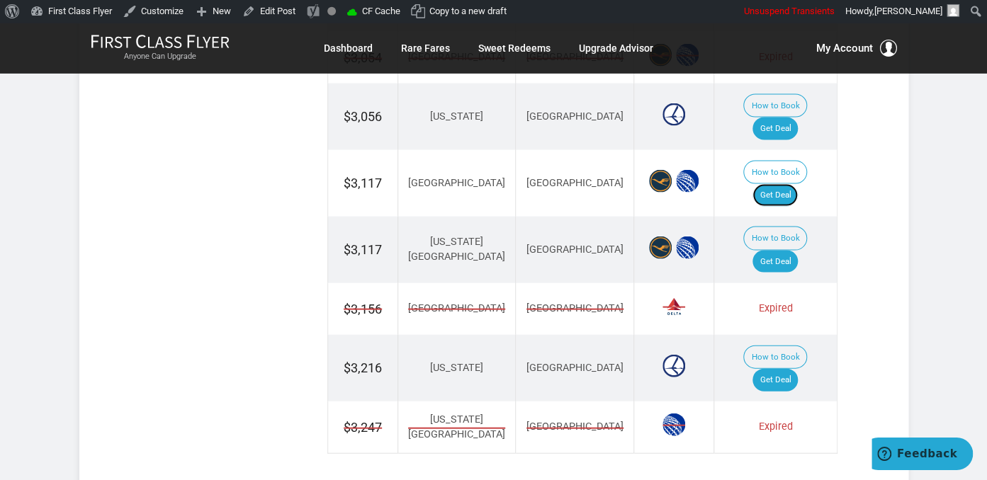
scroll to position [1271, 0]
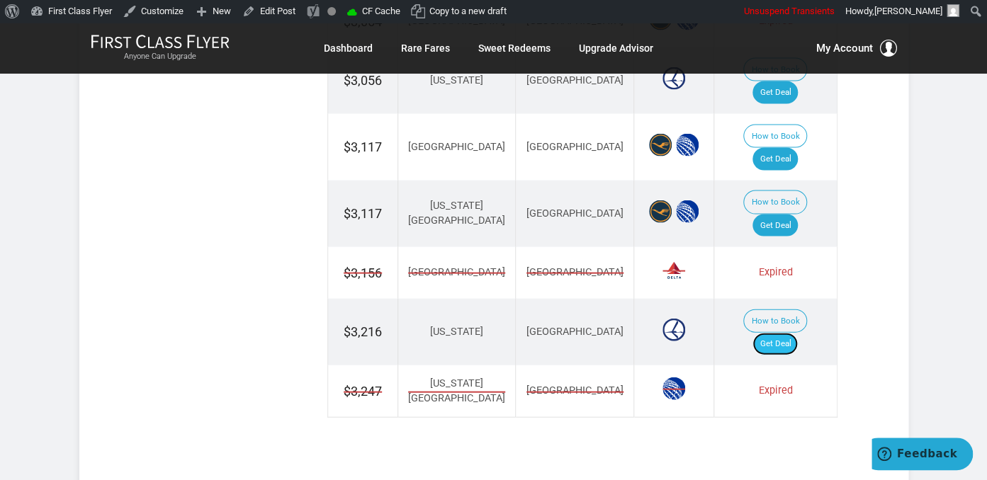
click at [797, 333] on link "Get Deal" at bounding box center [774, 344] width 45 height 23
click at [795, 333] on link "Get Deal" at bounding box center [774, 344] width 45 height 23
click at [795, 215] on link "Get Deal" at bounding box center [774, 226] width 45 height 23
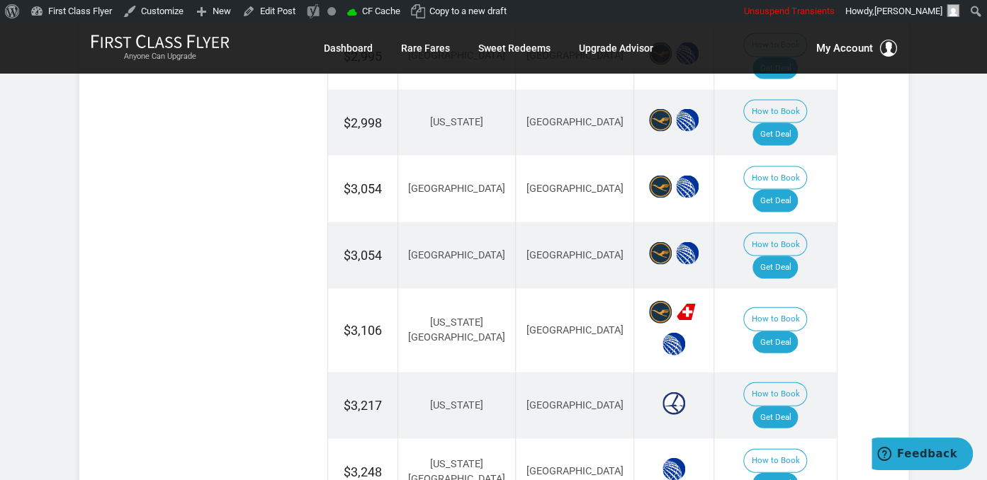
scroll to position [1196, 0]
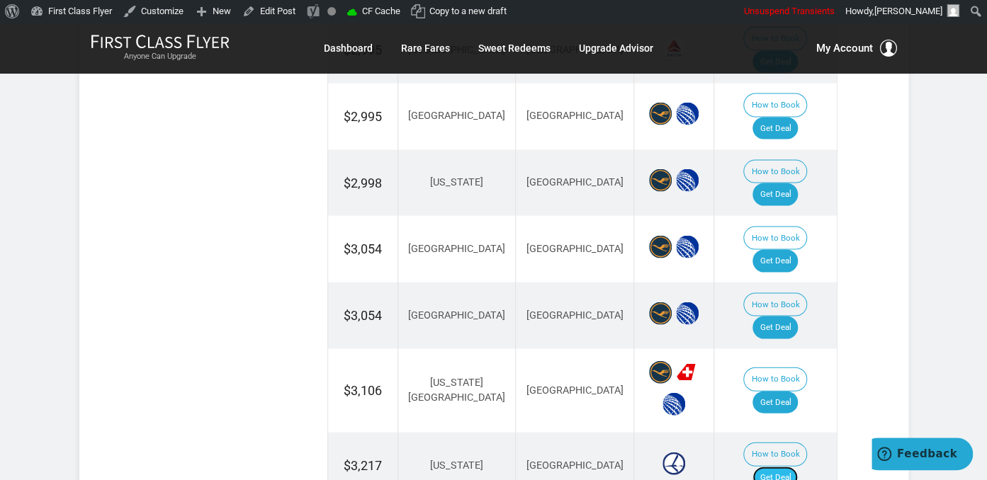
click at [779, 466] on link "Get Deal" at bounding box center [774, 477] width 45 height 23
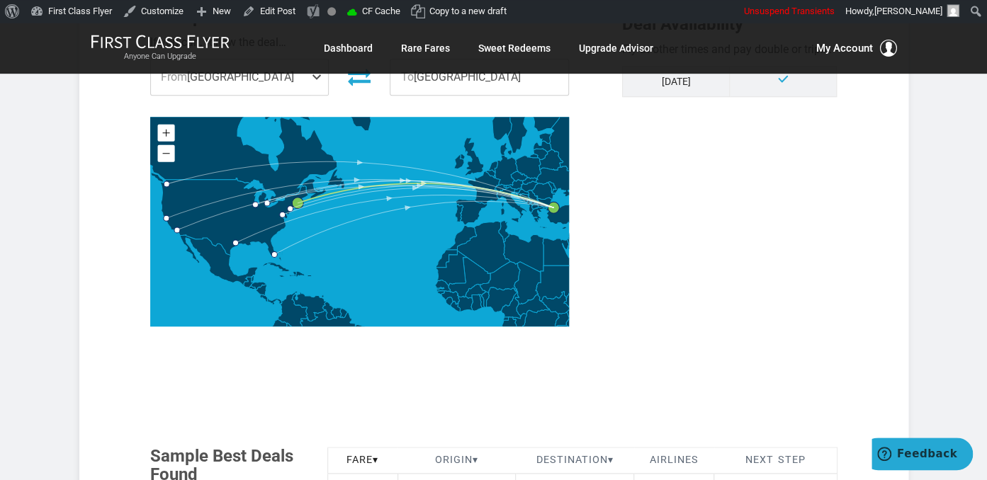
scroll to position [748, 0]
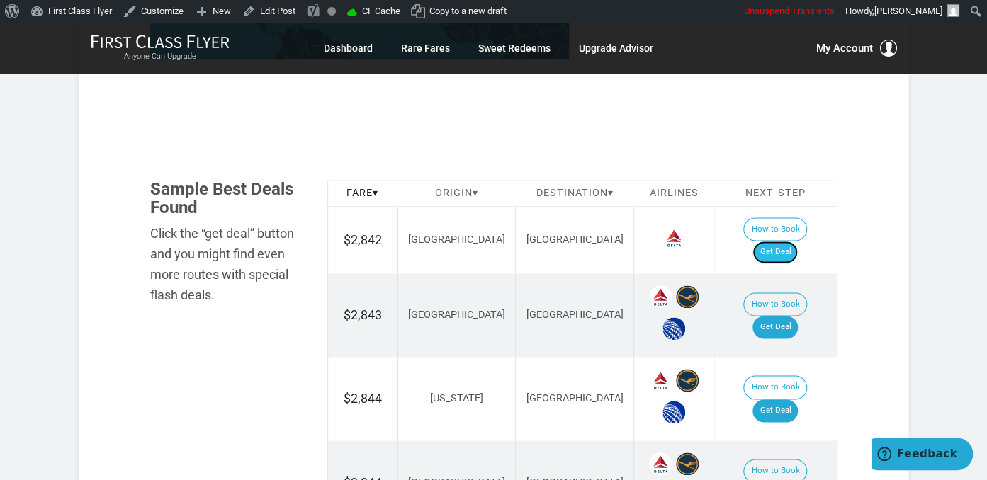
click at [794, 241] on link "Get Deal" at bounding box center [774, 252] width 45 height 23
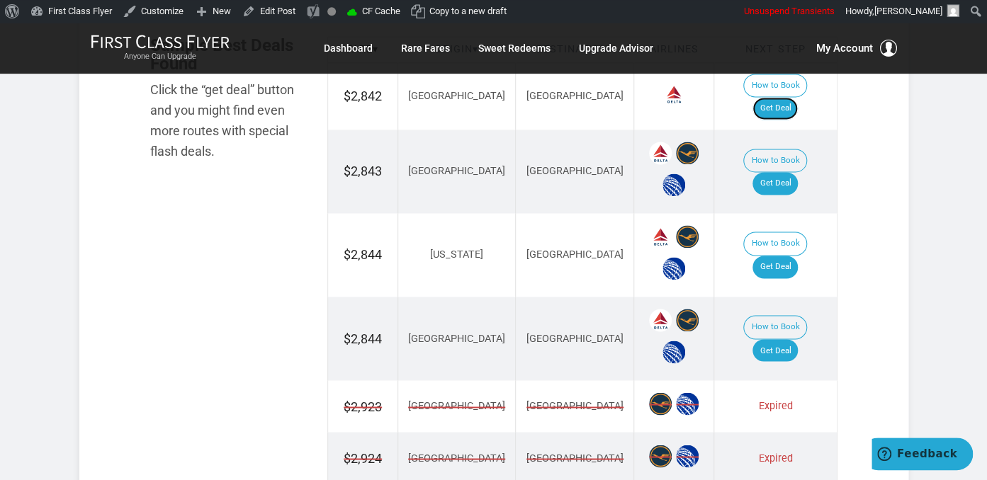
scroll to position [972, 0]
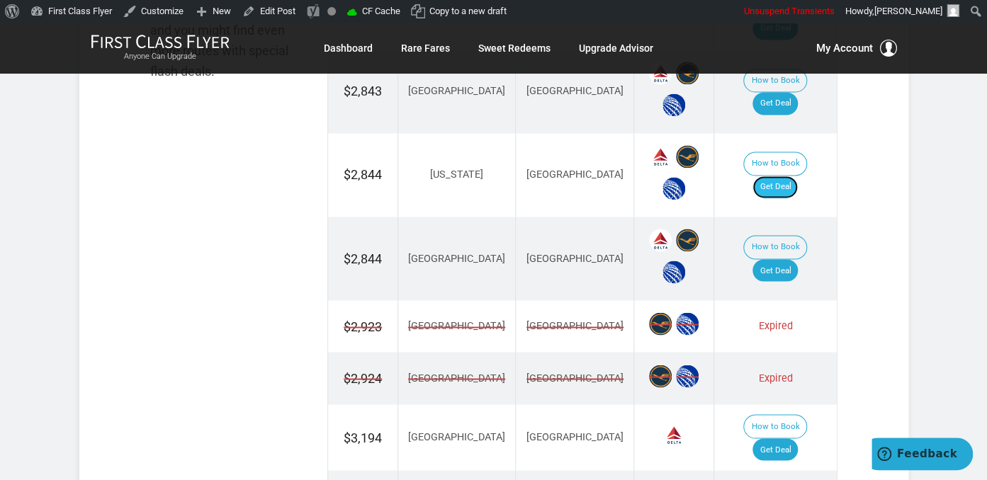
click at [779, 176] on link "Get Deal" at bounding box center [774, 187] width 45 height 23
click at [794, 176] on link "Get Deal" at bounding box center [774, 187] width 45 height 23
click at [783, 259] on link "Get Deal" at bounding box center [774, 270] width 45 height 23
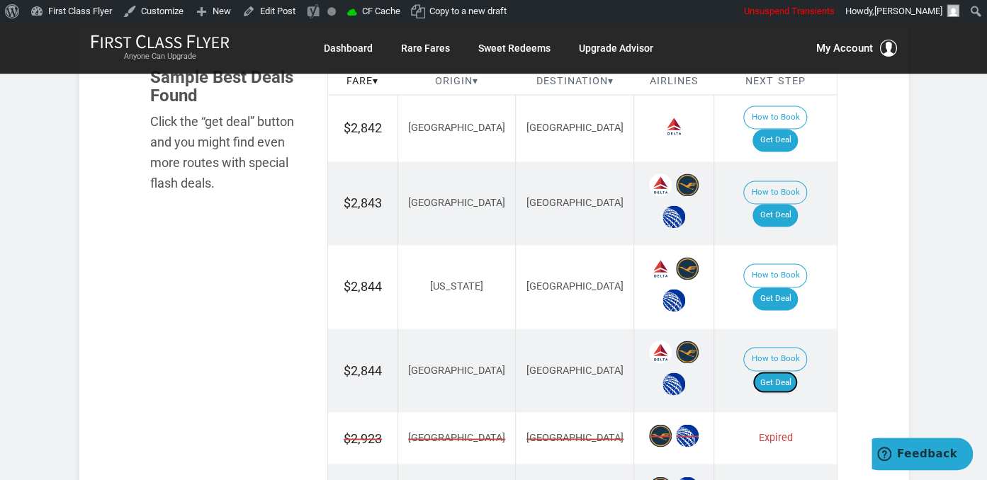
scroll to position [822, 0]
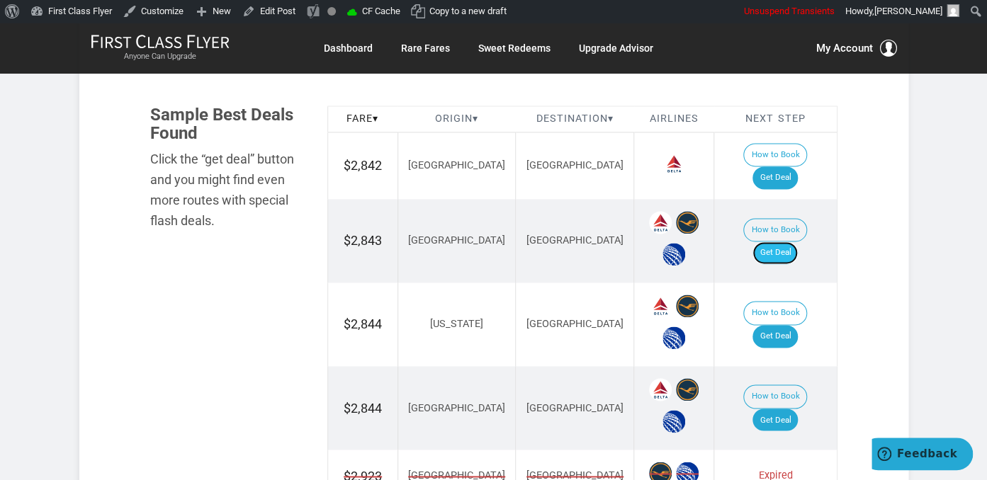
click at [794, 241] on link "Get Deal" at bounding box center [774, 252] width 45 height 23
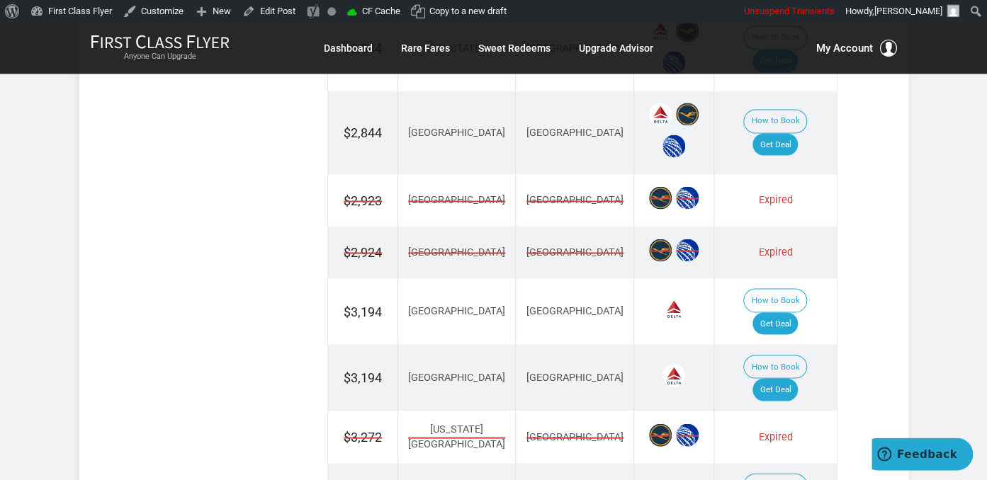
scroll to position [1122, 0]
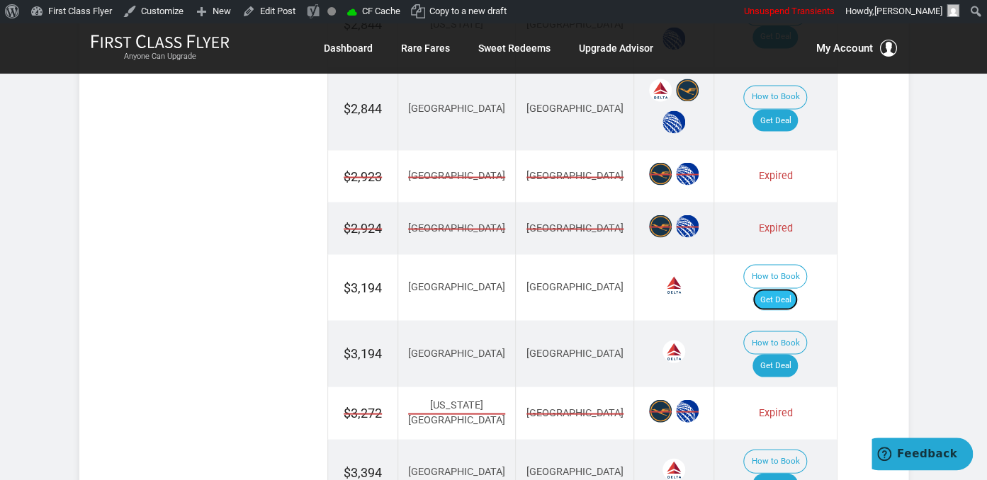
click at [790, 288] on link "Get Deal" at bounding box center [774, 299] width 45 height 23
click at [797, 354] on link "Get Deal" at bounding box center [774, 365] width 45 height 23
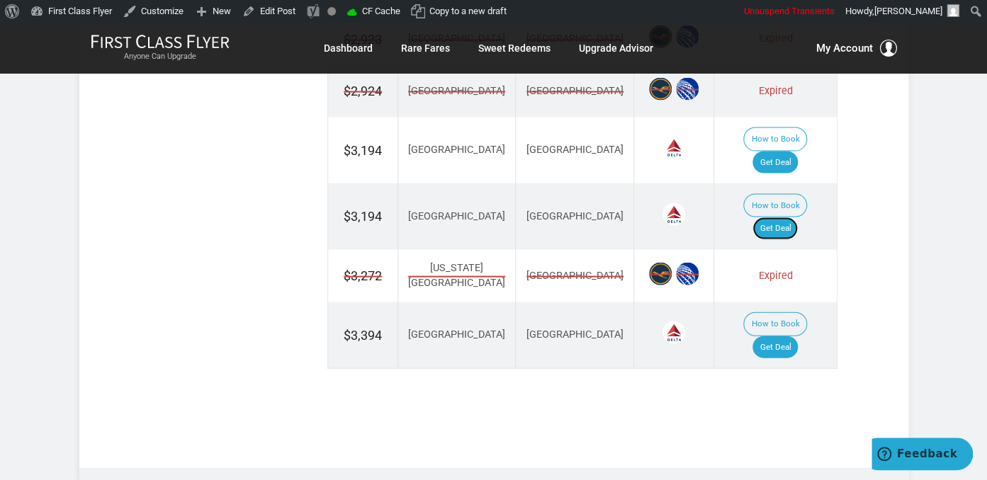
scroll to position [1271, 0]
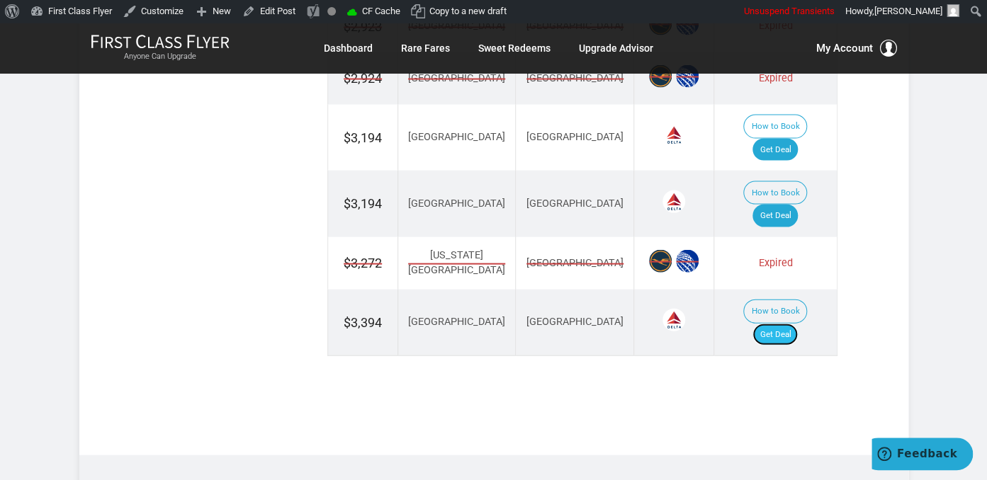
click at [788, 324] on link "Get Deal" at bounding box center [774, 335] width 45 height 23
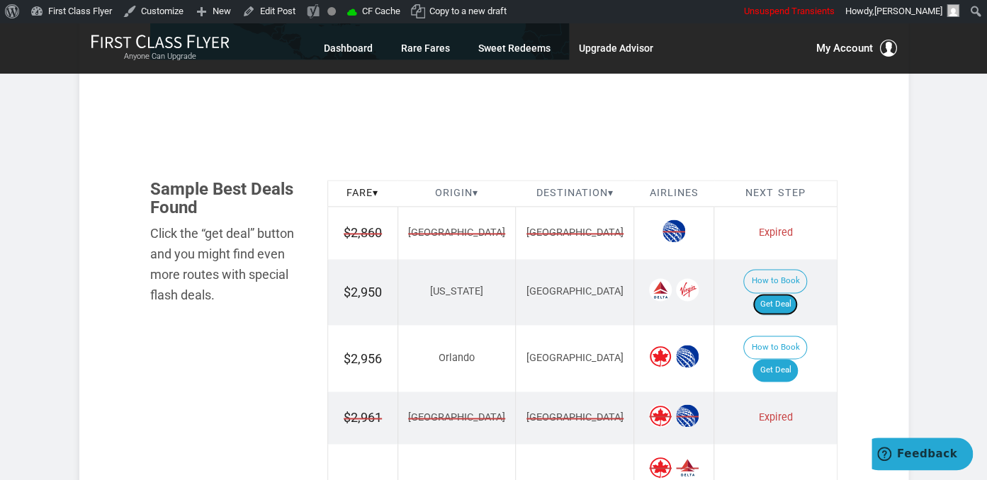
click at [794, 293] on link "Get Deal" at bounding box center [774, 304] width 45 height 23
click at [782, 359] on link "Get Deal" at bounding box center [774, 370] width 45 height 23
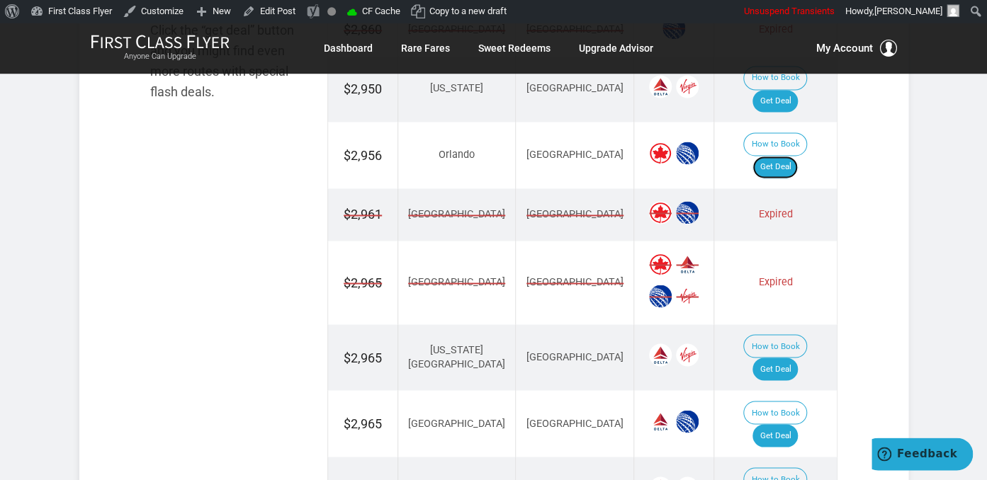
scroll to position [972, 0]
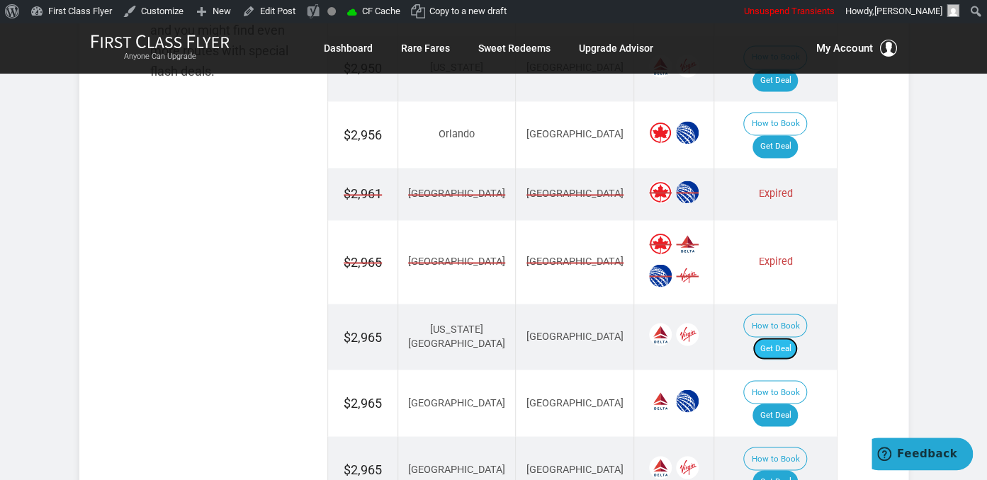
click at [795, 337] on link "Get Deal" at bounding box center [774, 348] width 45 height 23
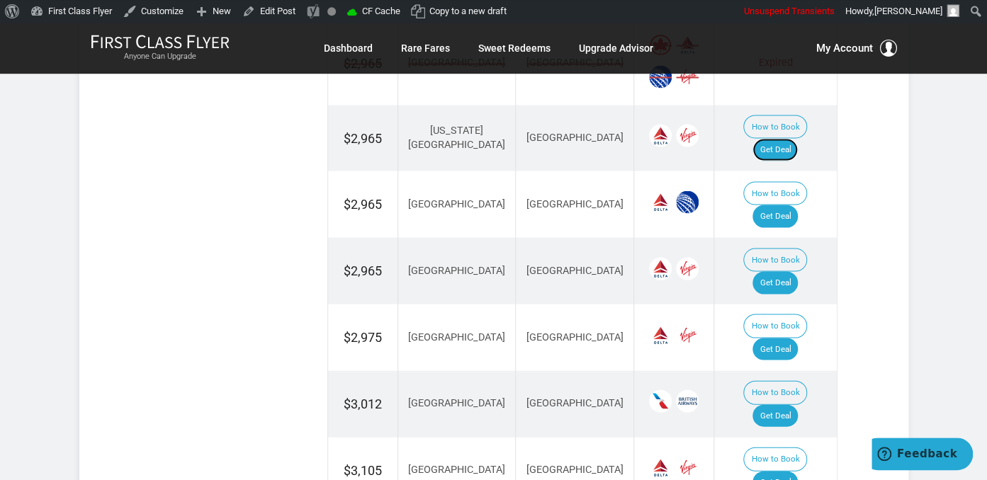
scroll to position [1196, 0]
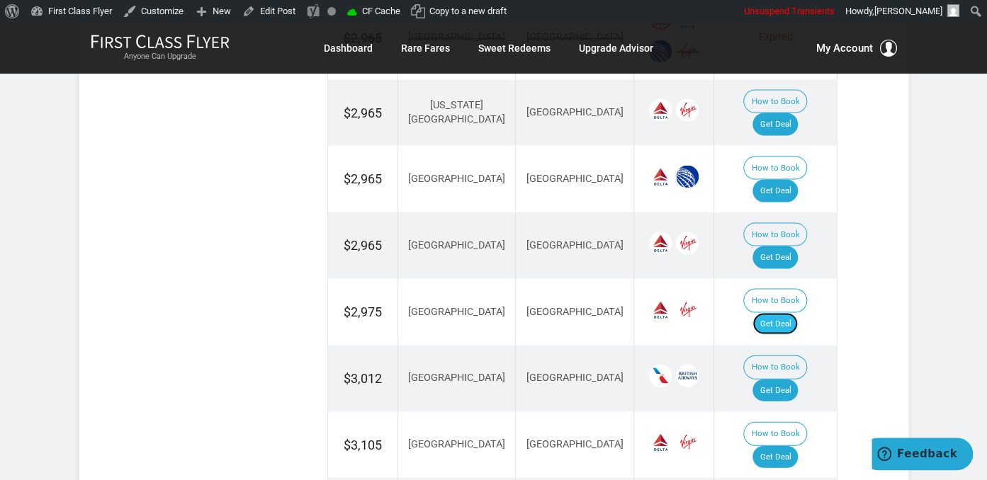
drag, startPoint x: 790, startPoint y: 222, endPoint x: 797, endPoint y: 223, distance: 7.1
click at [790, 312] on link "Get Deal" at bounding box center [774, 323] width 45 height 23
click at [774, 312] on link "Get Deal" at bounding box center [774, 323] width 45 height 23
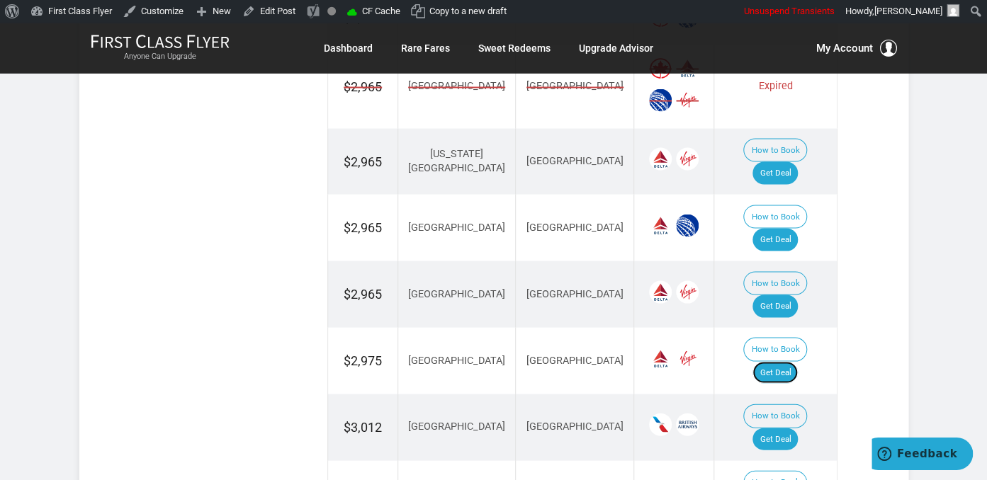
scroll to position [1122, 0]
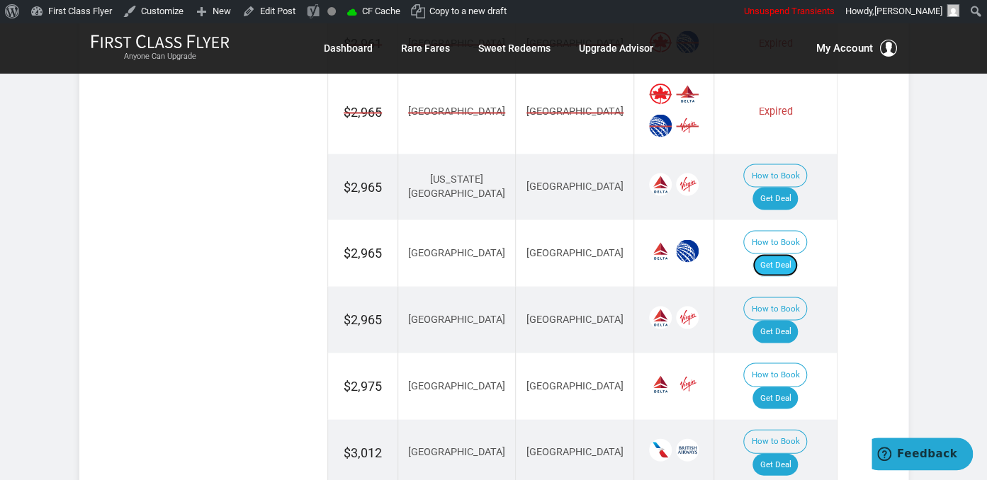
click at [792, 254] on link "Get Deal" at bounding box center [774, 265] width 45 height 23
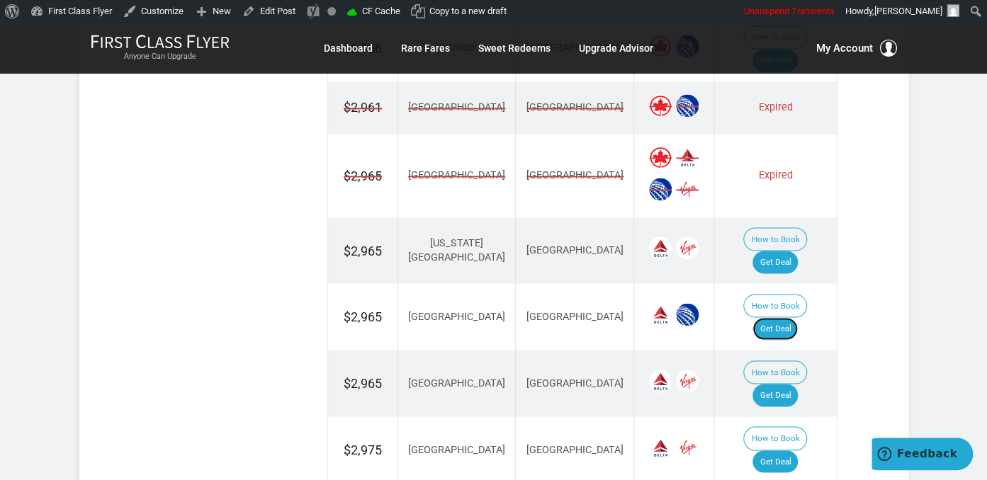
scroll to position [1047, 0]
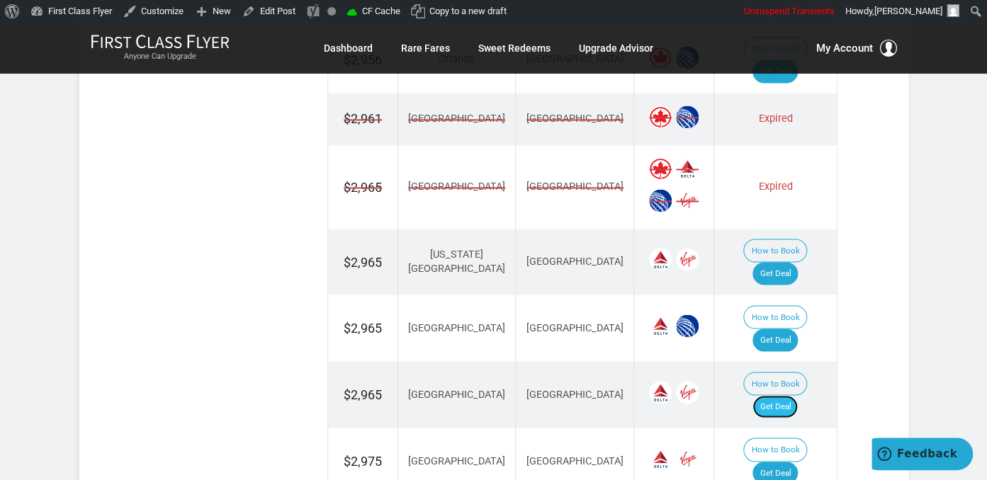
click at [795, 395] on link "Get Deal" at bounding box center [774, 406] width 45 height 23
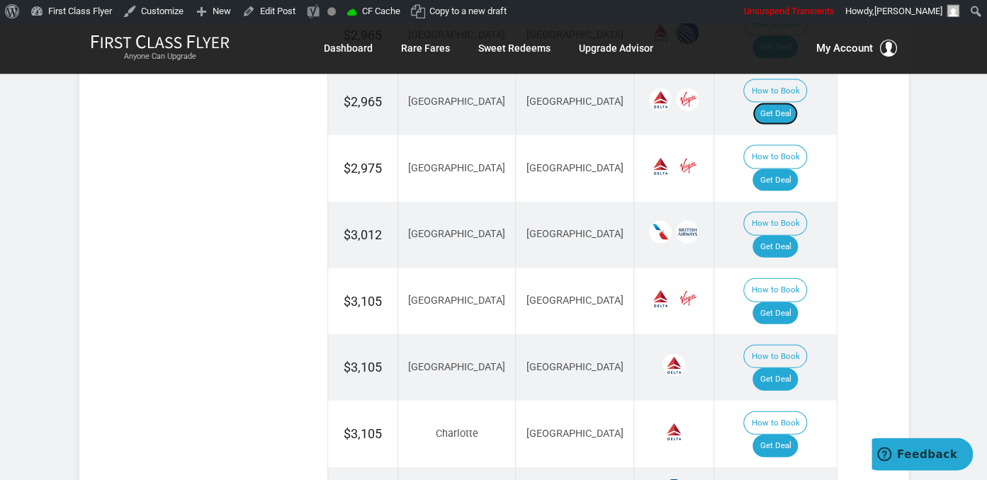
scroll to position [1346, 0]
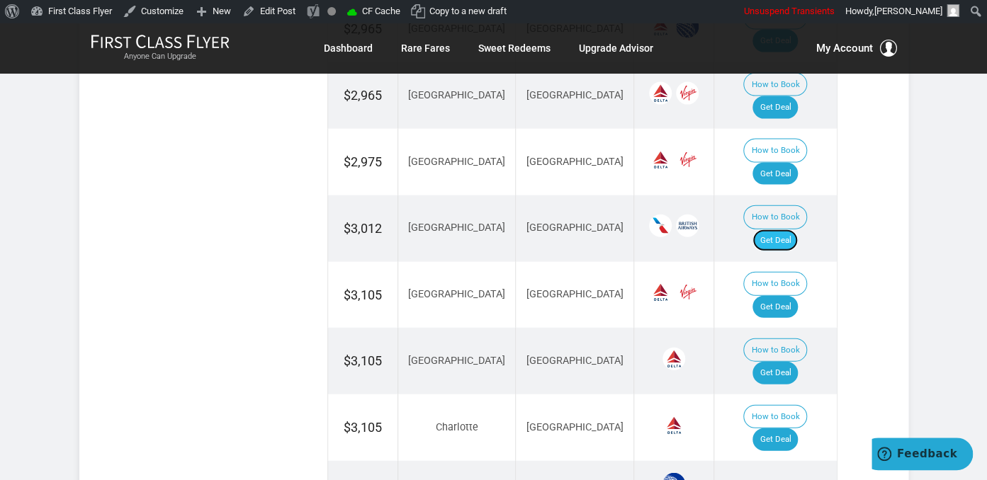
click at [784, 229] on link "Get Deal" at bounding box center [774, 240] width 45 height 23
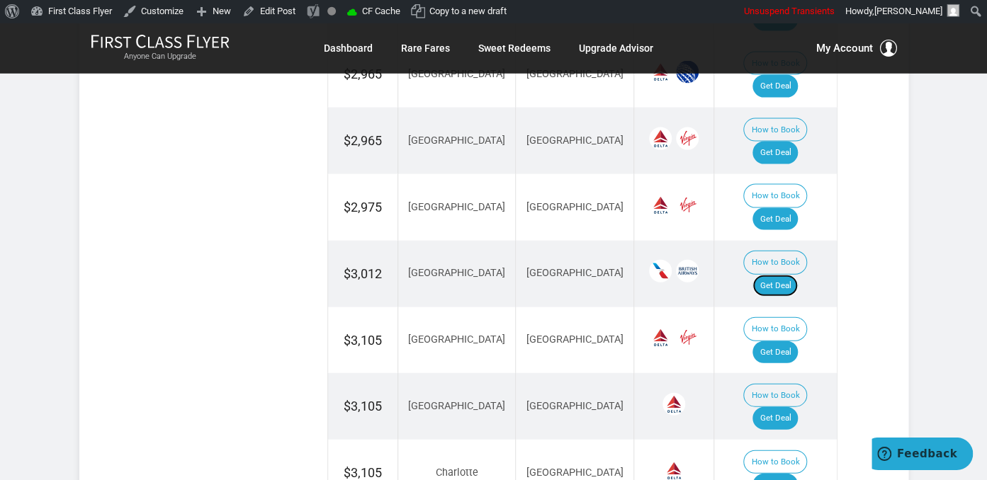
scroll to position [1271, 0]
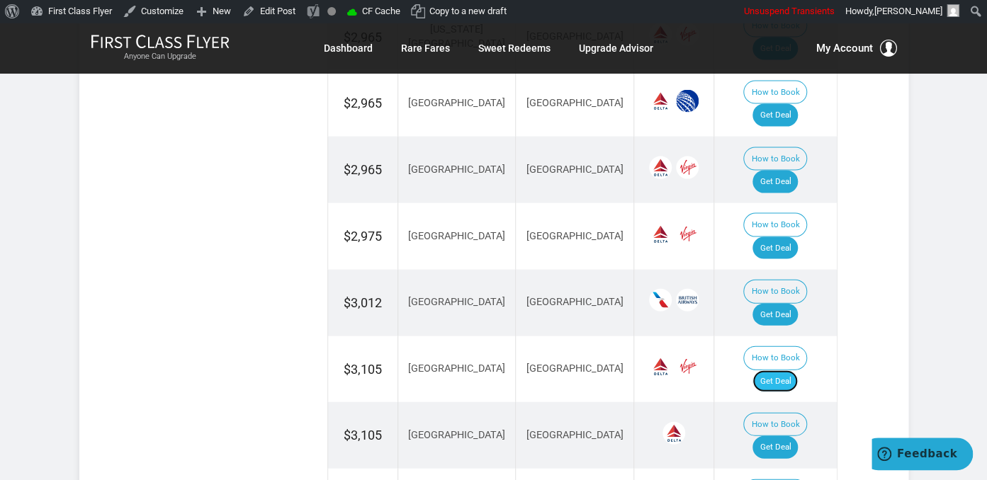
click at [783, 370] on link "Get Deal" at bounding box center [774, 381] width 45 height 23
click at [782, 436] on link "Get Deal" at bounding box center [774, 447] width 45 height 23
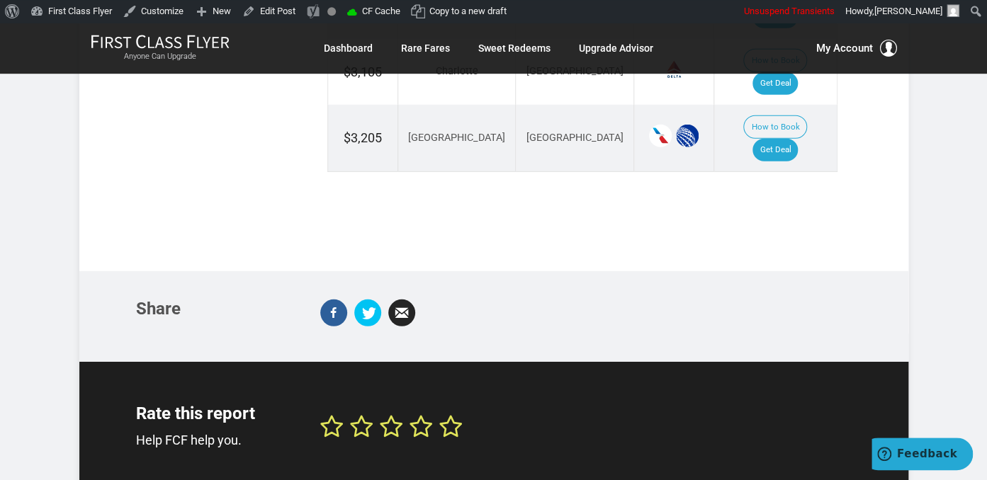
scroll to position [1795, 0]
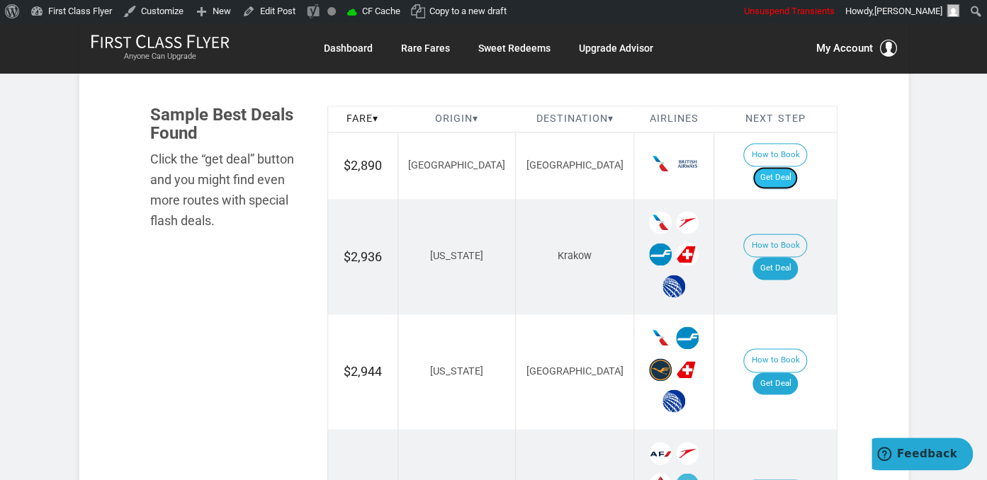
click at [790, 166] on link "Get Deal" at bounding box center [774, 177] width 45 height 23
click at [771, 257] on link "Get Deal" at bounding box center [774, 268] width 45 height 23
click at [776, 373] on link "Get Deal" at bounding box center [774, 384] width 45 height 23
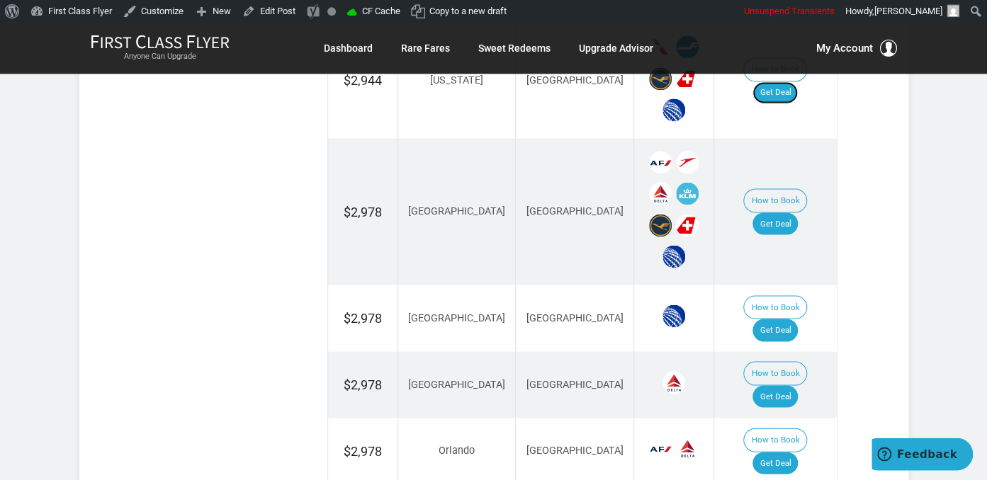
scroll to position [1122, 0]
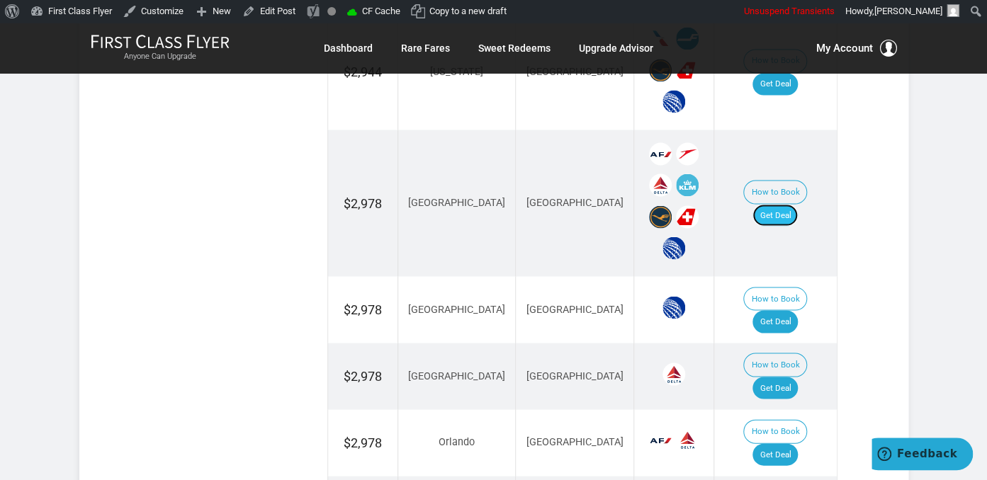
click at [776, 204] on link "Get Deal" at bounding box center [774, 215] width 45 height 23
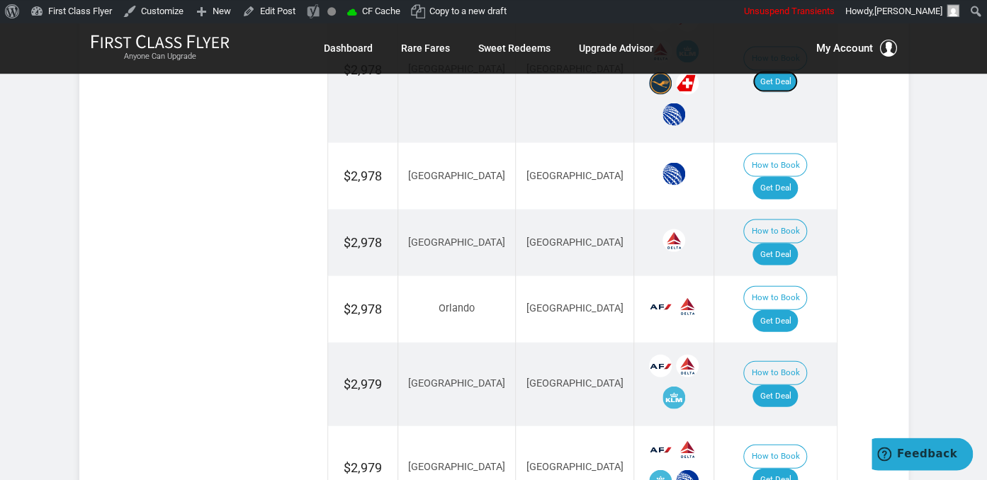
scroll to position [1271, 0]
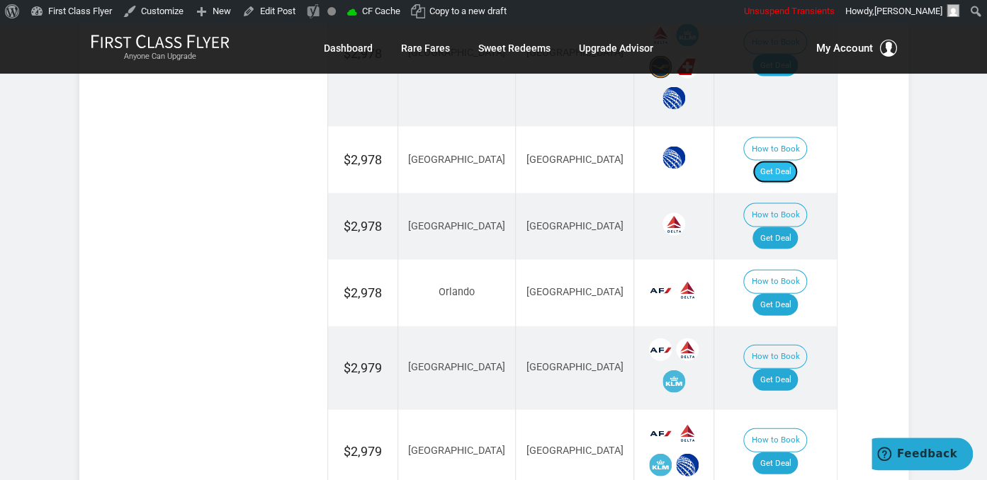
click at [773, 161] on link "Get Deal" at bounding box center [774, 172] width 45 height 23
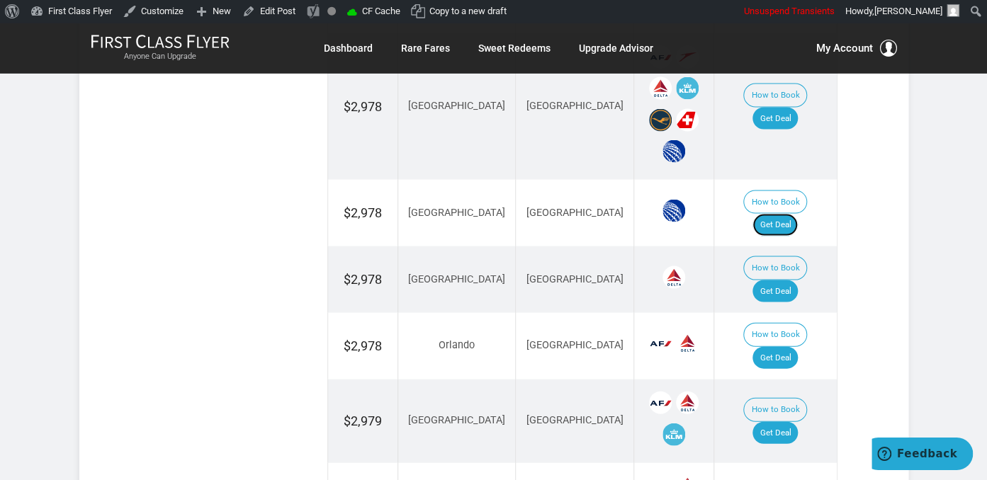
scroll to position [1196, 0]
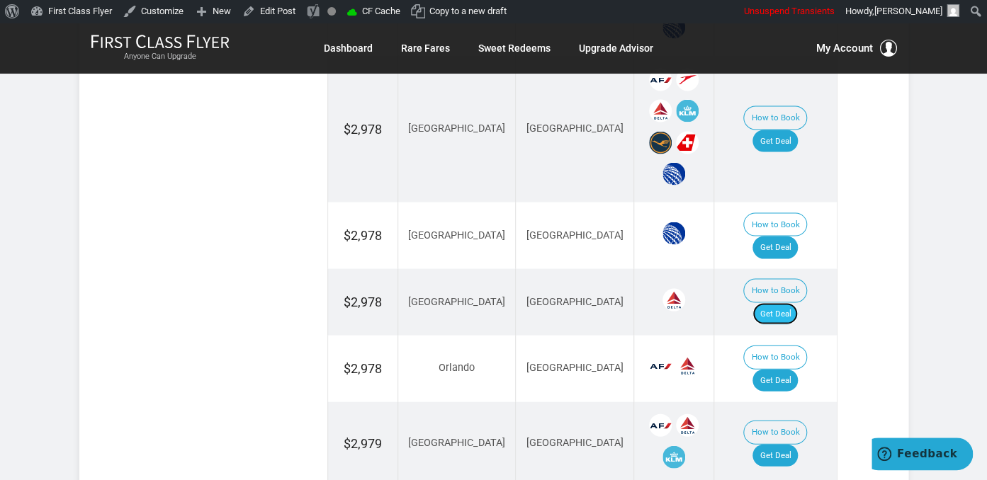
click at [783, 302] on link "Get Deal" at bounding box center [774, 313] width 45 height 23
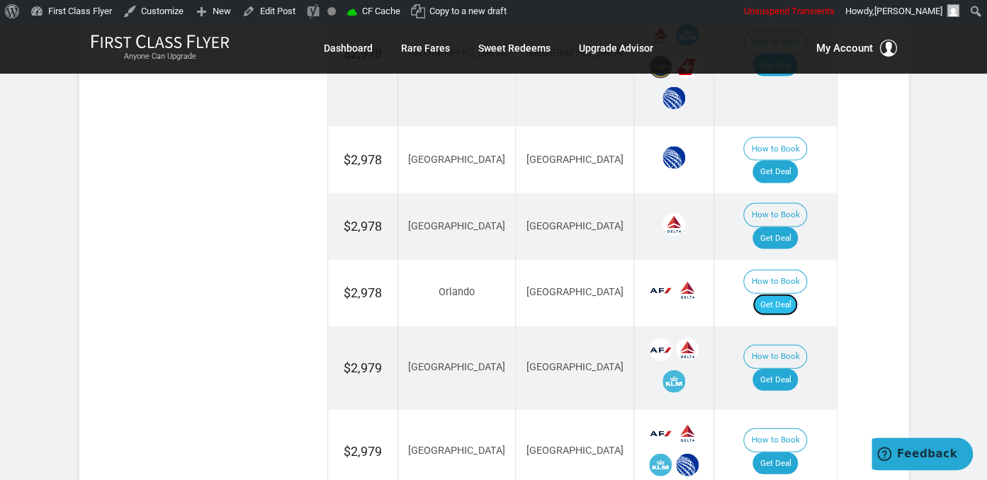
click at [786, 294] on link "Get Deal" at bounding box center [774, 305] width 45 height 23
click at [788, 369] on link "Get Deal" at bounding box center [774, 380] width 45 height 23
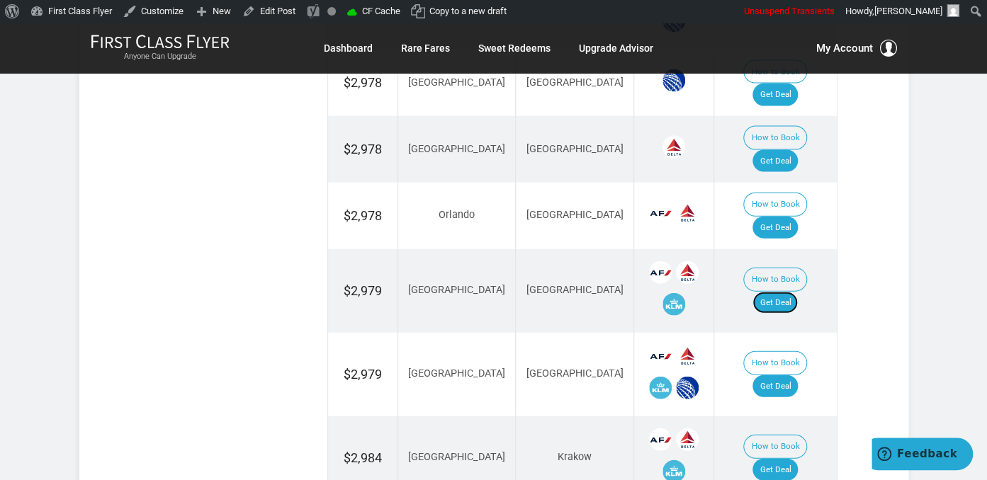
scroll to position [1421, 0]
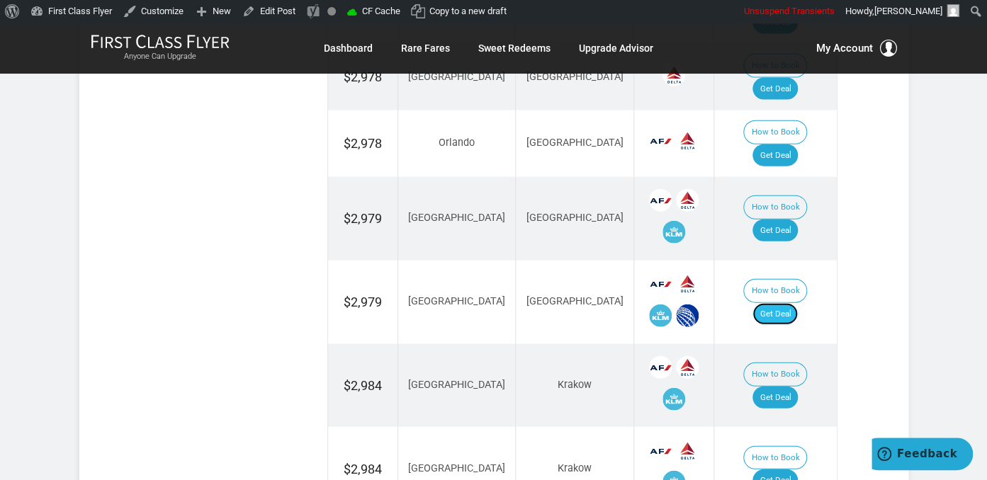
click at [794, 303] on link "Get Deal" at bounding box center [774, 314] width 45 height 23
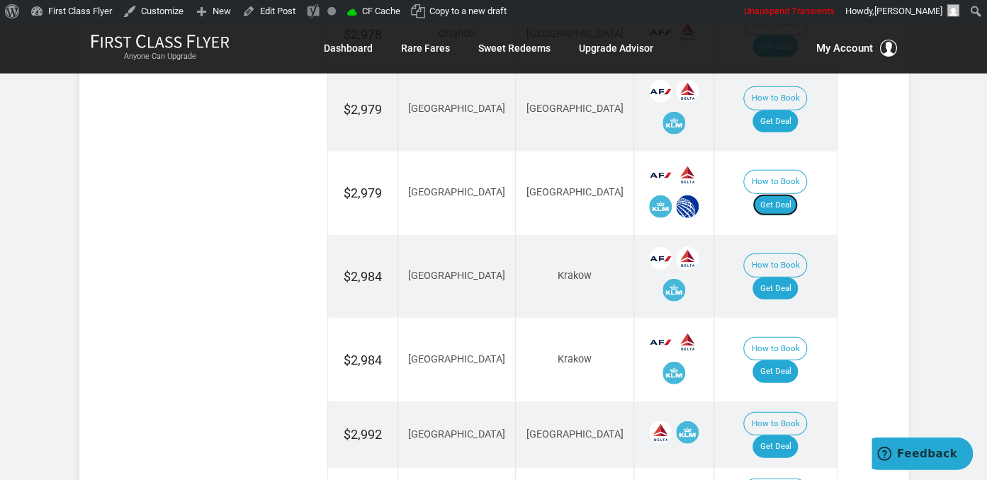
scroll to position [1570, 0]
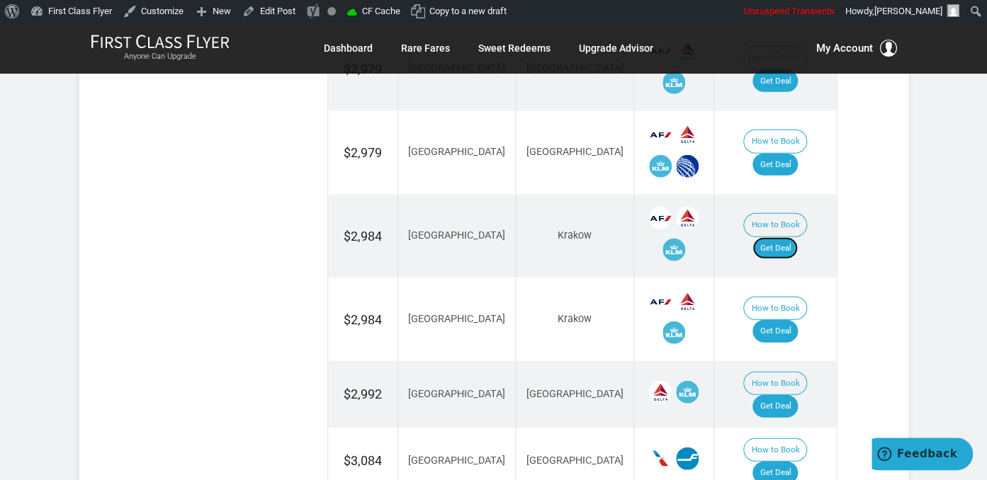
click at [780, 237] on link "Get Deal" at bounding box center [774, 248] width 45 height 23
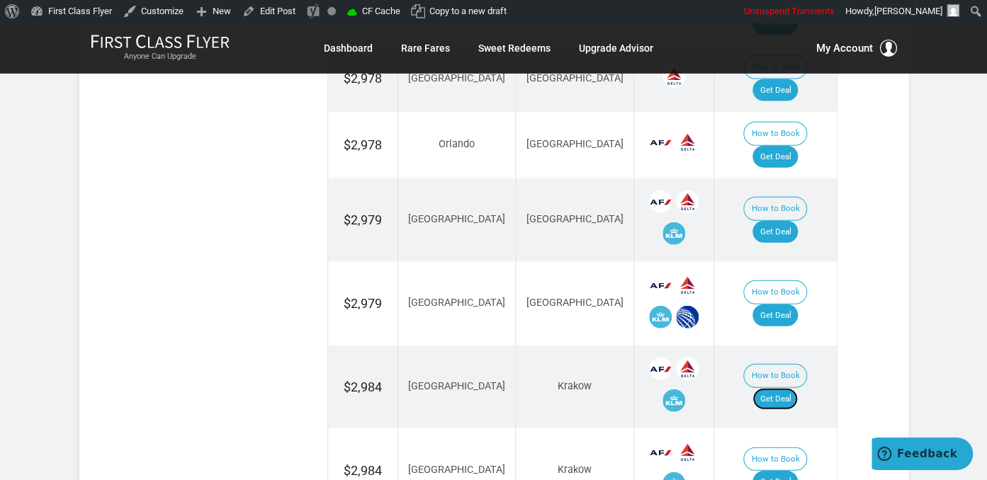
scroll to position [1496, 0]
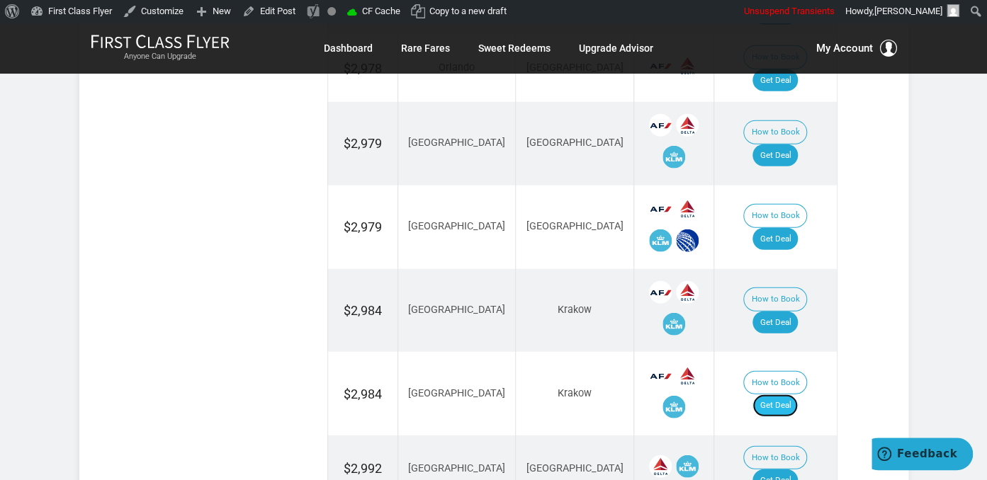
click at [786, 394] on link "Get Deal" at bounding box center [774, 405] width 45 height 23
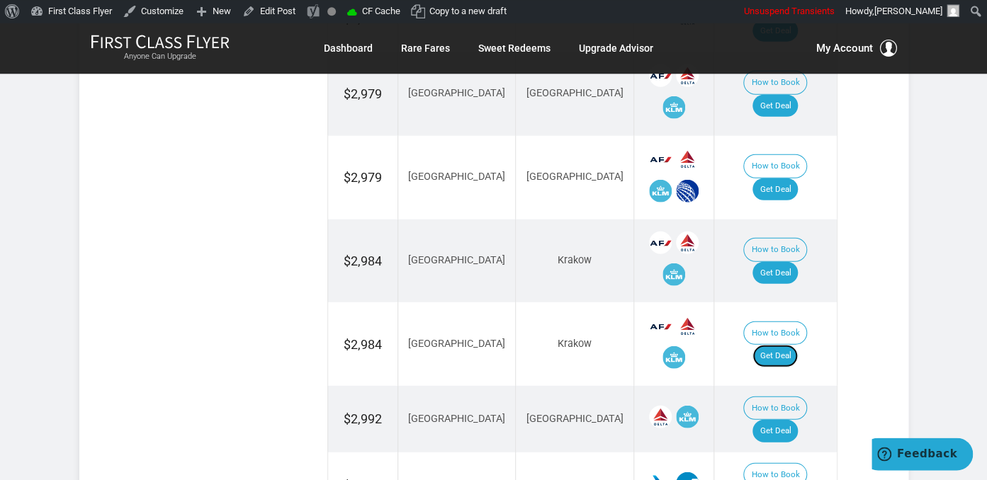
scroll to position [1570, 0]
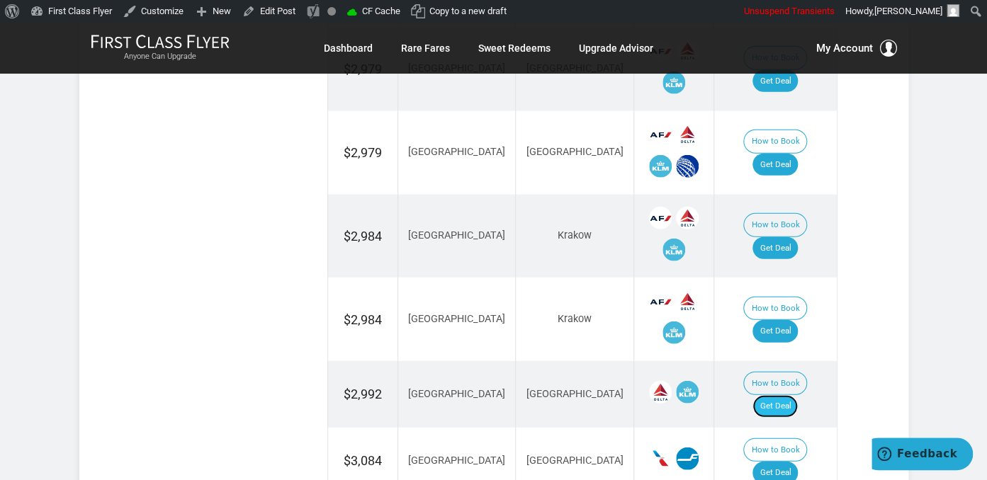
click at [775, 395] on link "Get Deal" at bounding box center [774, 406] width 45 height 23
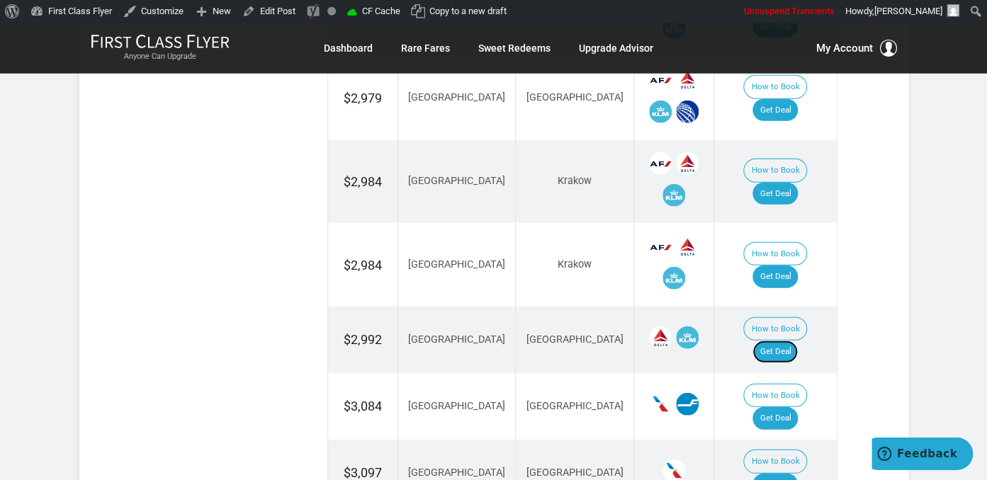
scroll to position [1645, 0]
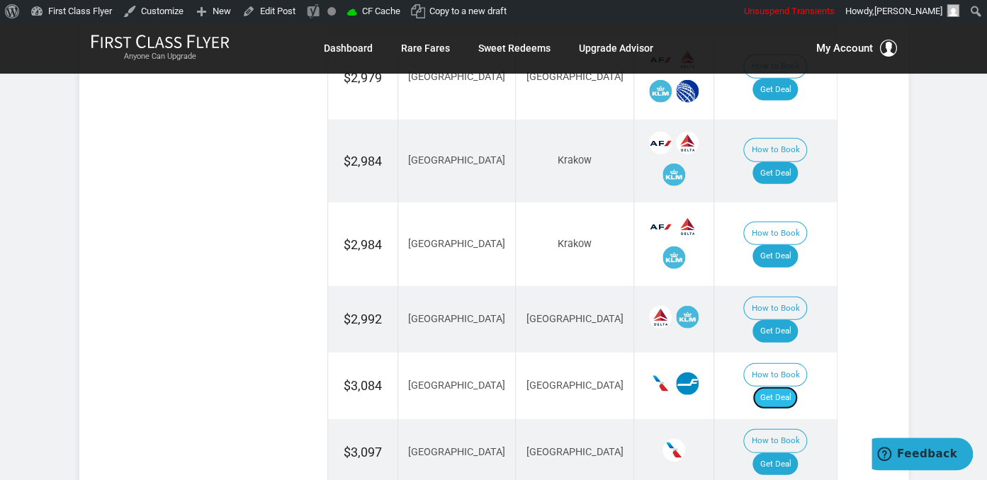
click at [776, 387] on link "Get Deal" at bounding box center [774, 398] width 45 height 23
click at [790, 453] on link "Get Deal" at bounding box center [774, 464] width 45 height 23
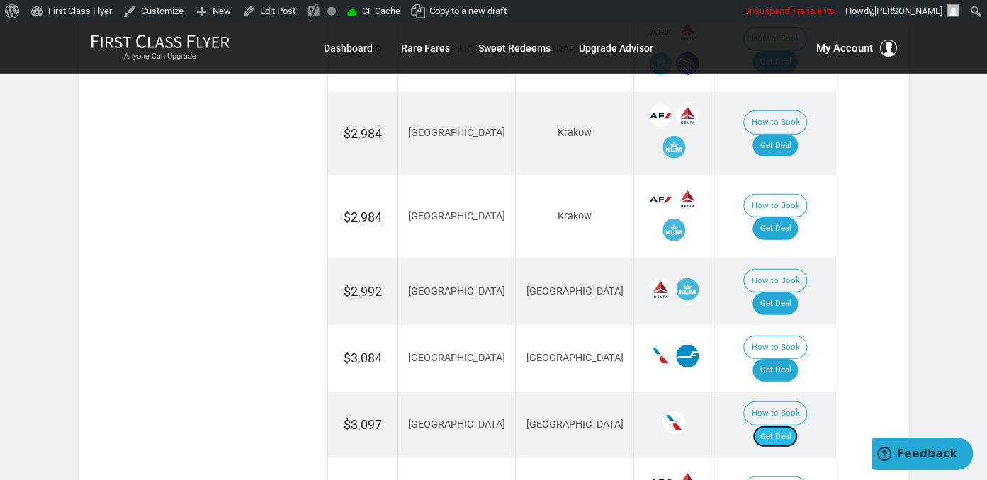
scroll to position [1795, 0]
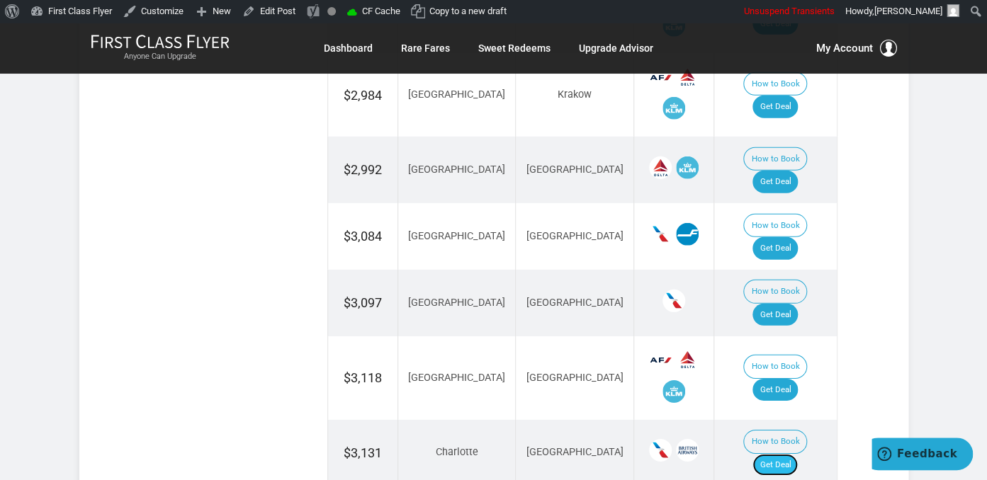
click at [773, 454] on link "Get Deal" at bounding box center [774, 465] width 45 height 23
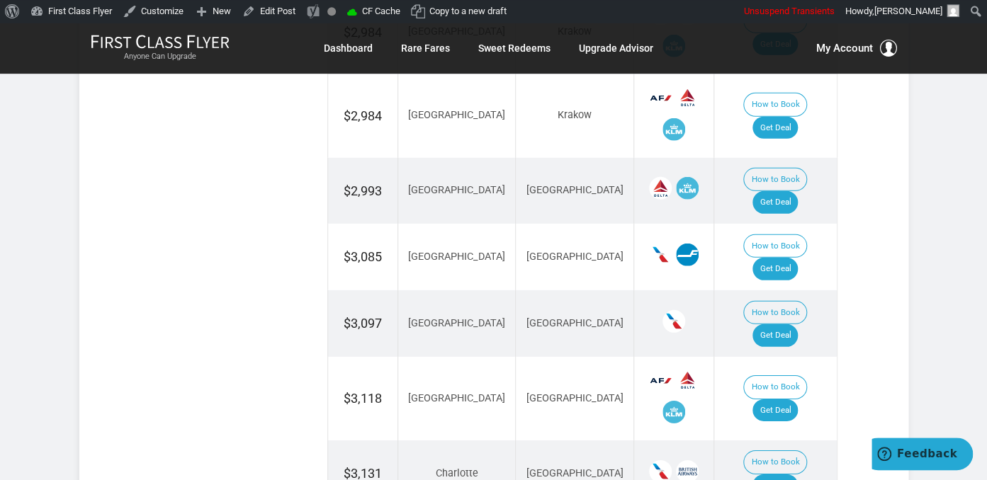
scroll to position [1795, 0]
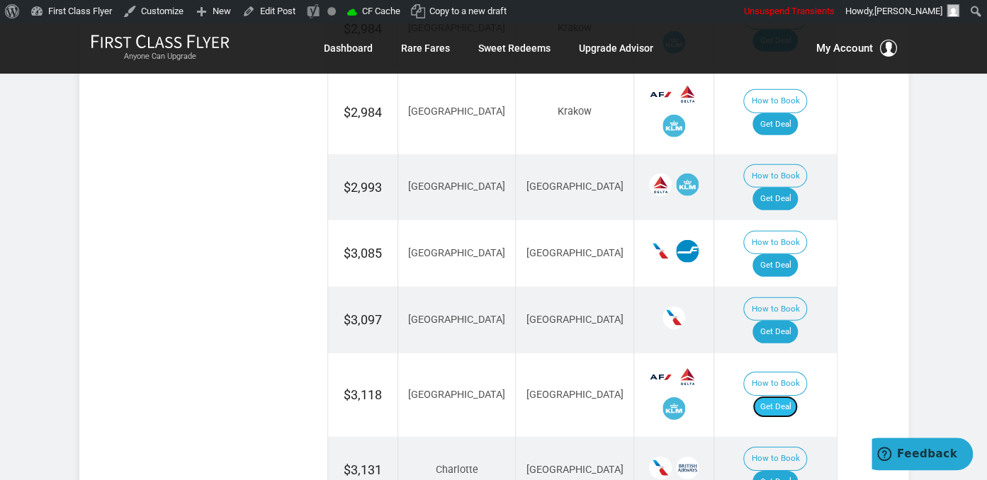
click at [772, 396] on link "Get Deal" at bounding box center [774, 407] width 45 height 23
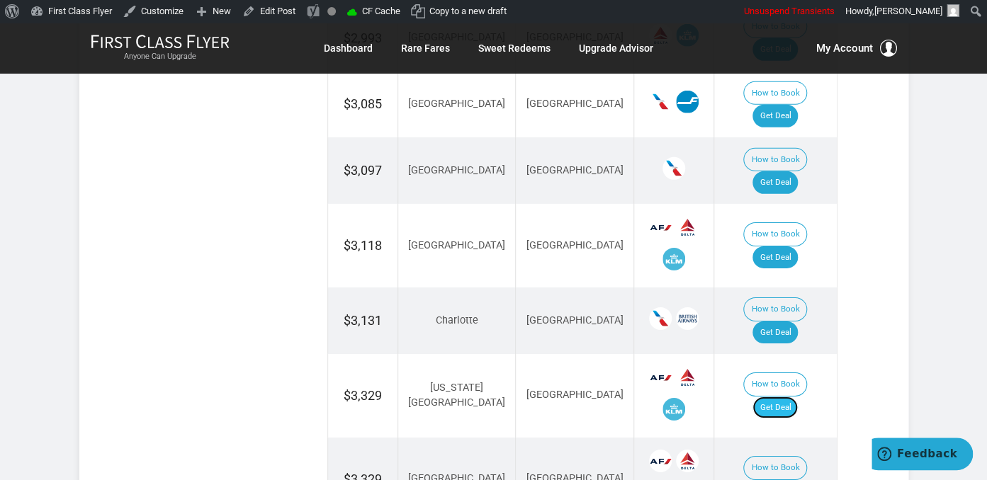
click at [789, 397] on link "Get Deal" at bounding box center [774, 408] width 45 height 23
click at [791, 397] on link "Get Deal" at bounding box center [774, 408] width 45 height 23
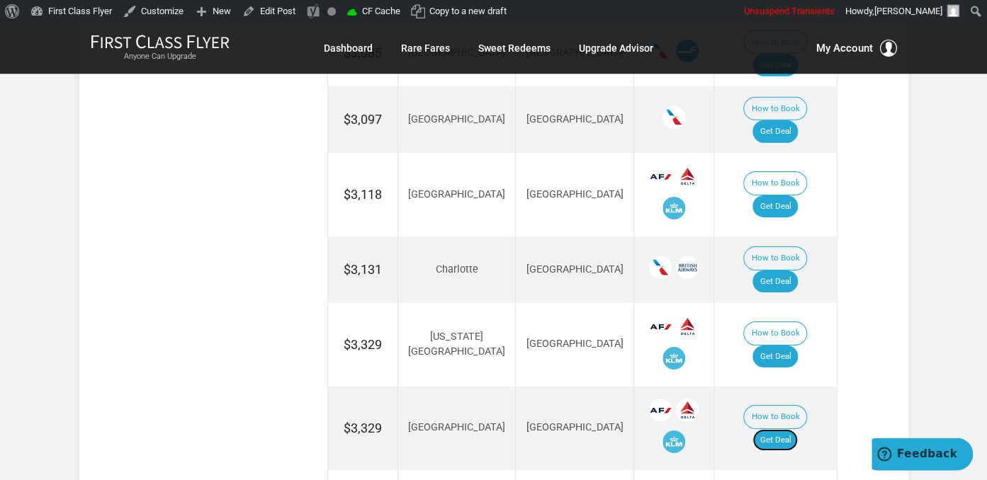
scroll to position [2093, 0]
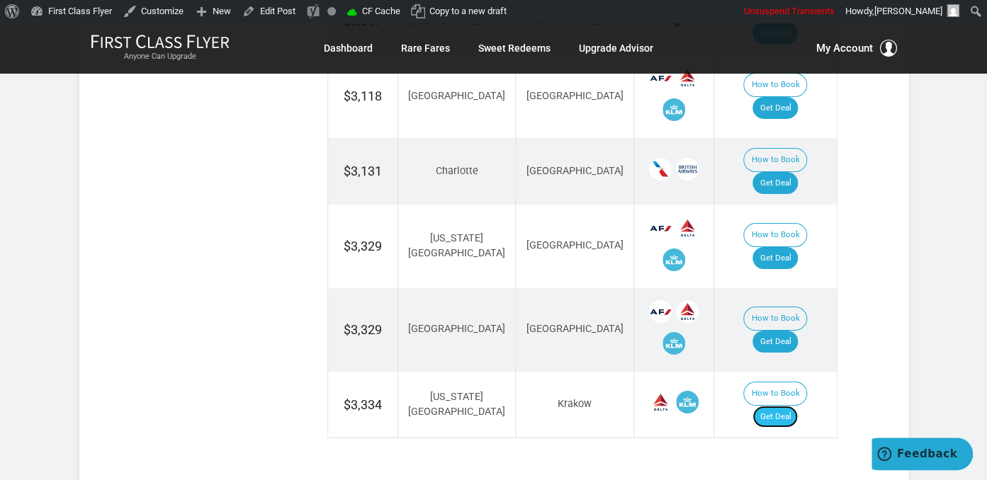
click at [788, 406] on link "Get Deal" at bounding box center [774, 417] width 45 height 23
click at [792, 406] on link "Get Deal" at bounding box center [774, 417] width 45 height 23
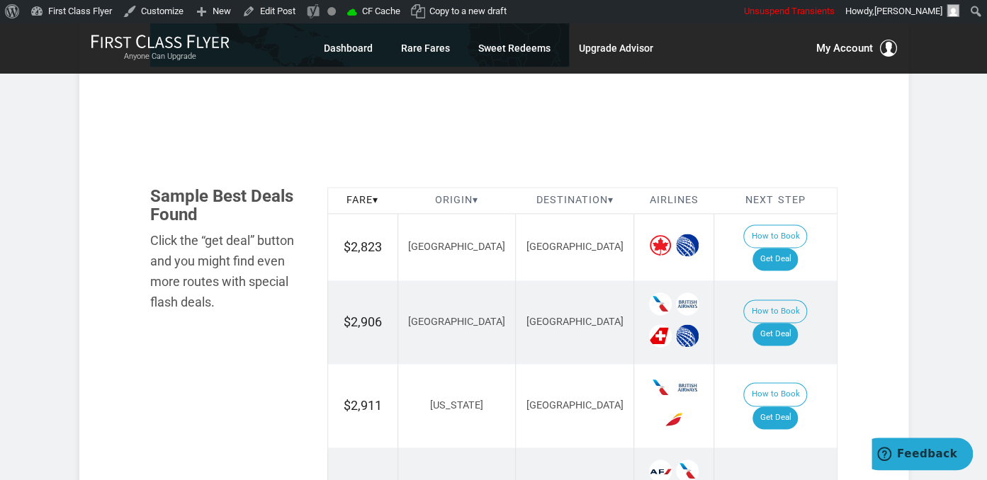
scroll to position [822, 0]
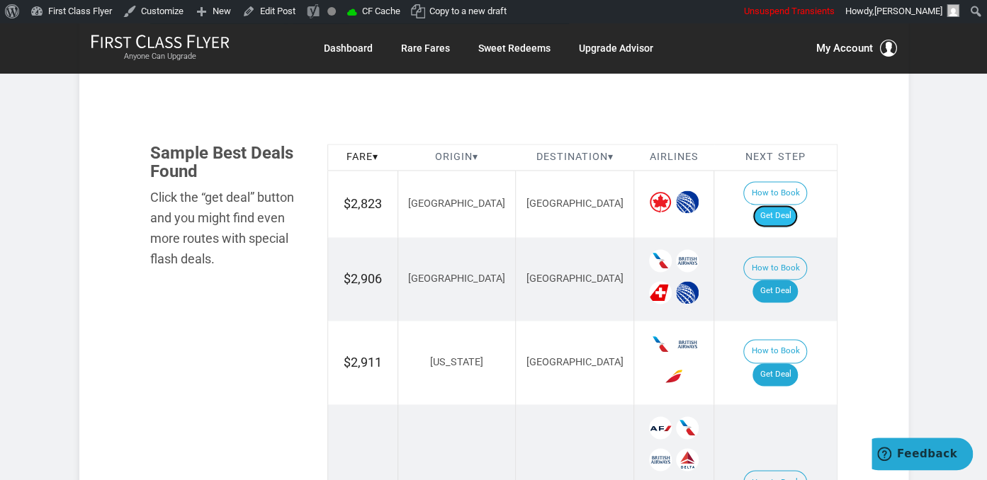
click at [793, 205] on link "Get Deal" at bounding box center [774, 216] width 45 height 23
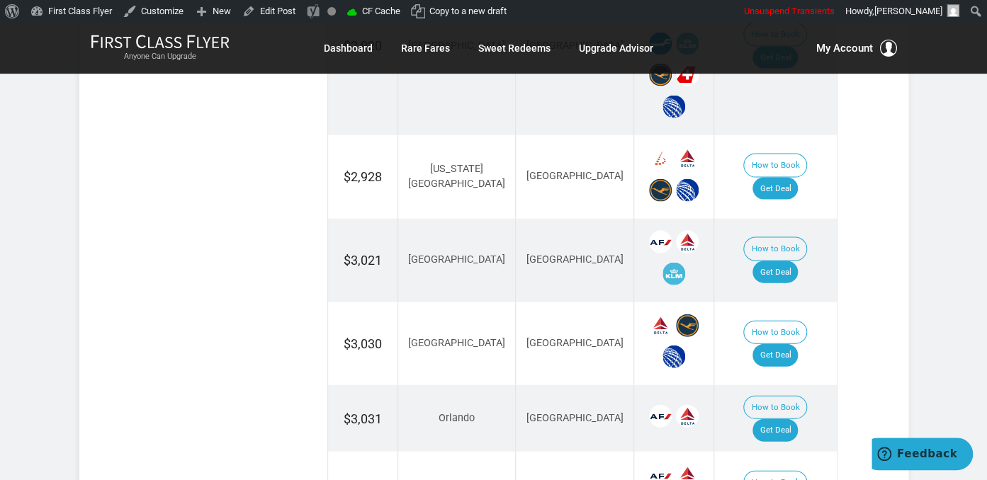
scroll to position [1346, 0]
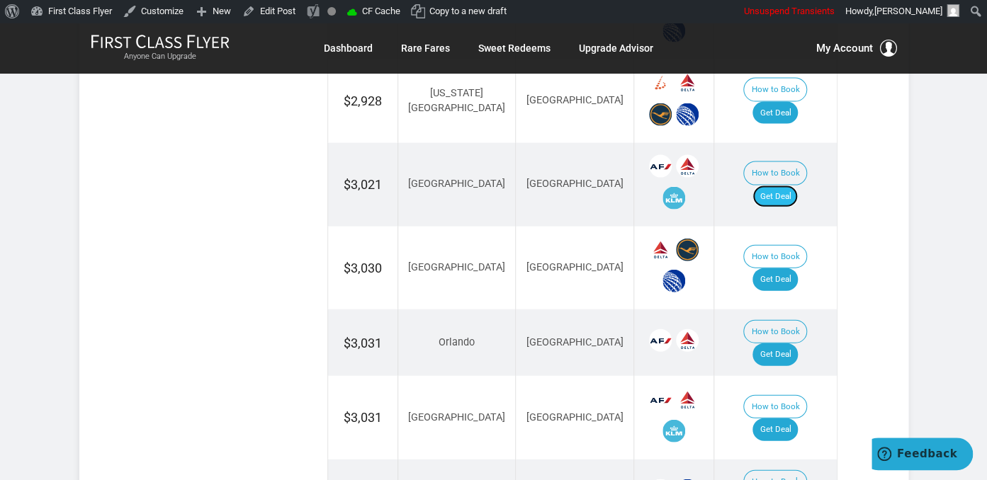
click at [791, 186] on link "Get Deal" at bounding box center [774, 197] width 45 height 23
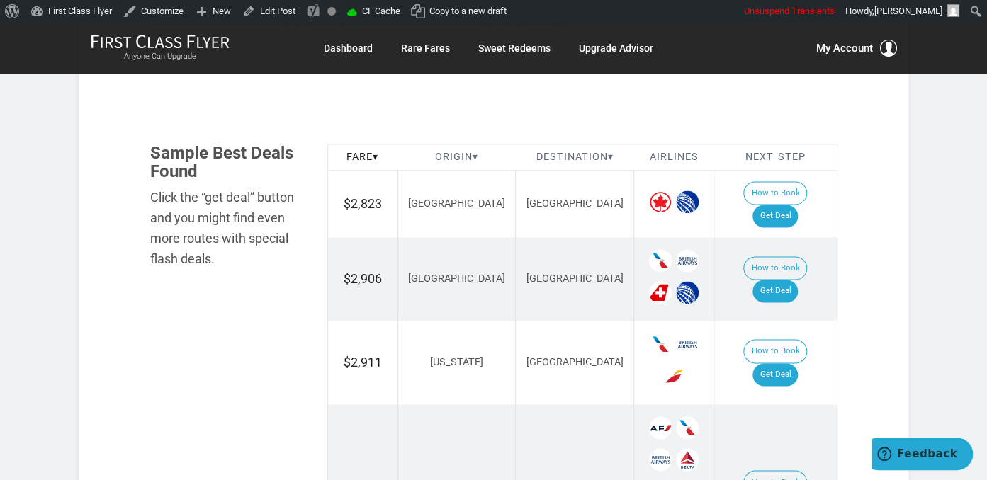
scroll to position [748, 0]
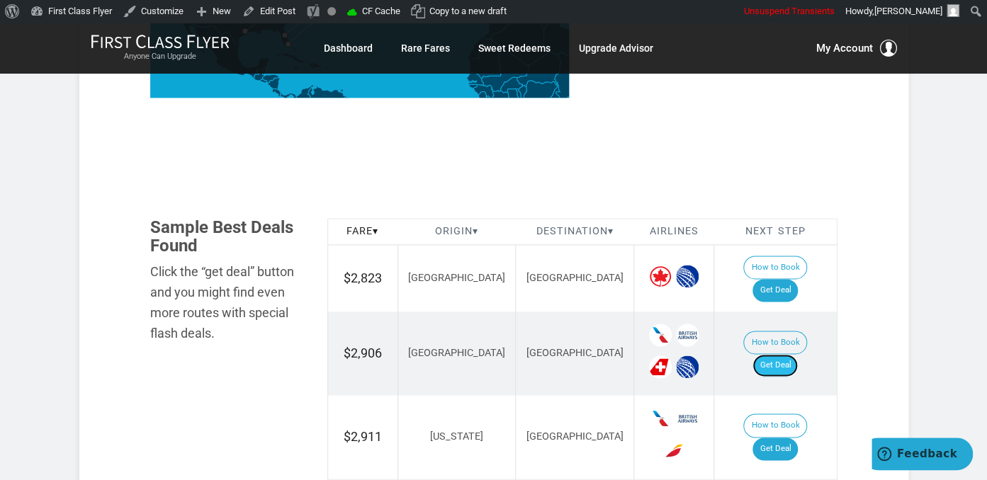
click at [771, 354] on link "Get Deal" at bounding box center [774, 365] width 45 height 23
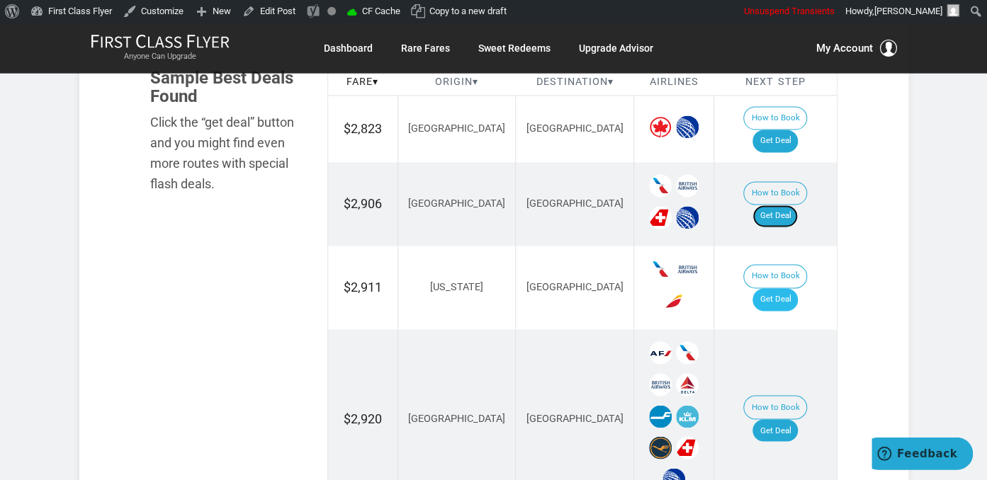
scroll to position [897, 0]
click at [771, 288] on link "Get Deal" at bounding box center [774, 299] width 45 height 23
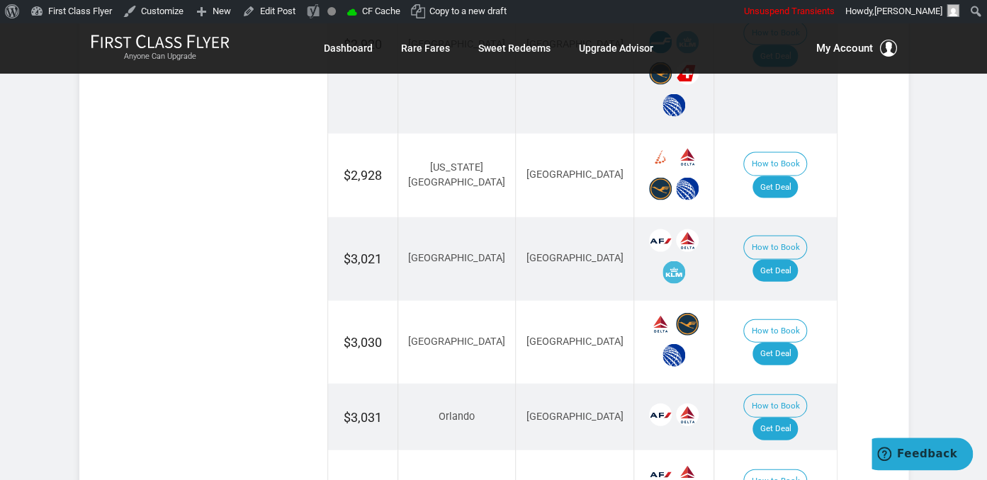
scroll to position [1421, 0]
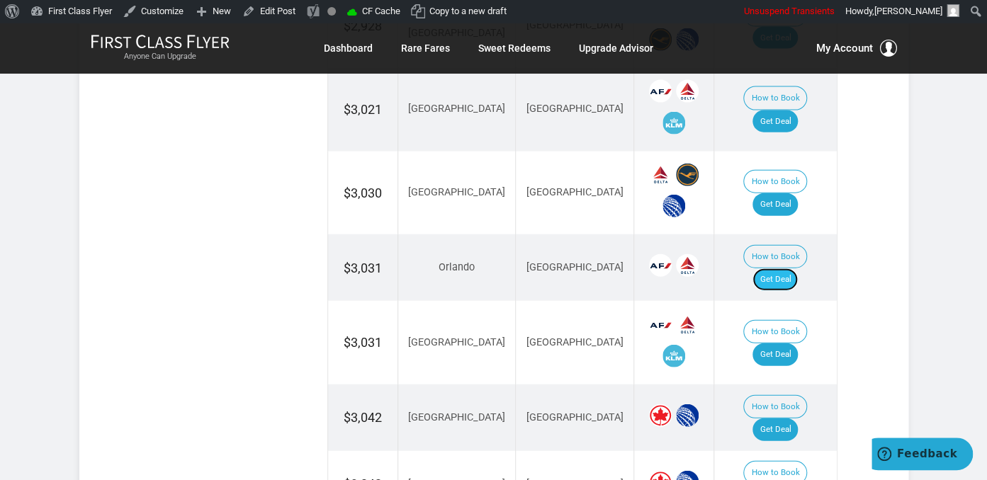
click at [768, 268] on link "Get Deal" at bounding box center [774, 279] width 45 height 23
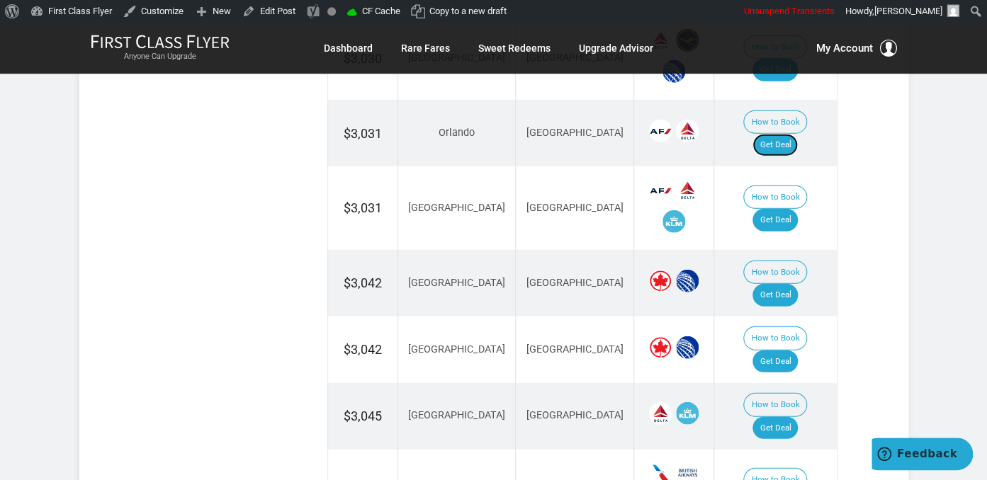
scroll to position [1570, 0]
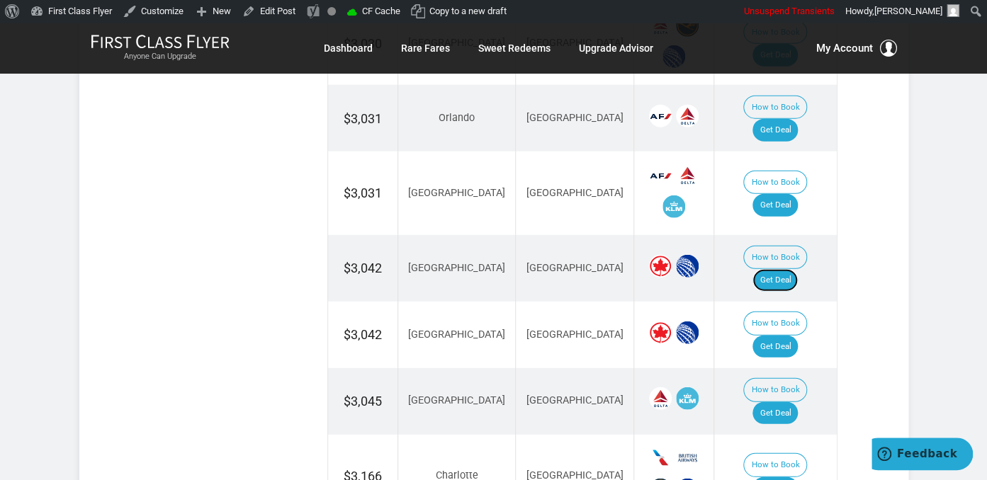
click at [794, 269] on link "Get Deal" at bounding box center [774, 280] width 45 height 23
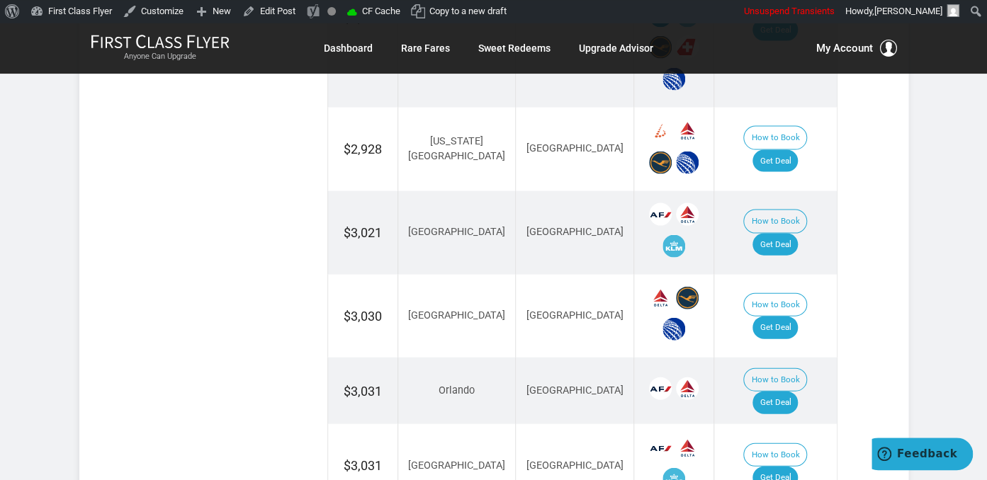
scroll to position [1271, 0]
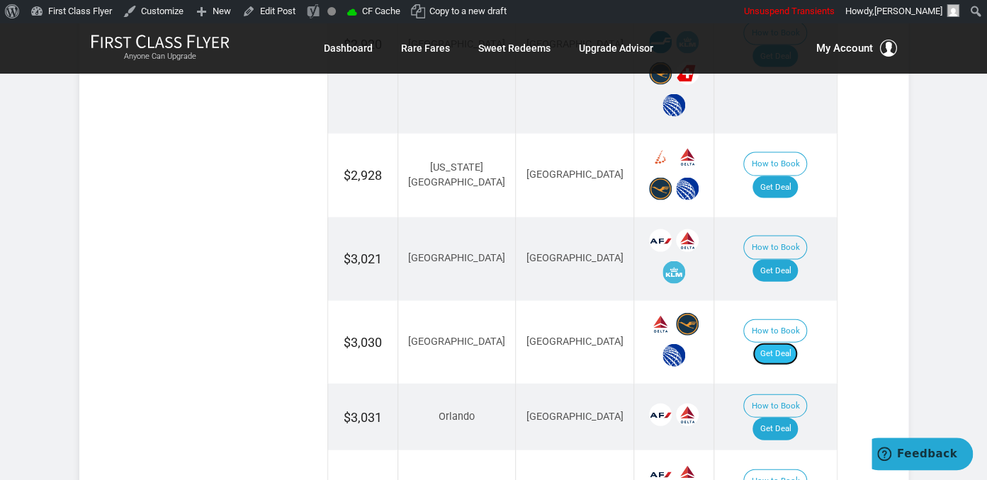
click at [788, 343] on link "Get Deal" at bounding box center [774, 354] width 45 height 23
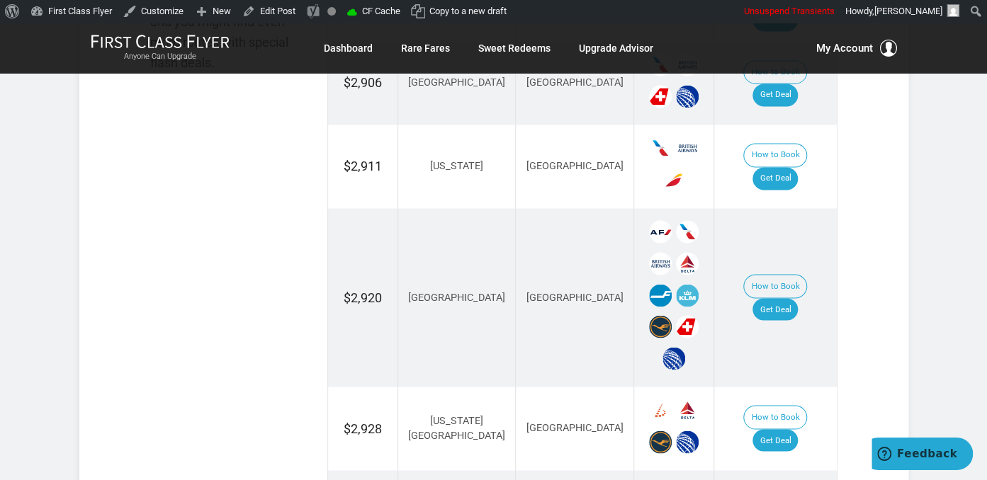
scroll to position [972, 0]
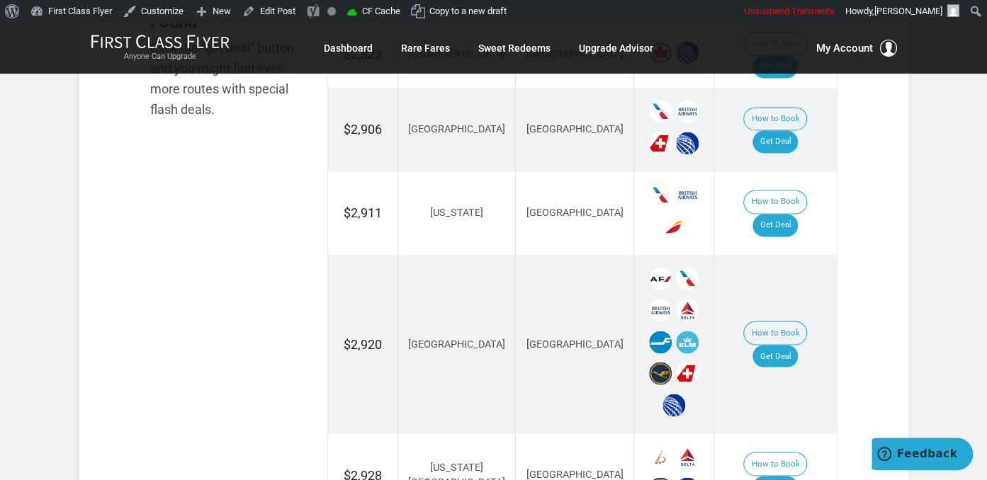
click at [782, 266] on td "How to Book Get Deal" at bounding box center [775, 344] width 123 height 178
click at [782, 345] on link "Get Deal" at bounding box center [774, 356] width 45 height 23
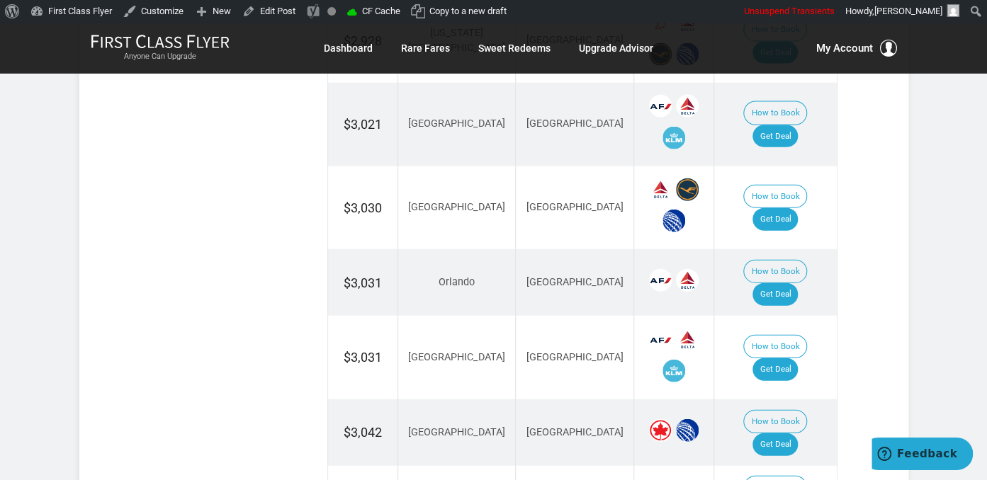
scroll to position [1421, 0]
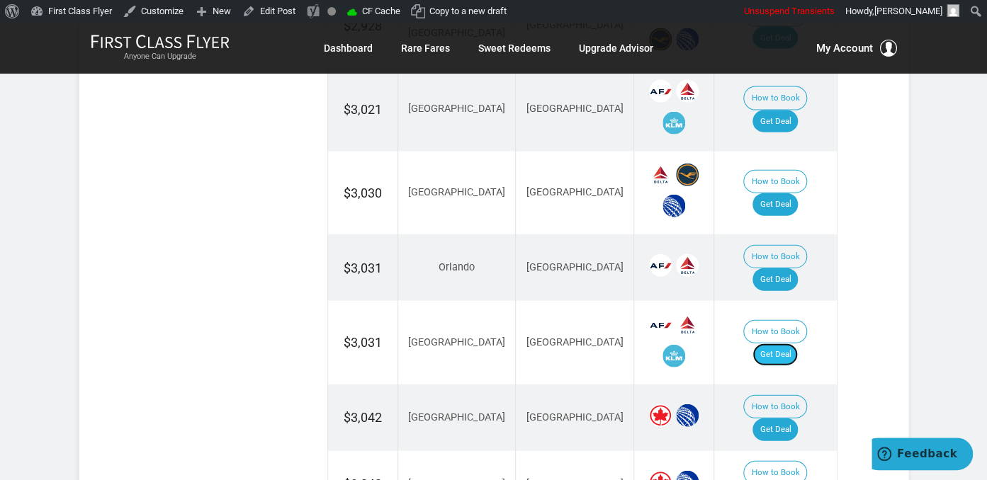
click at [797, 343] on link "Get Deal" at bounding box center [774, 354] width 45 height 23
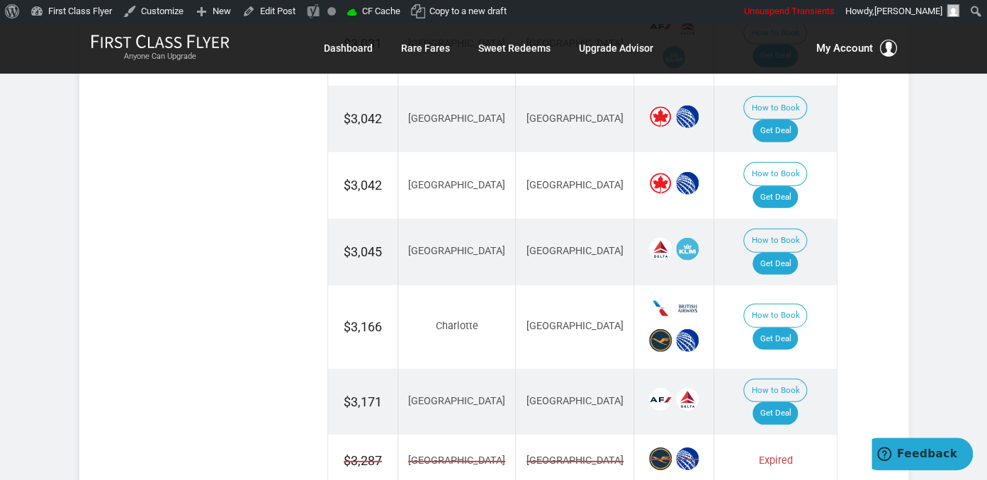
scroll to position [1749, 0]
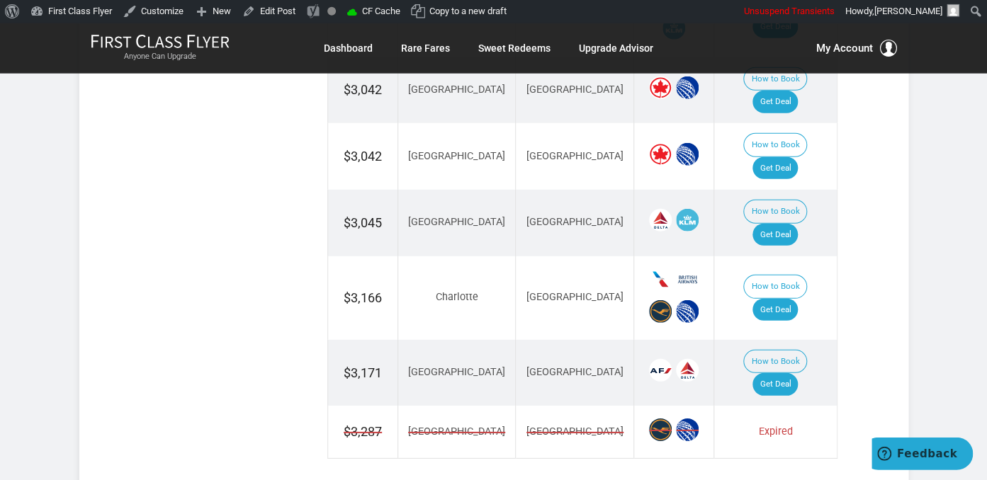
click at [776, 340] on td "How to Book Get Deal" at bounding box center [775, 373] width 123 height 67
click at [792, 373] on link "Get Deal" at bounding box center [774, 384] width 45 height 23
click at [795, 373] on link "Get Deal" at bounding box center [774, 384] width 45 height 23
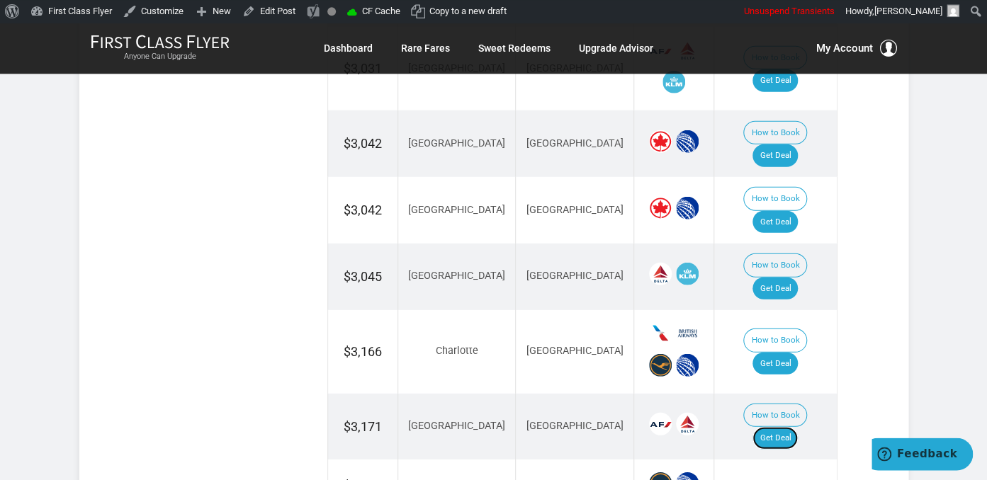
scroll to position [1674, 0]
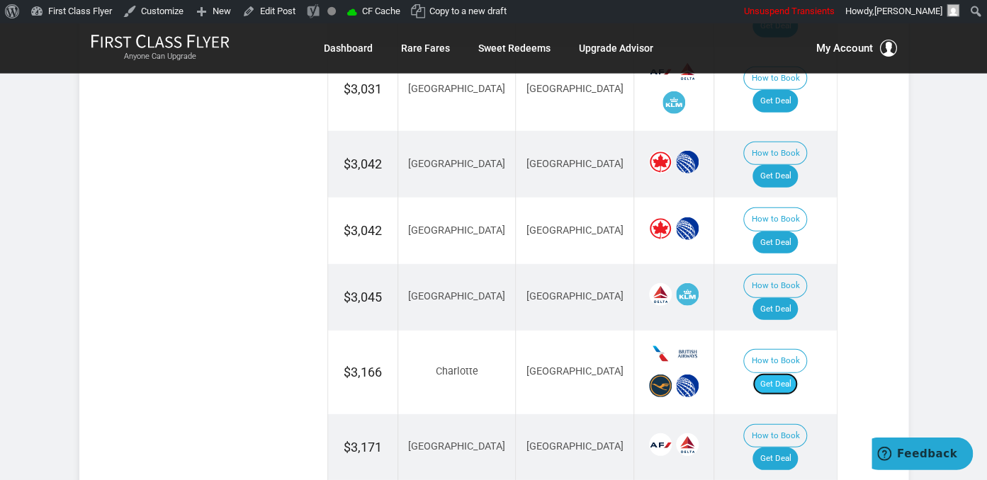
click at [788, 373] on link "Get Deal" at bounding box center [774, 384] width 45 height 23
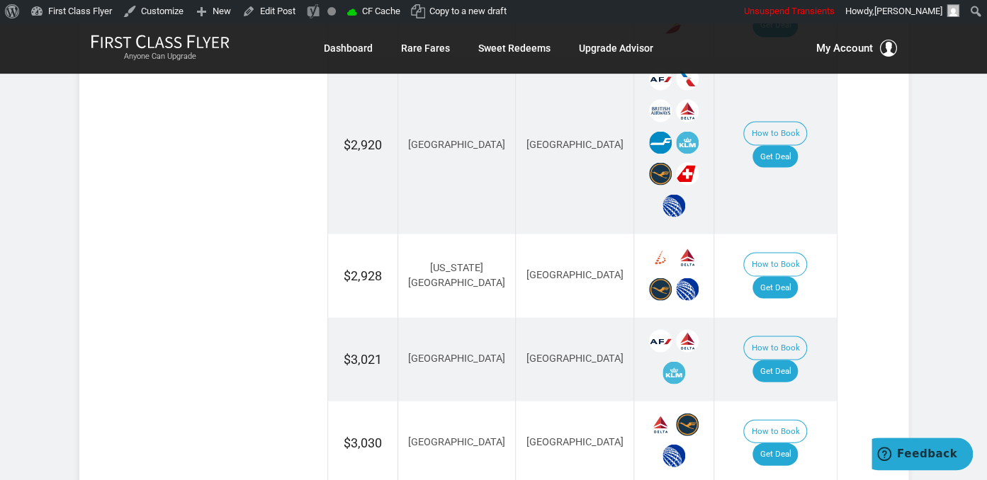
scroll to position [1151, 0]
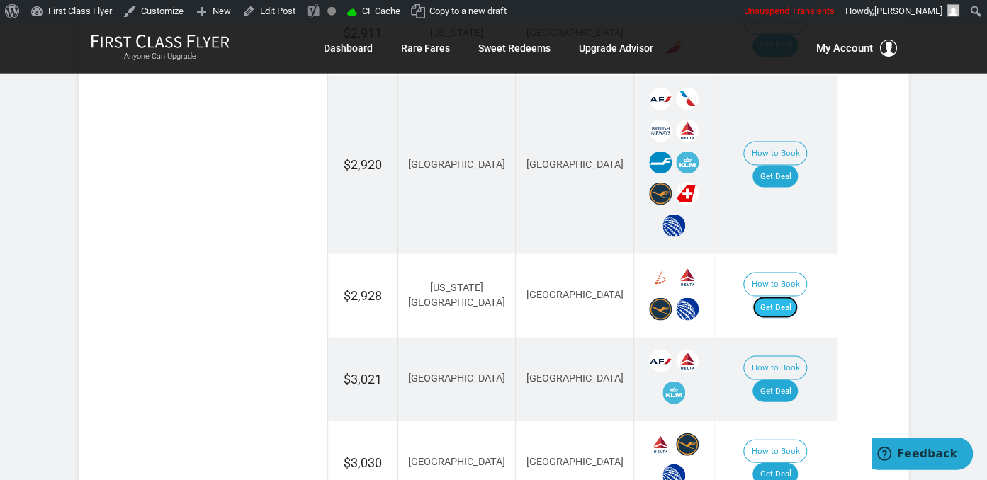
click at [775, 297] on link "Get Deal" at bounding box center [774, 308] width 45 height 23
click at [771, 297] on link "Get Deal" at bounding box center [774, 308] width 45 height 23
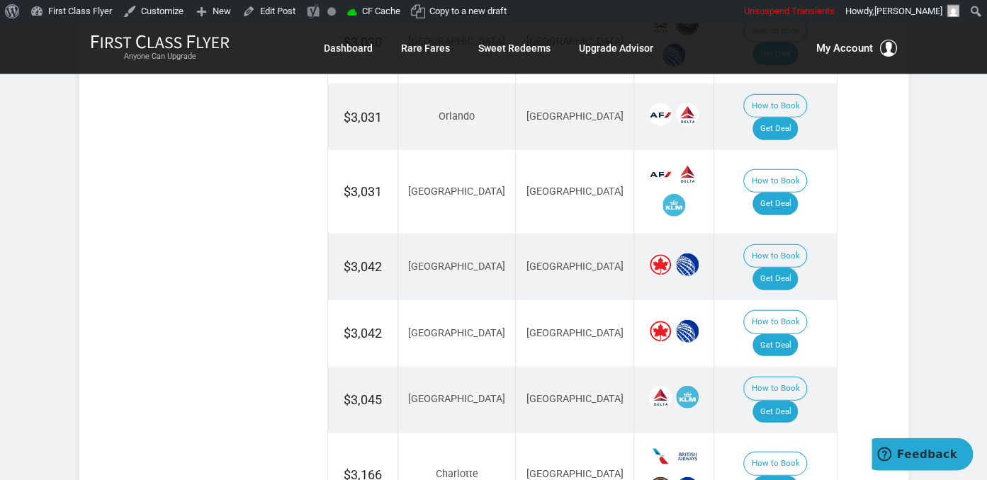
scroll to position [1599, 0]
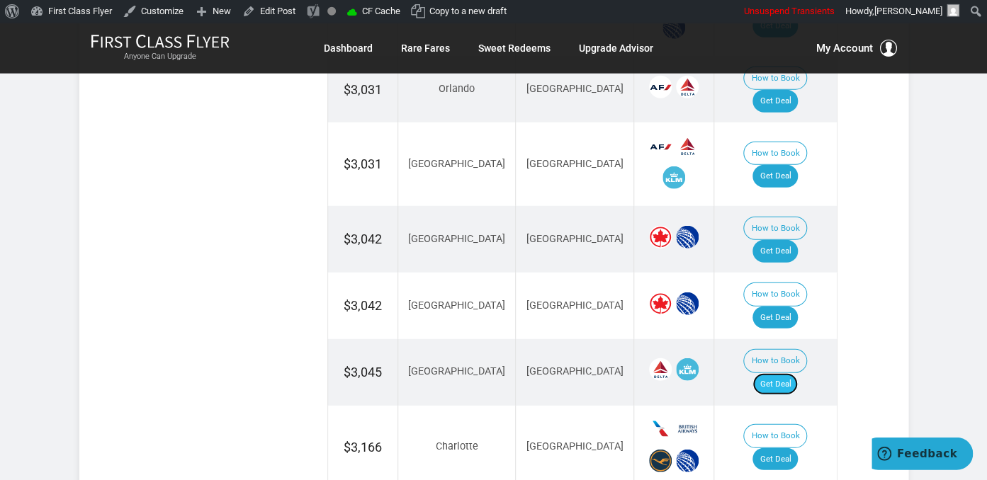
click at [788, 373] on link "Get Deal" at bounding box center [774, 384] width 45 height 23
click at [784, 373] on link "Get Deal" at bounding box center [774, 384] width 45 height 23
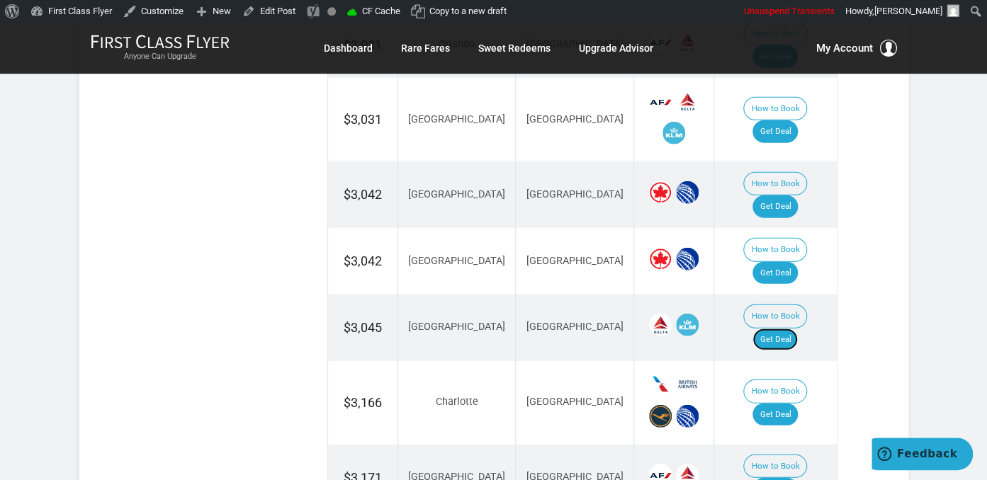
scroll to position [1674, 0]
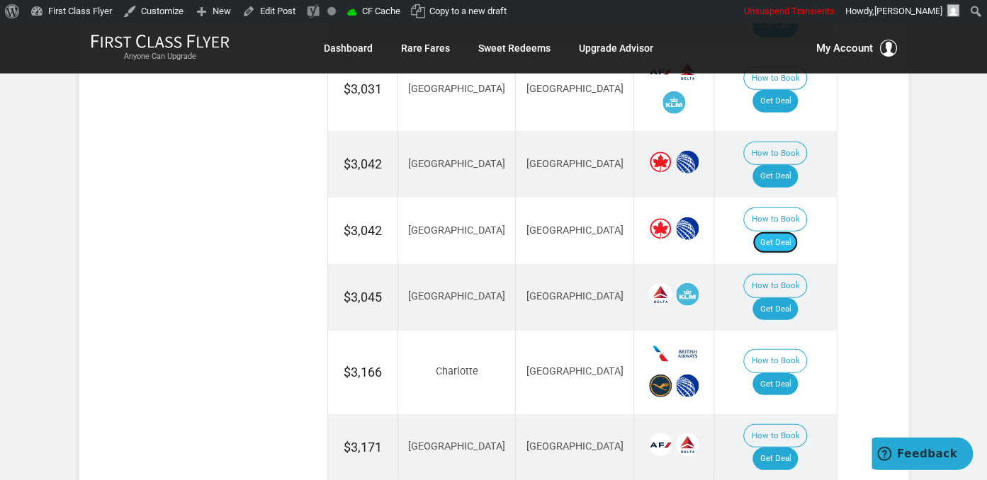
click at [792, 232] on link "Get Deal" at bounding box center [774, 243] width 45 height 23
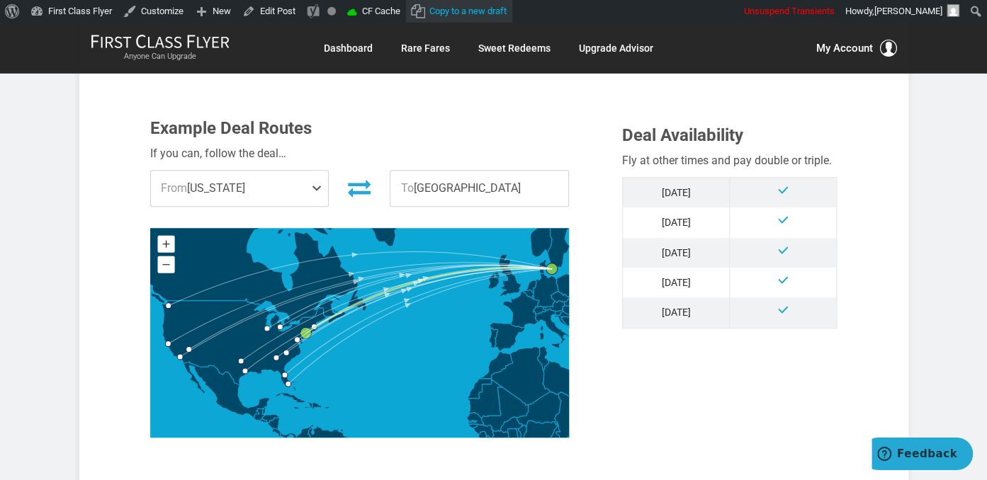
scroll to position [403, 0]
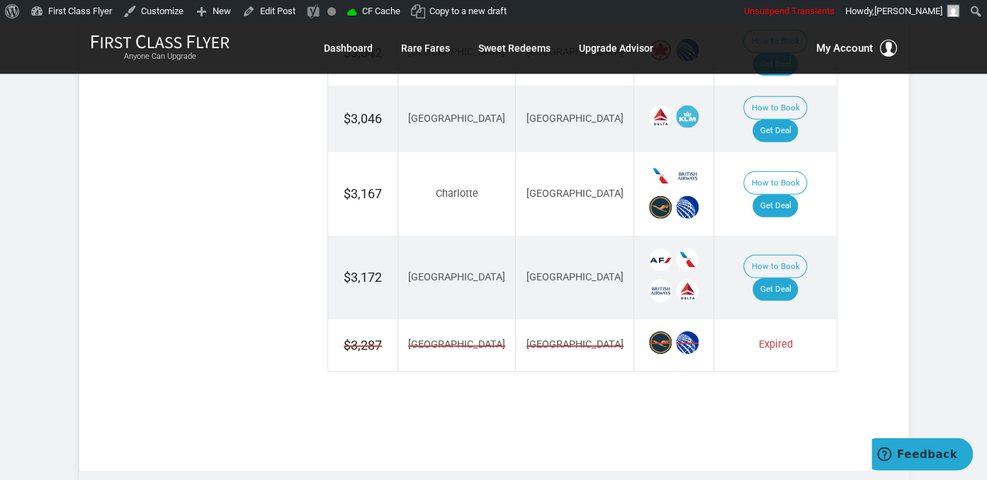
scroll to position [2019, 0]
